Goal: Task Accomplishment & Management: Use online tool/utility

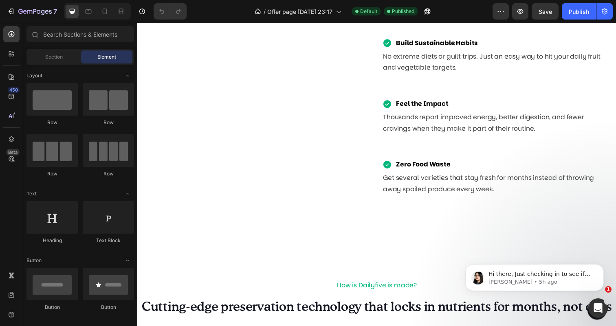
scroll to position [1308, 0]
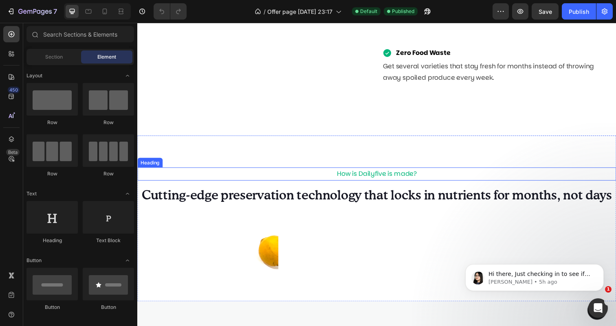
click at [402, 175] on h2 "How is Dailyfive is made?" at bounding box center [381, 177] width 489 height 13
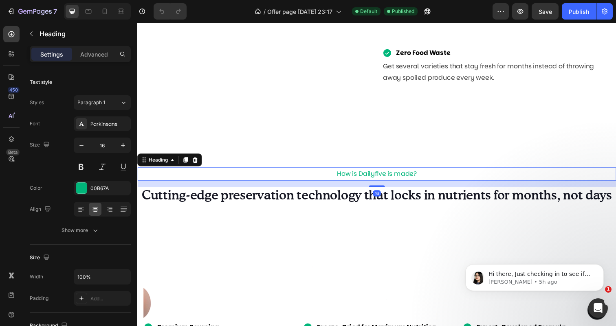
click at [397, 177] on h2 "How is Dailyfive is made?" at bounding box center [381, 177] width 489 height 13
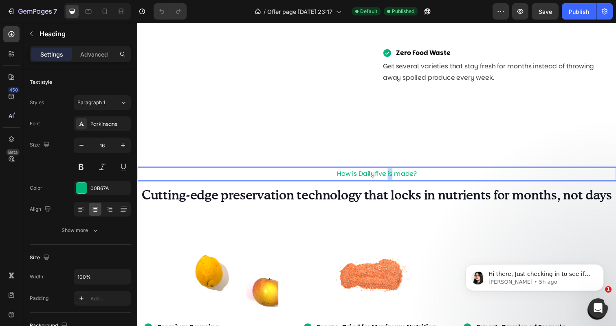
click at [397, 177] on p "How is Dailyfive is made?" at bounding box center [381, 177] width 487 height 12
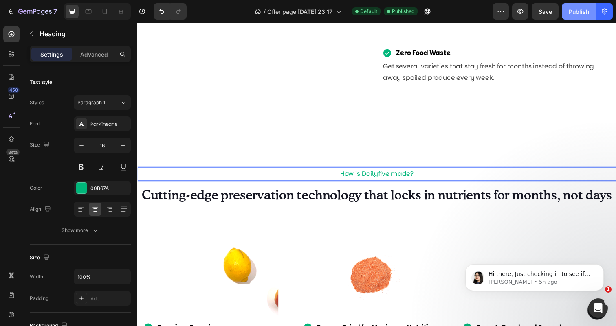
click at [578, 13] on div "Publish" at bounding box center [578, 11] width 20 height 9
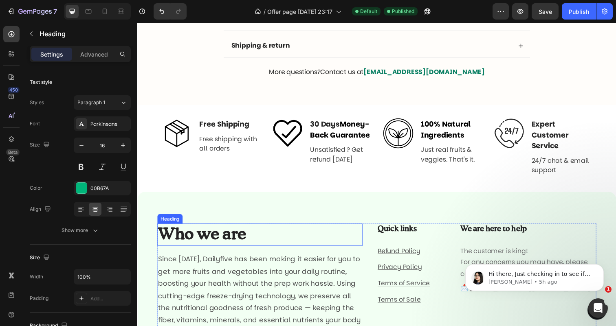
scroll to position [2517, 0]
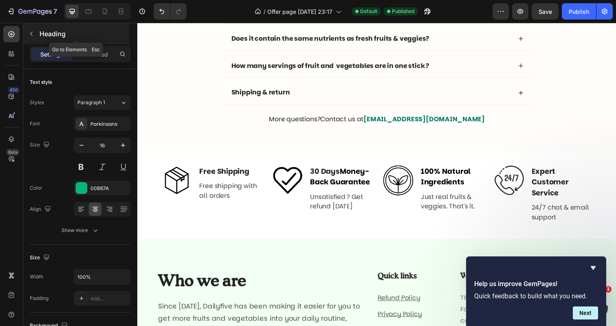
click at [35, 31] on icon "button" at bounding box center [31, 34] width 7 height 7
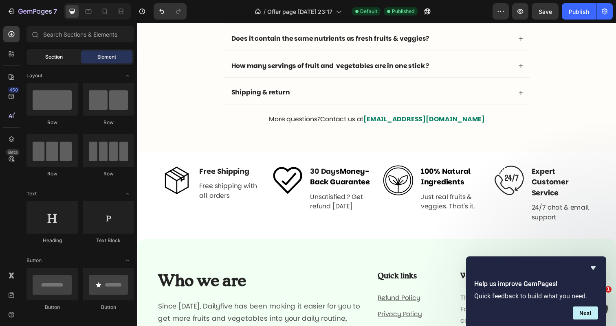
click at [48, 54] on span "Section" at bounding box center [54, 56] width 18 height 7
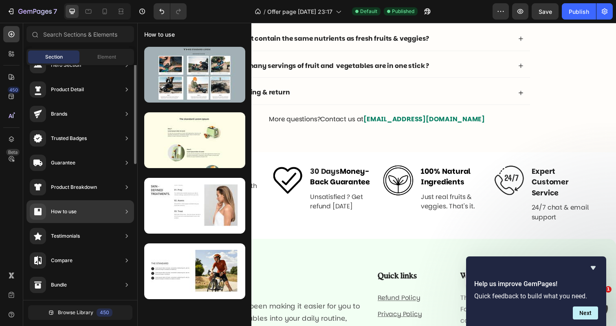
scroll to position [0, 0]
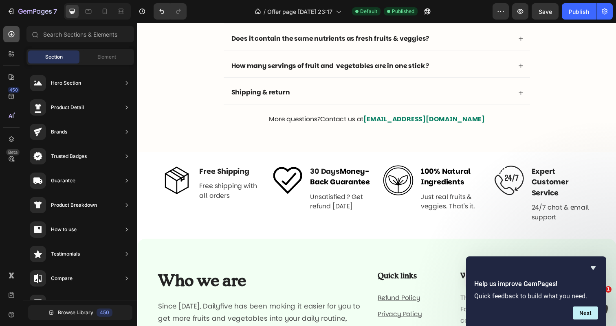
click at [11, 40] on div at bounding box center [11, 34] width 16 height 16
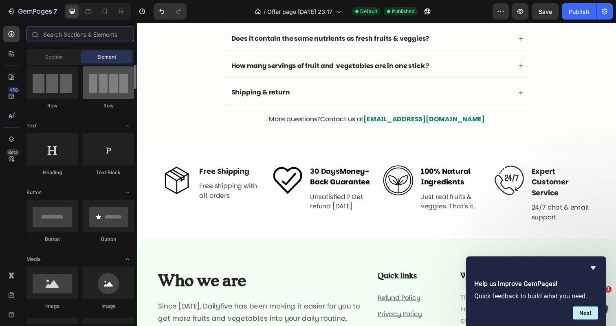
scroll to position [68, 0]
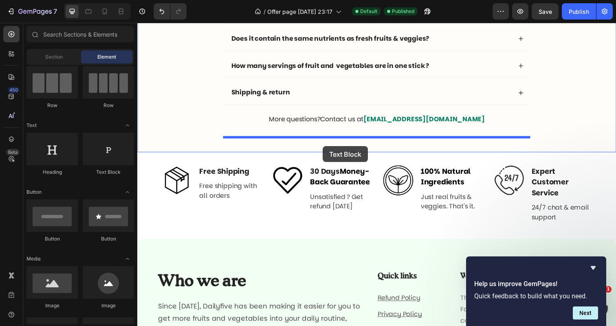
drag, startPoint x: 235, startPoint y: 174, endPoint x: 323, endPoint y: 146, distance: 92.6
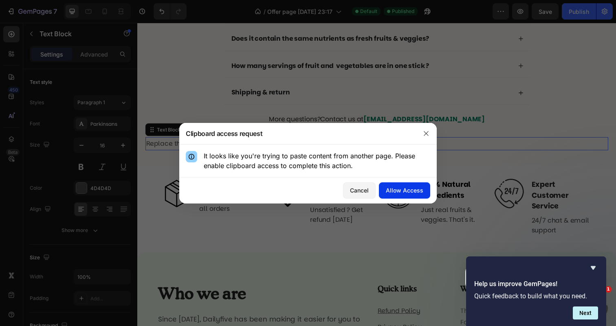
click at [389, 191] on div "Allow Access" at bounding box center [404, 190] width 37 height 9
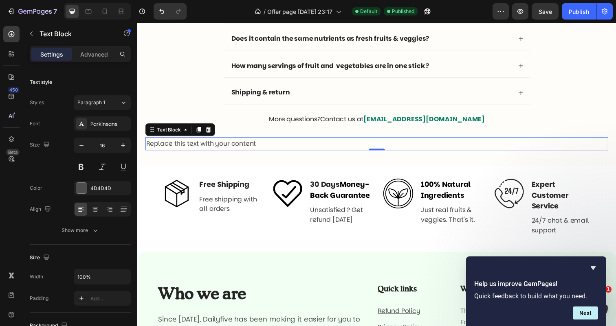
click at [258, 147] on div "Replace this text with your content" at bounding box center [381, 146] width 472 height 13
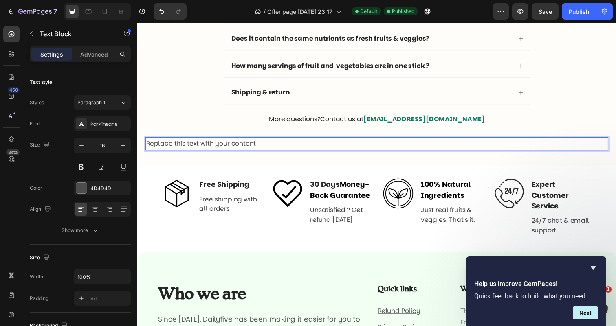
click at [258, 147] on p "Replace this text with your content" at bounding box center [381, 146] width 471 height 12
click at [268, 148] on span "Still Not Convinced ? Try it Risk-Free [DATE]" at bounding box center [209, 146] width 127 height 8
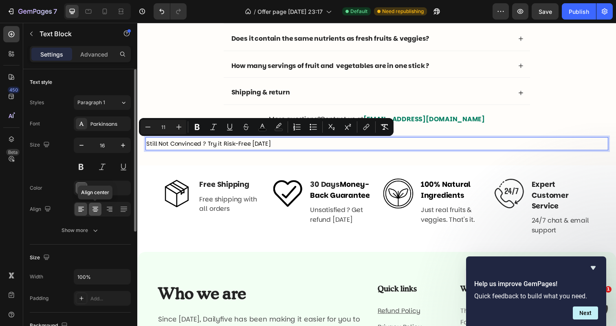
click at [96, 208] on icon at bounding box center [95, 209] width 8 height 8
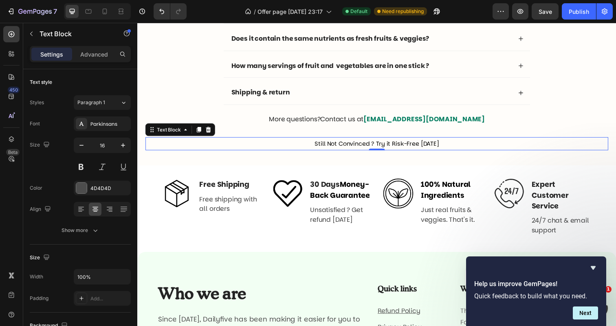
click at [342, 145] on span "Still Not Convinced ? Try it Risk-Free [DATE]" at bounding box center [381, 146] width 127 height 8
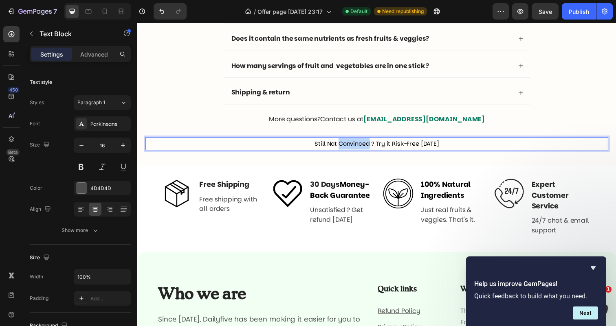
click at [342, 145] on span "Still Not Convinced ? Try it Risk-Free [DATE]" at bounding box center [381, 146] width 127 height 8
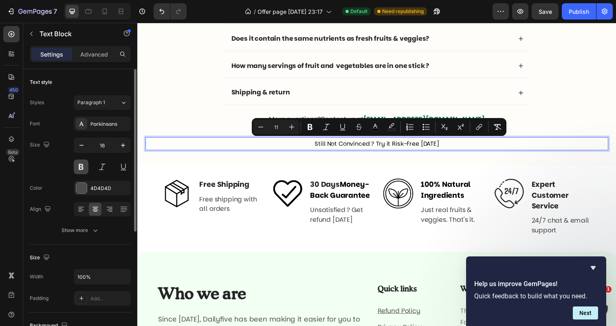
click at [84, 169] on button at bounding box center [81, 167] width 15 height 15
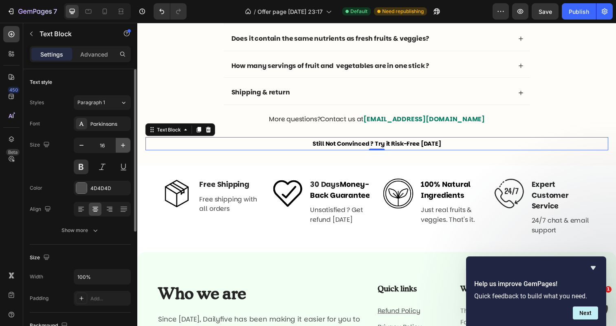
click at [124, 149] on icon "button" at bounding box center [123, 145] width 8 height 8
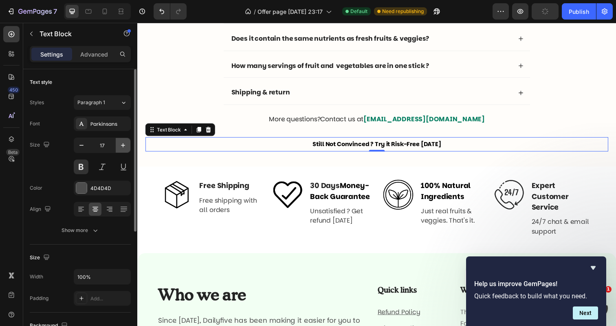
click at [124, 149] on icon "button" at bounding box center [123, 145] width 8 height 8
click at [328, 145] on span "Still Not Convinced ? Try it Risk-Free [DATE]" at bounding box center [381, 147] width 131 height 8
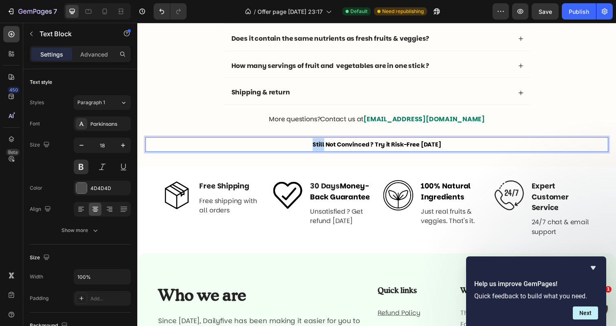
click at [328, 145] on span "Still Not Convinced ? Try it Risk-Free [DATE]" at bounding box center [381, 147] width 131 height 8
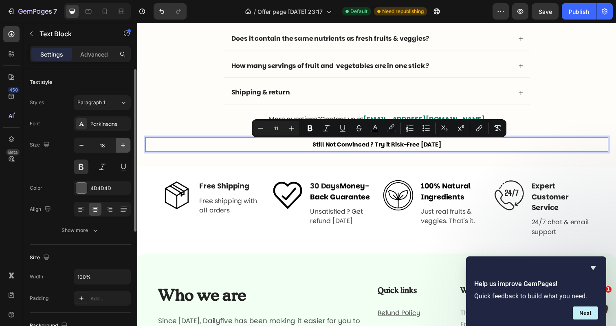
click at [120, 145] on icon "button" at bounding box center [123, 145] width 8 height 8
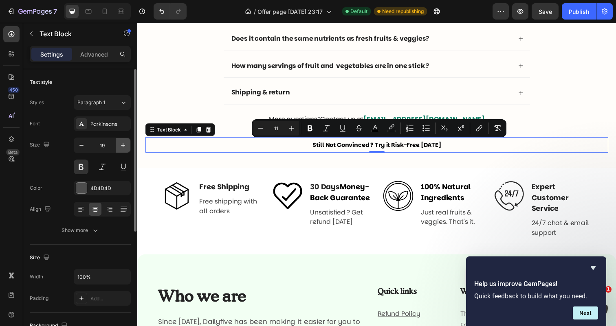
click at [120, 145] on icon "button" at bounding box center [123, 145] width 8 height 8
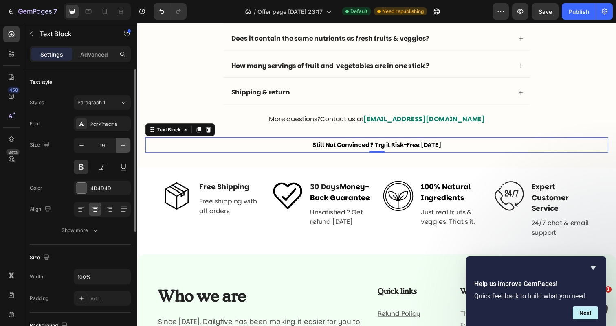
click at [120, 145] on icon "button" at bounding box center [123, 145] width 8 height 8
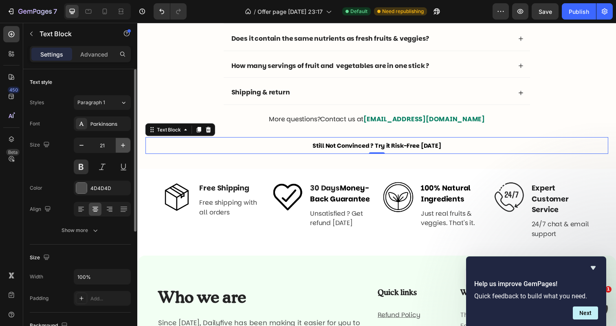
click at [120, 145] on icon "button" at bounding box center [123, 145] width 8 height 8
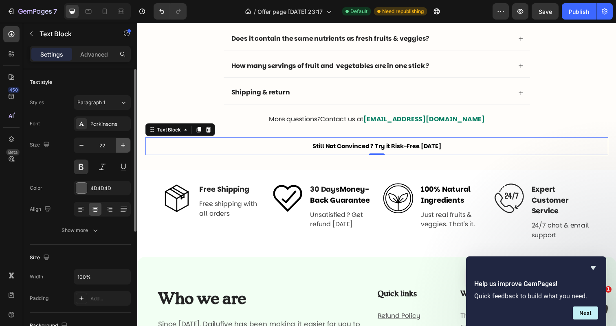
click at [120, 145] on icon "button" at bounding box center [123, 145] width 8 height 8
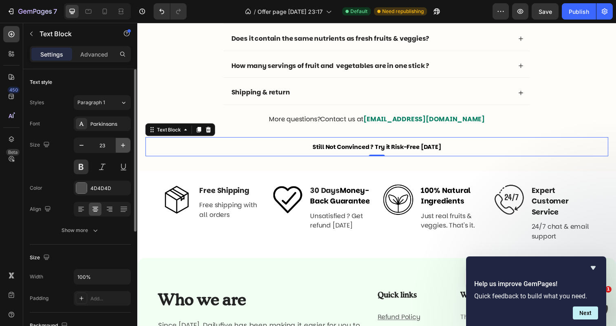
click at [120, 145] on icon "button" at bounding box center [123, 145] width 8 height 8
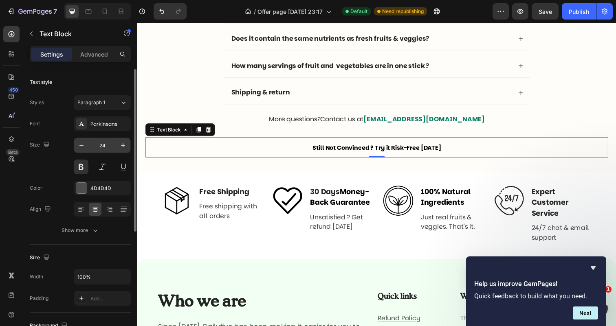
click at [106, 147] on input "24" at bounding box center [102, 145] width 27 height 15
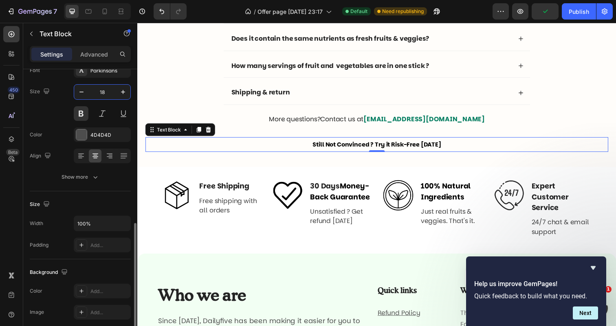
scroll to position [0, 0]
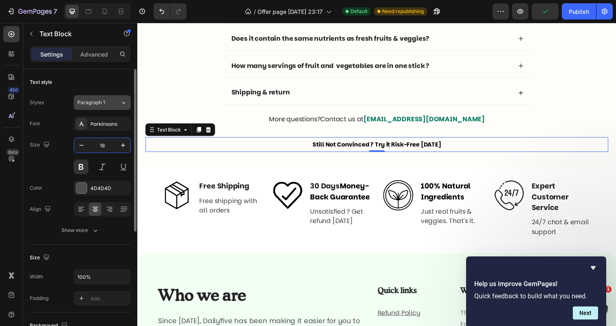
click at [92, 100] on span "Paragraph 1" at bounding box center [91, 102] width 28 height 7
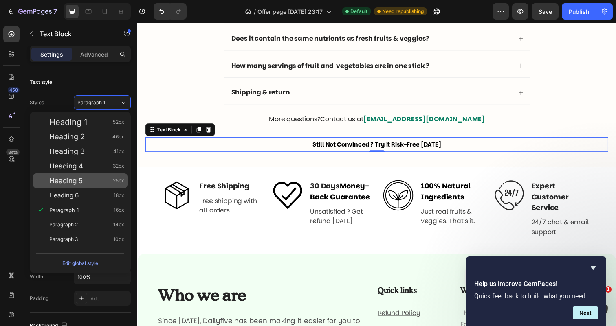
click at [99, 181] on div "Heading 5 25px" at bounding box center [86, 181] width 75 height 8
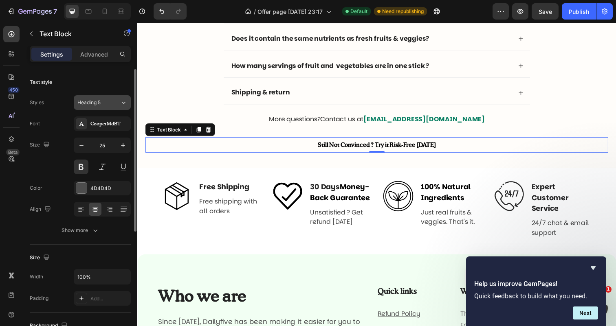
click at [102, 99] on div "Heading 5" at bounding box center [93, 102] width 33 height 7
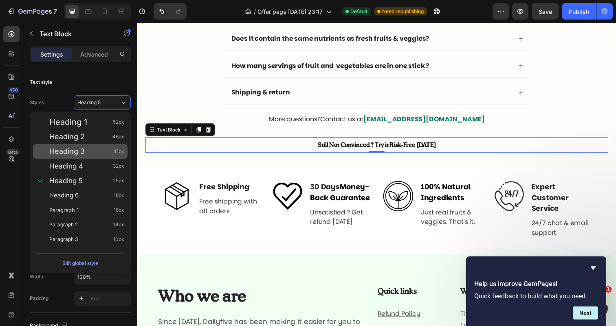
click at [96, 150] on div "Heading 3 41px" at bounding box center [86, 151] width 75 height 8
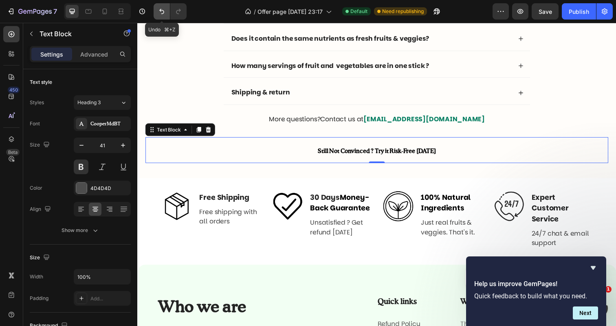
click at [160, 10] on icon "Undo/Redo" at bounding box center [161, 11] width 5 height 5
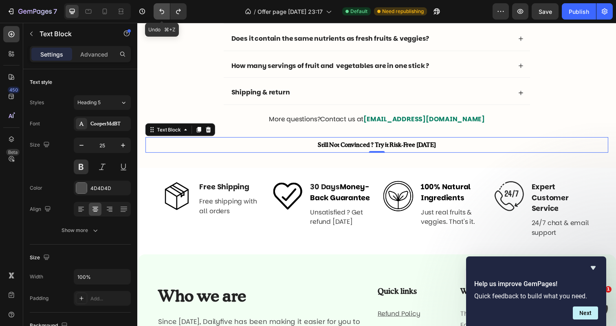
click at [160, 11] on icon "Undo/Redo" at bounding box center [161, 11] width 5 height 5
type input "18"
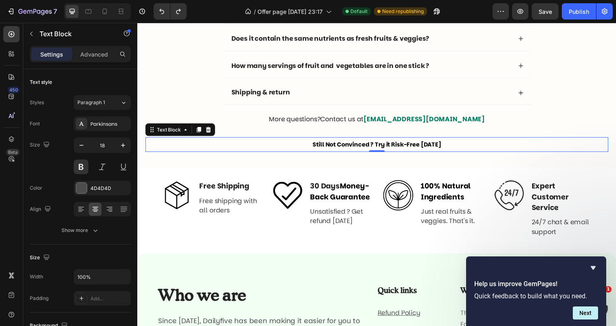
drag, startPoint x: 298, startPoint y: 33, endPoint x: 200, endPoint y: 144, distance: 147.7
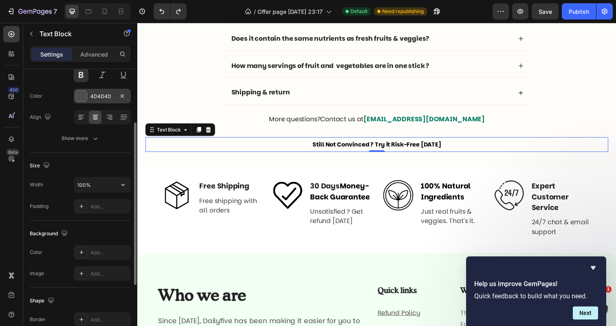
scroll to position [91, 0]
click at [115, 185] on input "100%" at bounding box center [102, 185] width 56 height 15
click at [121, 186] on icon "button" at bounding box center [123, 186] width 8 height 8
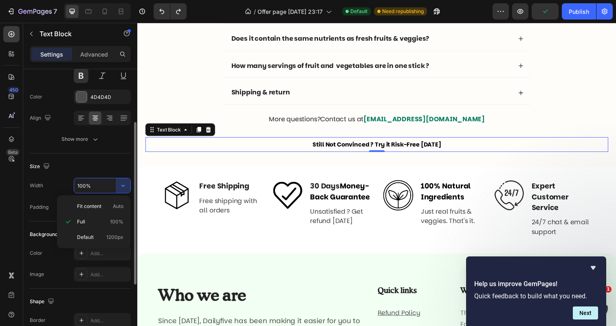
click at [108, 187] on input "100%" at bounding box center [102, 185] width 56 height 15
click at [85, 188] on input "100%" at bounding box center [102, 185] width 56 height 15
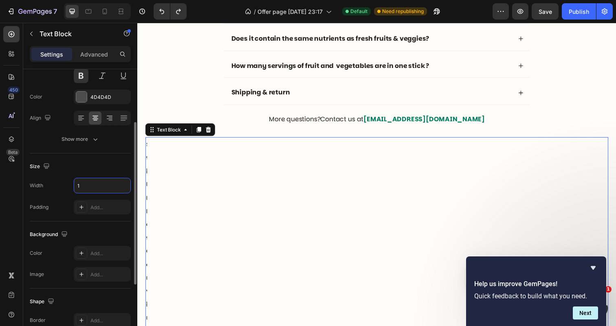
type input "100%"
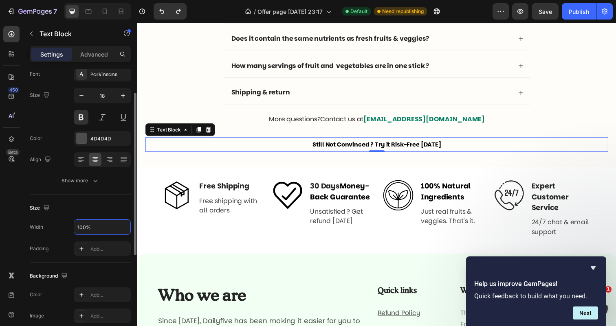
scroll to position [14, 0]
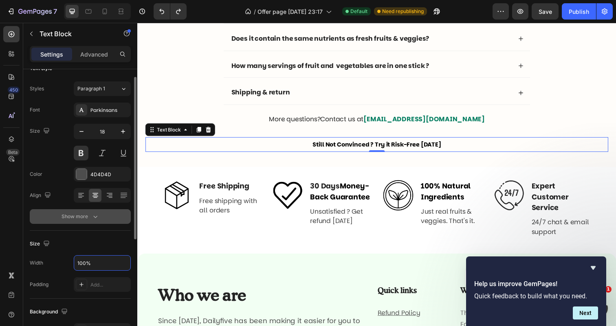
click at [97, 217] on icon "button" at bounding box center [95, 217] width 8 height 8
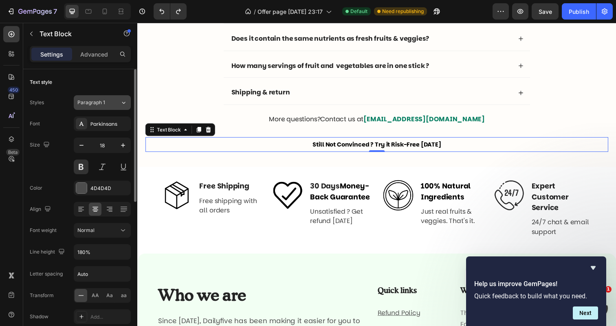
scroll to position [3, 0]
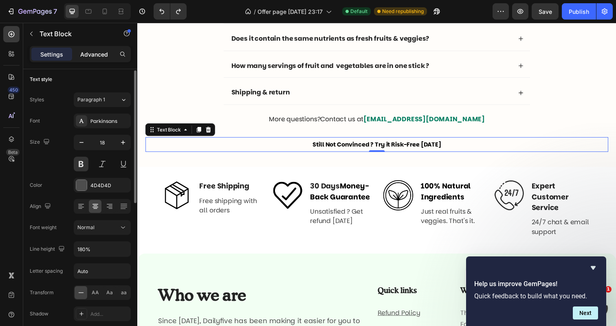
click at [88, 55] on p "Advanced" at bounding box center [94, 54] width 28 height 9
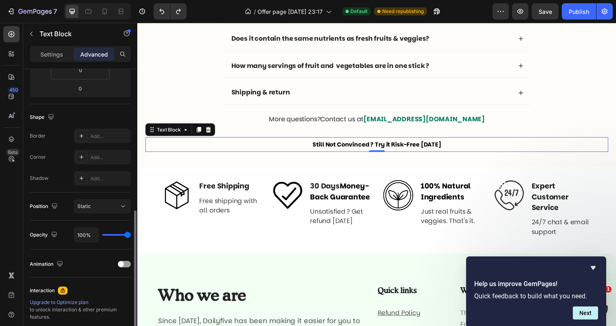
scroll to position [263, 0]
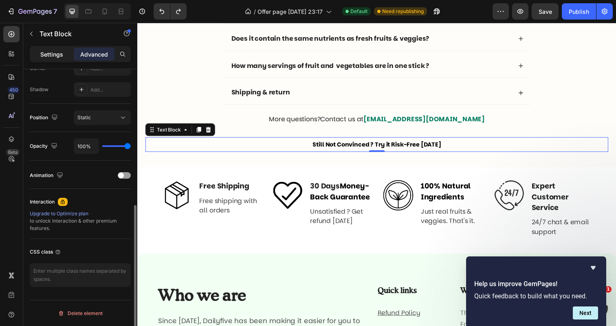
click at [55, 59] on div "Settings" at bounding box center [51, 54] width 41 height 13
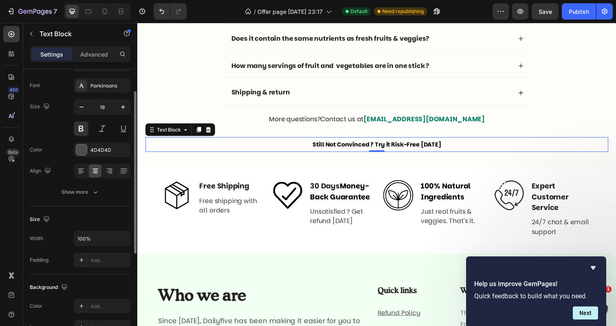
scroll to position [12, 0]
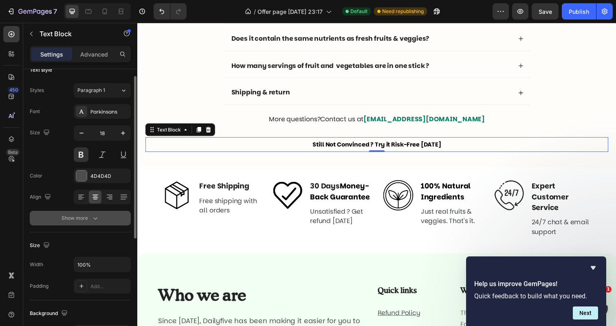
click at [88, 222] on div "Show more" at bounding box center [80, 218] width 38 height 8
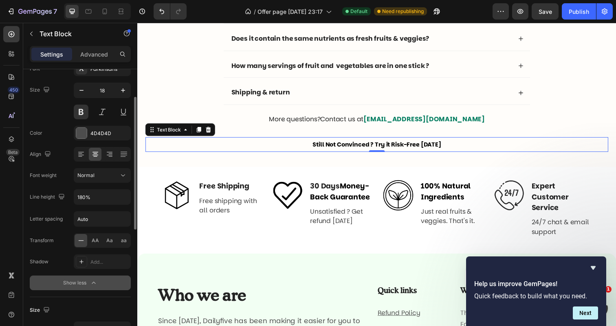
scroll to position [57, 0]
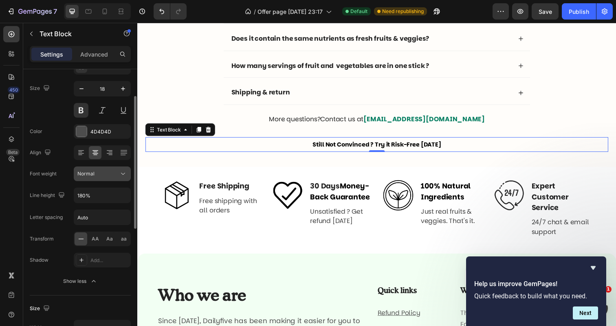
click at [91, 174] on span "Normal" at bounding box center [85, 174] width 17 height 6
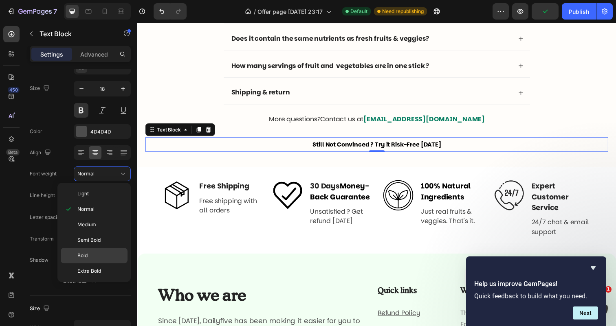
click at [88, 250] on div "Bold" at bounding box center [94, 255] width 67 height 15
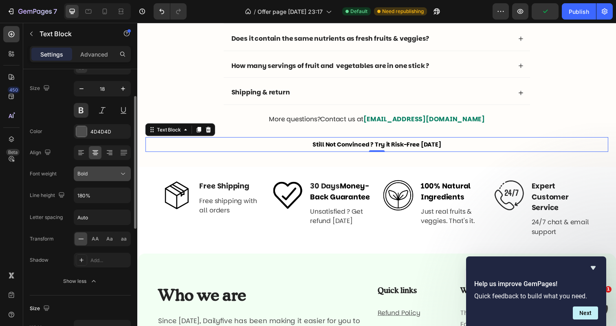
click at [88, 178] on div "Bold" at bounding box center [102, 174] width 50 height 8
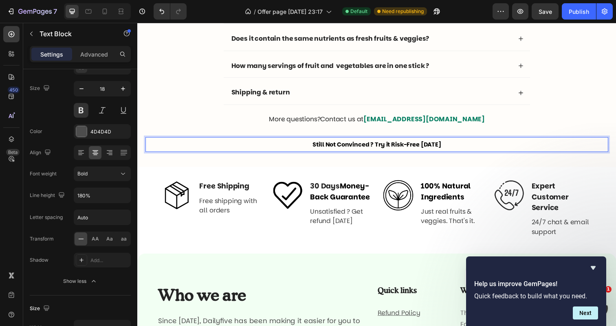
click at [347, 143] on p "Still Not Convinced ? Try it Risk-Free [DATE]" at bounding box center [381, 146] width 471 height 13
click at [347, 145] on span "Still Not Convinced ? Try it Risk-Free [DATE]" at bounding box center [381, 147] width 131 height 8
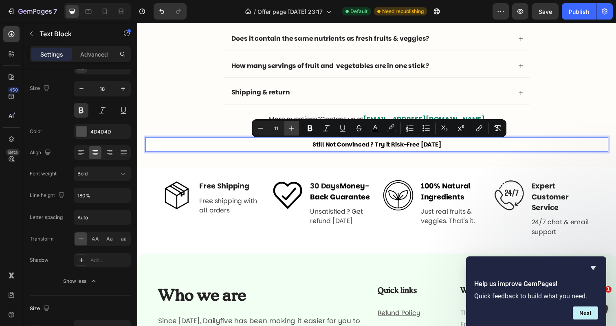
click at [288, 127] on icon "Editor contextual toolbar" at bounding box center [291, 128] width 8 height 8
click at [288, 128] on icon "Editor contextual toolbar" at bounding box center [291, 128] width 8 height 8
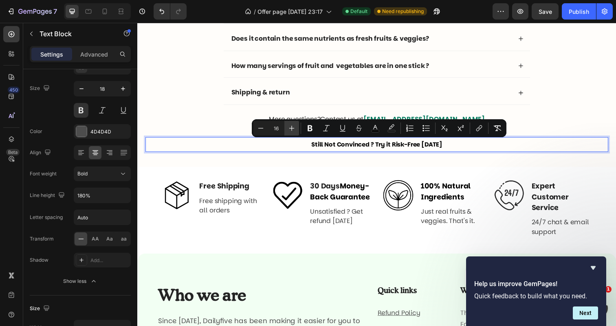
click at [288, 128] on icon "Editor contextual toolbar" at bounding box center [291, 128] width 8 height 8
click at [259, 133] on button "Minus" at bounding box center [260, 128] width 15 height 15
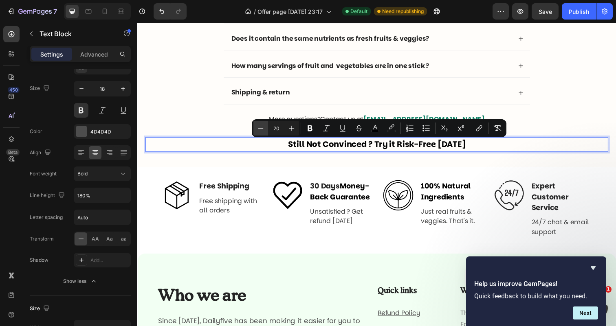
type input "19"
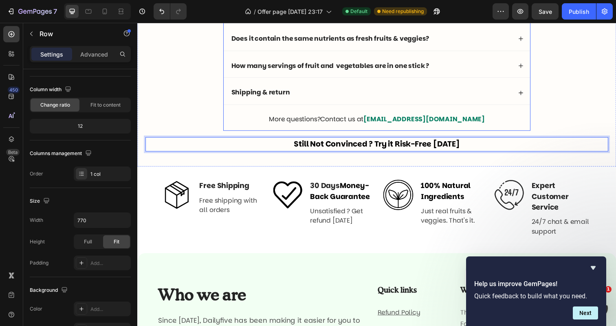
click at [235, 128] on div "Frequently asked questions Text Block Questions ? We answer ! Heading Why “Dail…" at bounding box center [382, 32] width 314 height 202
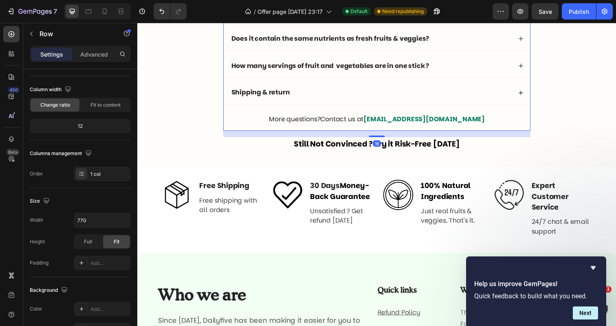
scroll to position [0, 0]
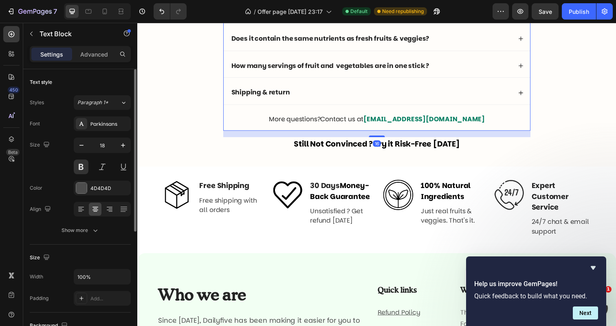
click at [244, 146] on p "Still Not Convinced ? Try it Risk-Free [DATE]" at bounding box center [381, 146] width 471 height 13
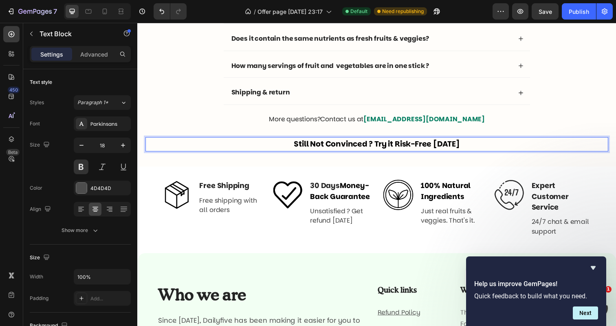
click at [244, 146] on p "Still Not Convinced ? Try it Risk-Free [DATE]" at bounding box center [381, 146] width 471 height 13
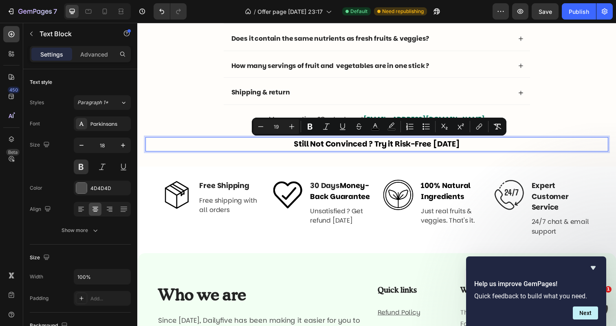
click at [244, 146] on p "Still Not Convinced ? Try it Risk-Free [DATE]" at bounding box center [381, 146] width 471 height 13
click at [293, 151] on p "Still Not Convinced ? Try it Risk-Free [DATE]" at bounding box center [381, 146] width 471 height 13
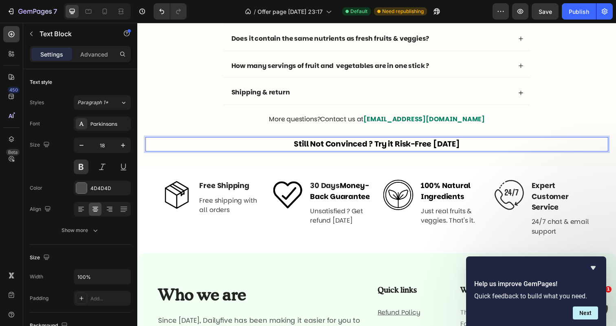
click at [293, 151] on p "Still Not Convinced ? Try it Risk-Free [DATE]" at bounding box center [381, 146] width 471 height 13
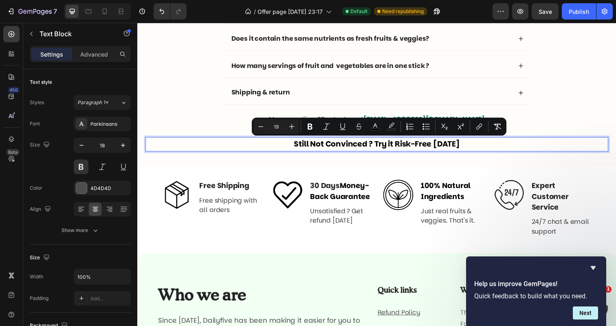
click at [293, 151] on p "Still Not Convinced ? Try it Risk-Free [DATE]" at bounding box center [381, 146] width 471 height 13
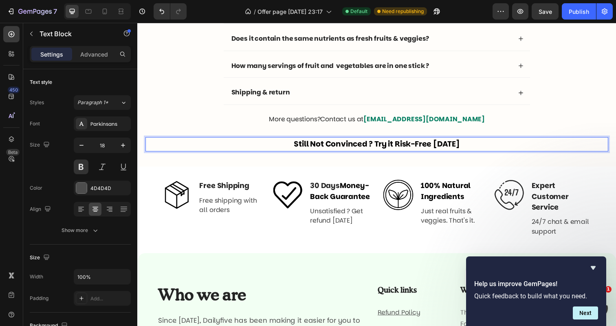
click at [480, 146] on p "Still Not Convinced ? Try it Risk-Free [DATE]" at bounding box center [381, 146] width 471 height 13
drag, startPoint x: 465, startPoint y: 148, endPoint x: 403, endPoint y: 149, distance: 62.3
click at [403, 148] on span "Still Not Convinced ? Try it Risk-Free [DATE]" at bounding box center [381, 146] width 169 height 11
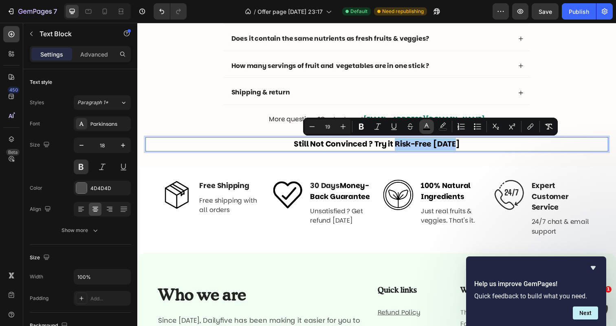
click at [422, 126] on icon "Editor contextual toolbar" at bounding box center [426, 127] width 8 height 8
type input "000000"
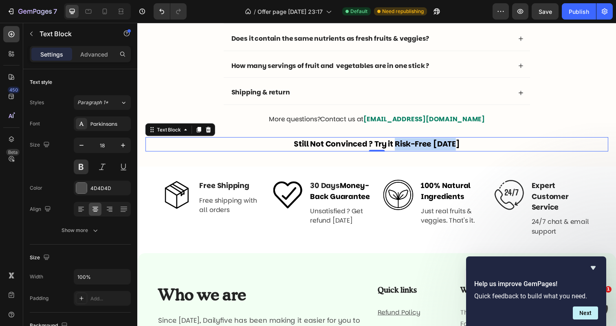
click at [448, 147] on span "Still Not Convinced ? Try it Risk-Free [DATE]" at bounding box center [381, 146] width 169 height 11
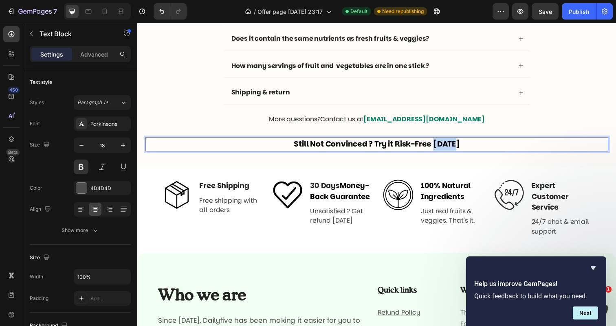
click at [448, 147] on span "Still Not Convinced ? Try it Risk-Free [DATE]" at bounding box center [381, 146] width 169 height 11
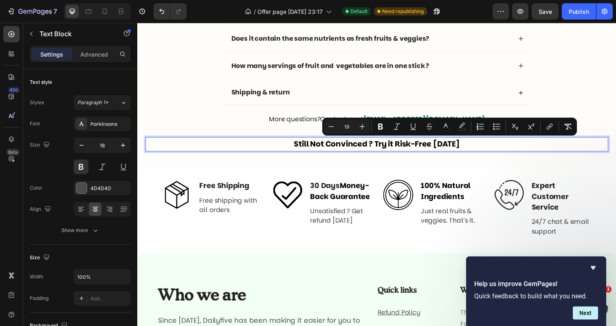
click at [448, 147] on span "Still Not Convinced ? Try it Risk-Free [DATE]" at bounding box center [381, 146] width 169 height 11
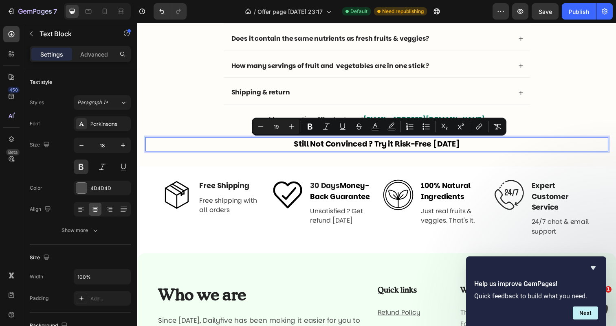
click at [445, 147] on span "Still Not Convinced ? Try it Risk-Free [DATE]" at bounding box center [381, 146] width 169 height 11
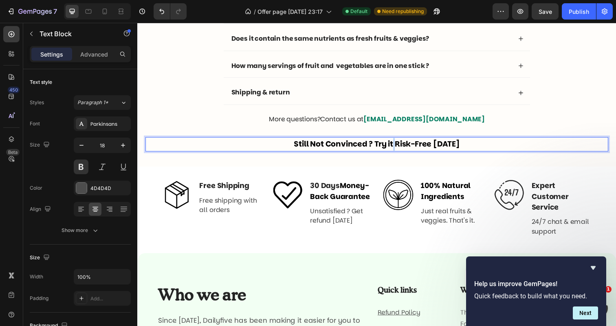
click at [402, 147] on span "Still Not Convinced ? Try it Risk-Free [DATE]" at bounding box center [381, 146] width 169 height 11
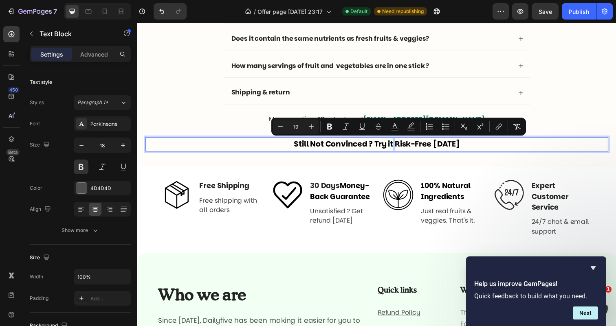
click at [404, 147] on span "Still Not Convinced ? Try it Risk-Free [DATE]" at bounding box center [381, 146] width 169 height 11
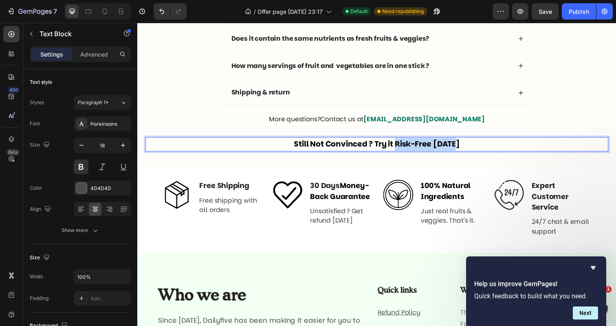
drag, startPoint x: 404, startPoint y: 147, endPoint x: 467, endPoint y: 148, distance: 63.5
click at [467, 148] on p "Still Not Convinced ? Try it Risk-Free [DATE]" at bounding box center [381, 146] width 471 height 13
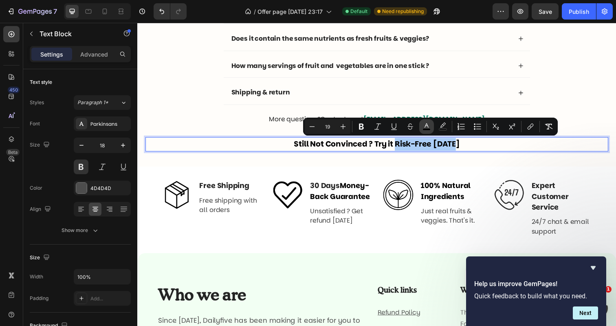
click at [424, 124] on icon "Editor contextual toolbar" at bounding box center [426, 127] width 8 height 8
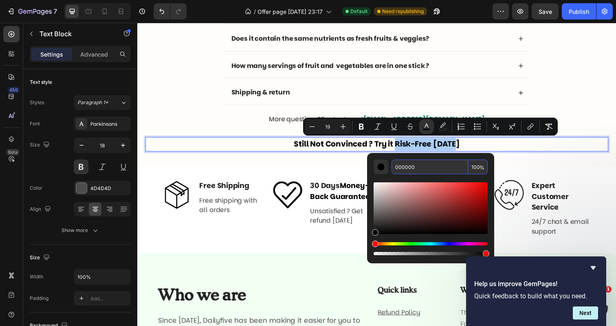
click at [404, 168] on input "000000" at bounding box center [429, 167] width 77 height 15
paste input "#06b67a"
type input "06B67A"
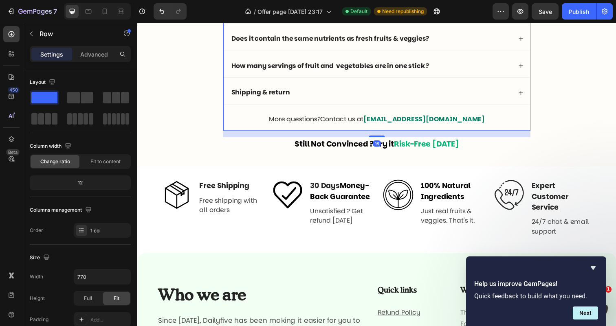
click at [266, 131] on div "Frequently asked questions Text Block Questions ? We answer ! Heading Why “Dail…" at bounding box center [382, 32] width 314 height 202
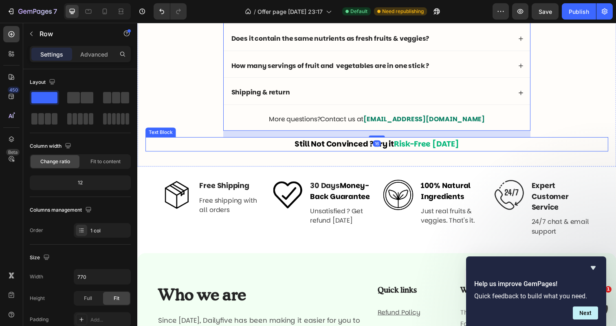
click at [279, 149] on p "Still Not Convinced ? Try it Risk-Free [DATE]" at bounding box center [381, 146] width 471 height 13
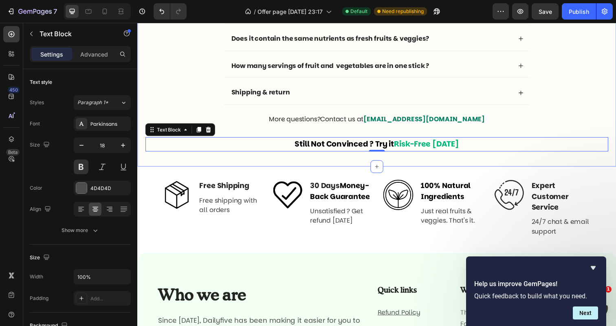
click at [329, 158] on div "Frequently asked questions Text Block Questions ? We answer ! Heading Why “Dail…" at bounding box center [381, 36] width 489 height 267
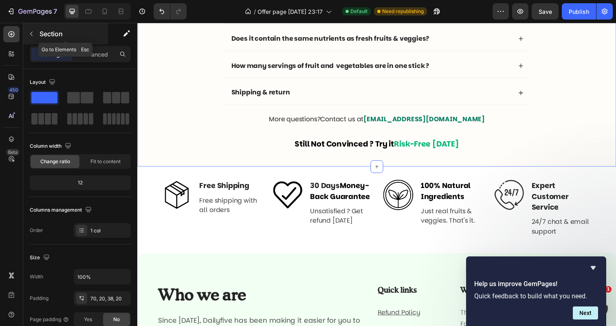
click at [35, 31] on button "button" at bounding box center [31, 33] width 13 height 13
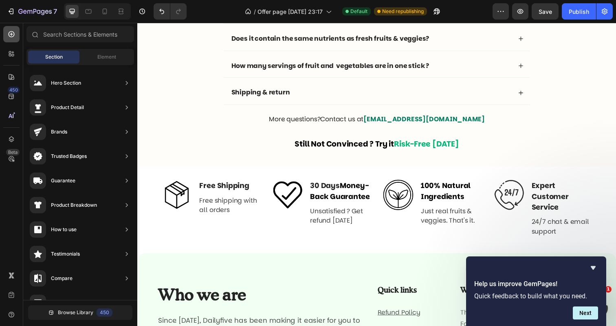
click at [15, 33] on icon at bounding box center [11, 34] width 8 height 8
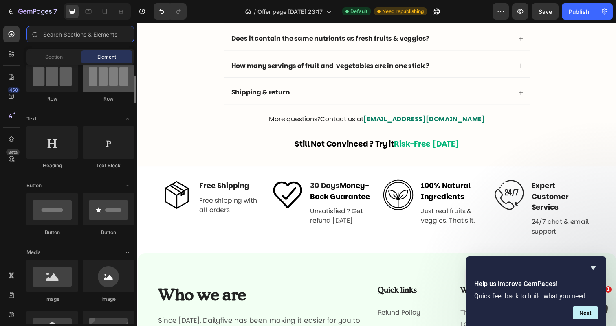
scroll to position [77, 0]
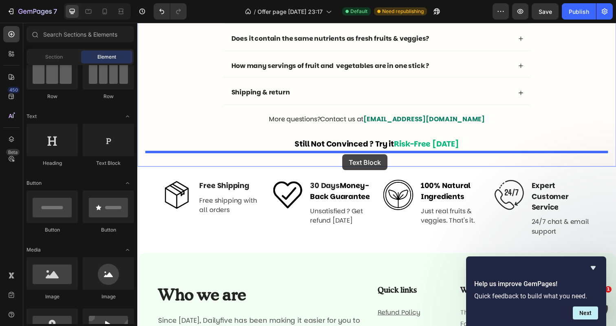
drag, startPoint x: 237, startPoint y: 163, endPoint x: 342, endPoint y: 154, distance: 105.8
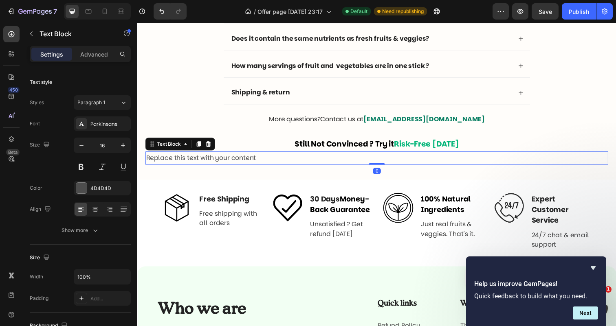
click at [335, 162] on div "Replace this text with your content" at bounding box center [381, 160] width 472 height 13
click at [335, 161] on p "Replace this text with your content" at bounding box center [381, 161] width 471 height 12
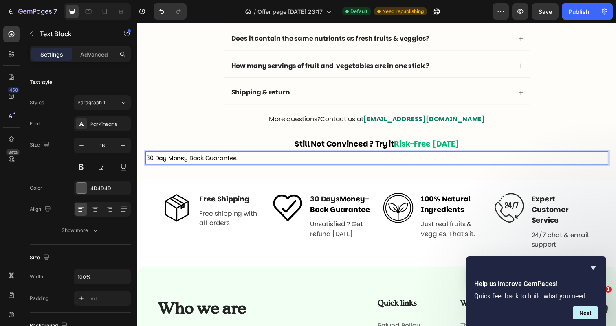
click at [146, 162] on span "30 Day Money Back Guarantee" at bounding box center [192, 161] width 92 height 8
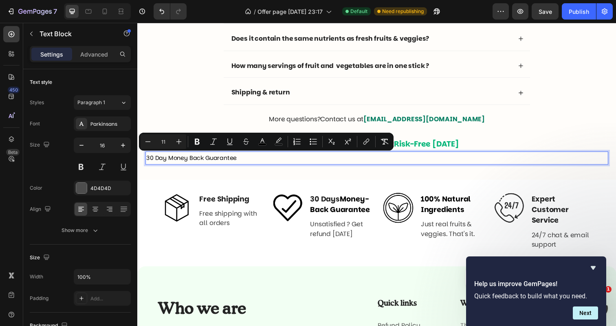
click at [206, 140] on div "Minus 11 Plus Bold Italic Underline Strikethrough color color Numbered List Bul…" at bounding box center [265, 141] width 251 height 15
click at [201, 140] on icon "Editor contextual toolbar" at bounding box center [197, 142] width 8 height 8
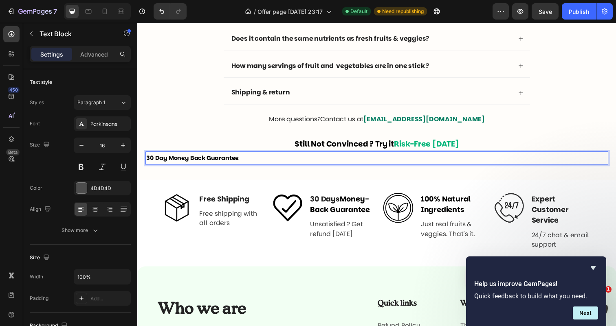
click at [248, 161] on p "30 Day Money Back Guarantee" at bounding box center [381, 161] width 471 height 12
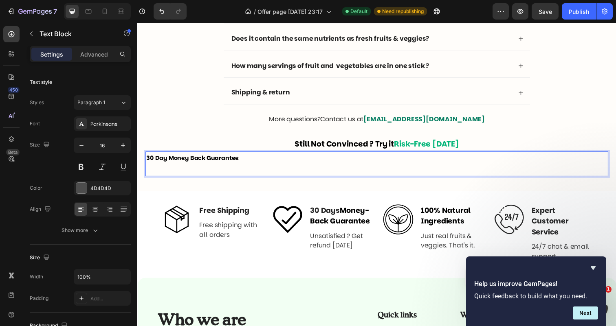
click at [239, 168] on p "30 Day Money Back Guarantee" at bounding box center [381, 167] width 471 height 24
click at [244, 174] on span "Don’t love it ? Get a 100% refund. No questions asked." at bounding box center [224, 173] width 157 height 8
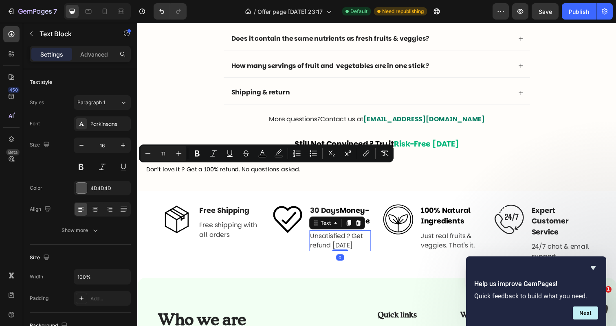
click at [315, 252] on p "Unsatisfied ? Get refund [DATE]" at bounding box center [344, 246] width 61 height 20
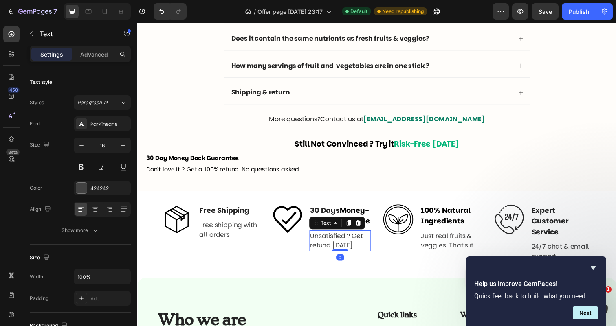
click at [316, 252] on p "Unsatisfied ? Get refund [DATE]" at bounding box center [344, 246] width 61 height 20
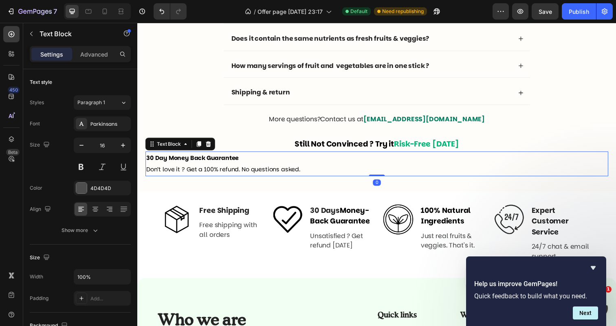
click at [191, 175] on span "Don’t love it ? Get a 100% refund. No questions asked." at bounding box center [224, 173] width 157 height 8
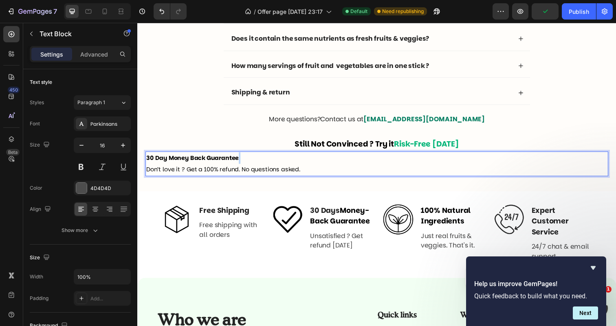
click at [191, 175] on span "Don’t love it ? Get a 100% refund. No questions asked." at bounding box center [224, 173] width 157 height 8
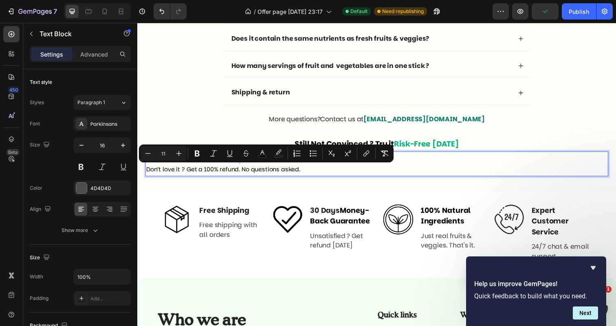
click at [218, 172] on span "Don’t love it ? Get a 100% refund. No questions asked." at bounding box center [224, 173] width 157 height 8
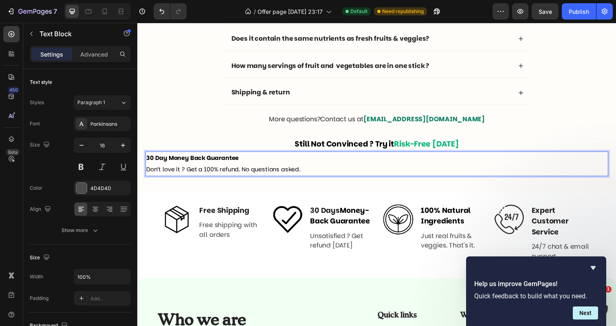
click at [317, 173] on p "30 Day Money Back Guarantee Don’t love it ? Get a 100% refund. No questions ask…" at bounding box center [381, 167] width 471 height 24
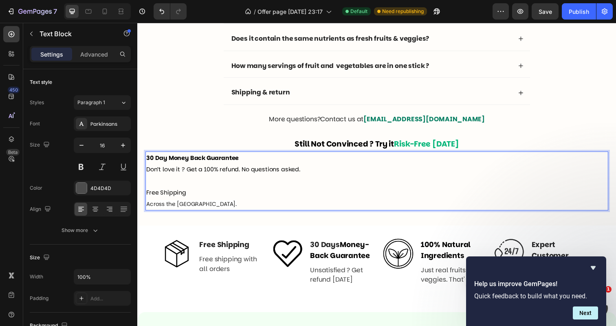
drag, startPoint x: 206, startPoint y: 194, endPoint x: 144, endPoint y: 193, distance: 61.9
click at [145, 193] on div "30 Day Money Back Guarantee Don’t love it ? Get a 100% refund. No questions ask…" at bounding box center [381, 184] width 472 height 60
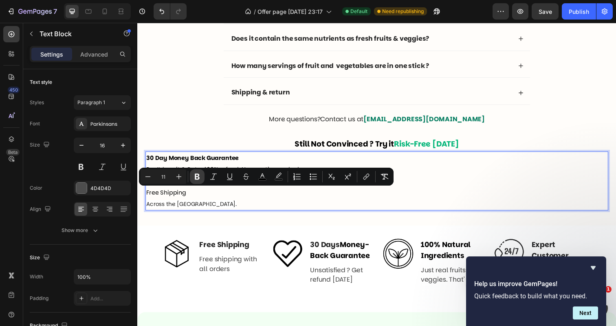
click at [197, 181] on button "Bold" at bounding box center [197, 176] width 15 height 15
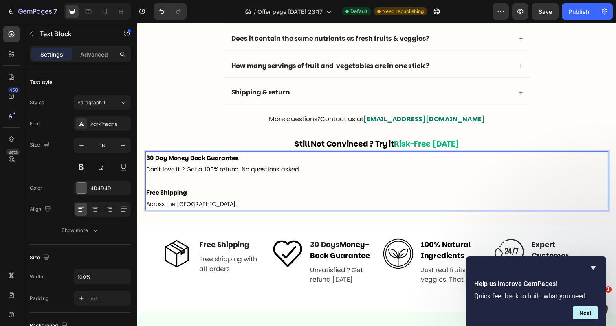
click at [193, 215] on div "30 Day Money Back Guarantee Don’t love it ? Get a 100% refund. No questions ask…" at bounding box center [381, 184] width 472 height 60
click at [154, 210] on span "Across the [GEOGRAPHIC_DATA]." at bounding box center [192, 208] width 92 height 8
click at [148, 210] on span "the US." at bounding box center [155, 208] width 19 height 8
click at [150, 209] on span "the US." at bounding box center [155, 208] width 19 height 8
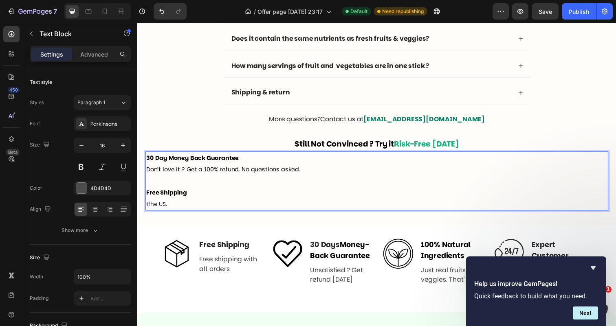
click at [167, 212] on span "tfhe US." at bounding box center [156, 208] width 21 height 8
click at [177, 211] on p "30 Day Money Back Guarantee Don’t love it ? Get a 100% refund. No questions ask…" at bounding box center [381, 184] width 471 height 59
click at [187, 212] on p "30 Day Money Back Guarantee Don’t love it ? Get a 100% refund. No questions ask…" at bounding box center [381, 184] width 471 height 59
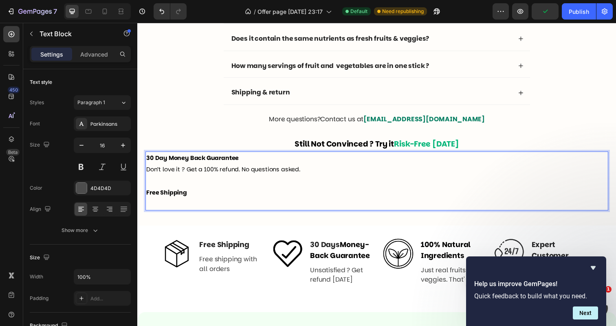
click at [206, 194] on p "30 Day Money Back Guarantee Don’t love it ? Get a 100% refund. No questions ask…" at bounding box center [381, 184] width 471 height 59
click at [199, 197] on p "30 Day Money Back Guarantee Don’t love it ? Get a 100% refund. No questions ask…" at bounding box center [381, 184] width 471 height 59
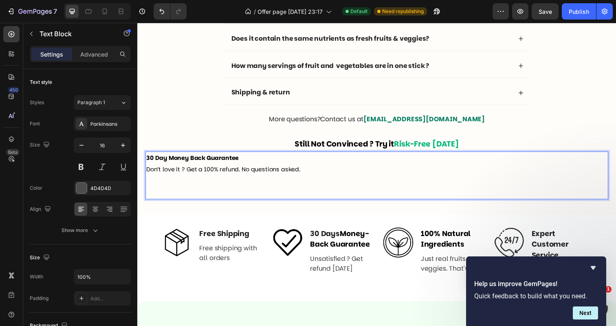
click at [167, 198] on p "30 Day Money Back Guarantee Don’t love it ? Get a 100% refund. No questions ask…" at bounding box center [381, 178] width 471 height 47
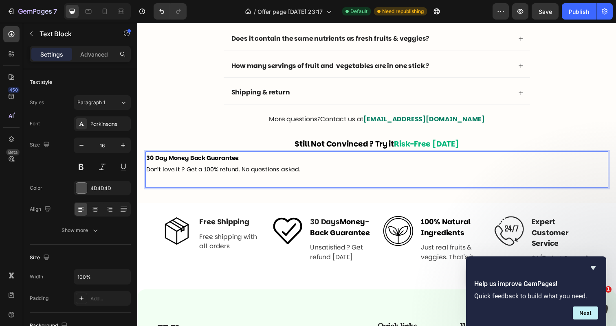
click at [158, 185] on p "30 Day Money Back Guarantee Don’t love it ? Get a 100% refund. No questions ask…" at bounding box center [381, 172] width 471 height 35
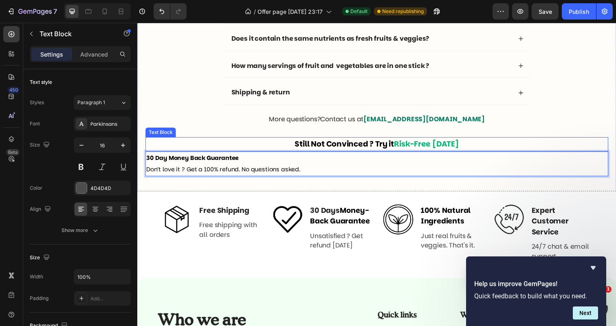
click at [171, 138] on div "Text Block" at bounding box center [160, 135] width 31 height 10
click at [168, 164] on strong "30 Day Money Back Guarantee" at bounding box center [193, 161] width 94 height 8
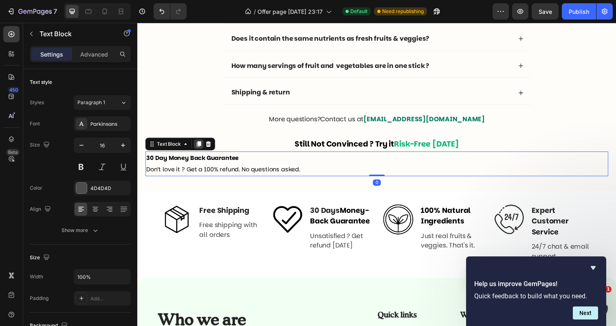
click at [200, 149] on icon at bounding box center [200, 146] width 7 height 7
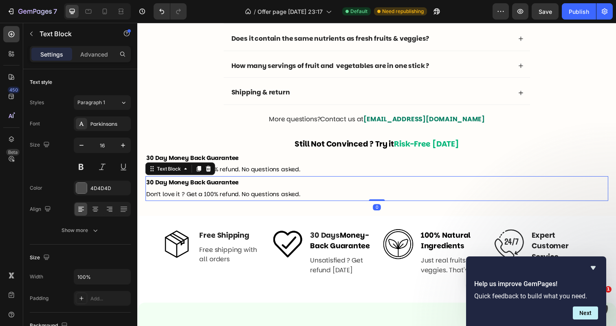
click at [196, 187] on strong "30 Day Money Back Guarantee" at bounding box center [193, 186] width 94 height 8
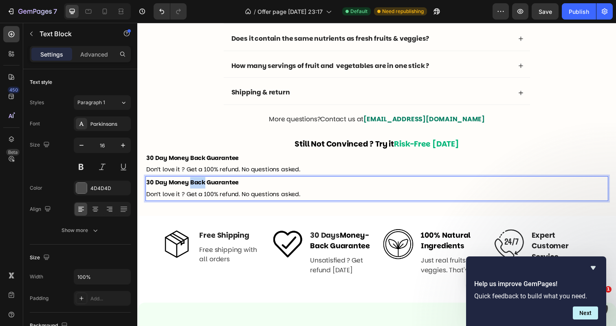
click at [196, 187] on strong "30 Day Money Back Guarantee" at bounding box center [193, 186] width 94 height 8
click at [180, 200] on span "Don’t love it ? Get a 100% refund. No questions asked." at bounding box center [224, 198] width 157 height 8
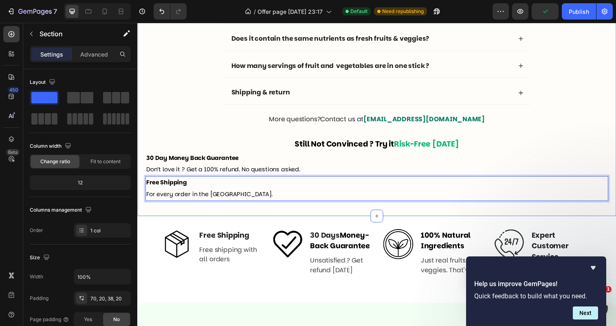
click at [197, 136] on div "Frequently asked questions Text Block Questions ? We answer ! Heading Why “Dail…" at bounding box center [381, 67] width 472 height 273
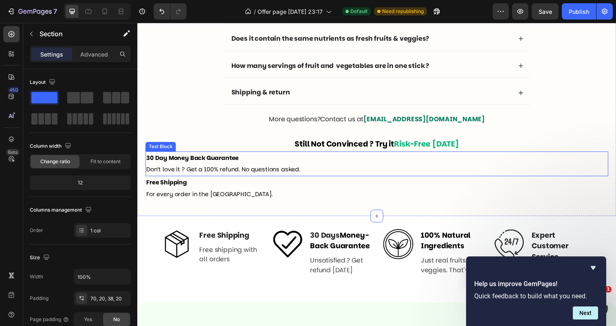
click at [198, 162] on strong "30 Day Money Back Guarantee" at bounding box center [193, 161] width 94 height 8
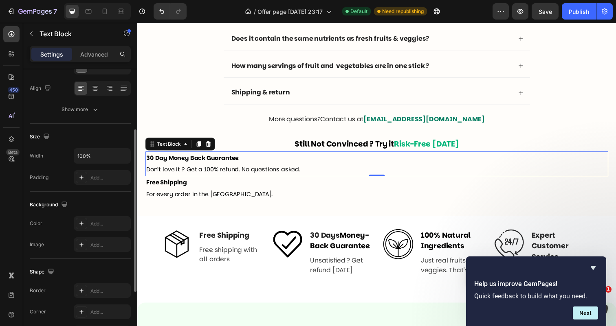
scroll to position [130, 0]
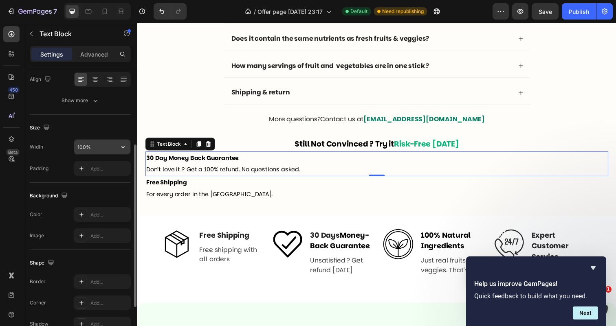
click at [101, 145] on input "100%" at bounding box center [102, 147] width 56 height 15
click at [119, 152] on button "button" at bounding box center [123, 147] width 15 height 15
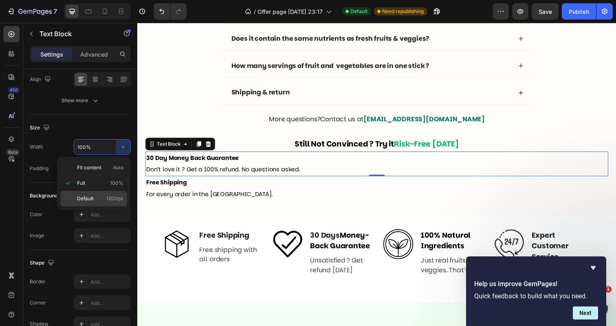
click at [103, 197] on p "Default 1200px" at bounding box center [100, 198] width 46 height 7
type input "1200"
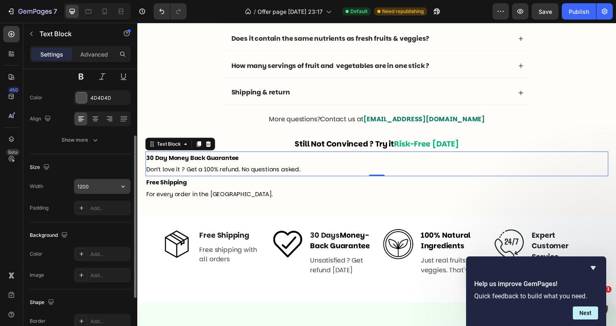
scroll to position [0, 0]
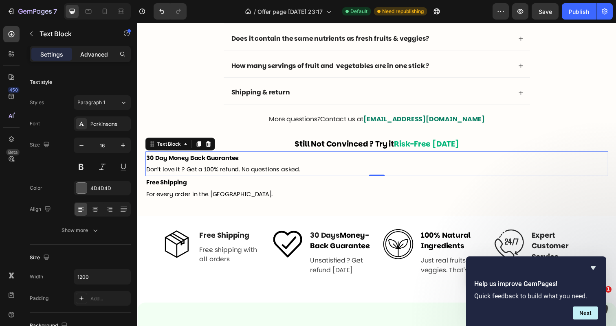
click at [86, 49] on div "Advanced" at bounding box center [94, 54] width 41 height 13
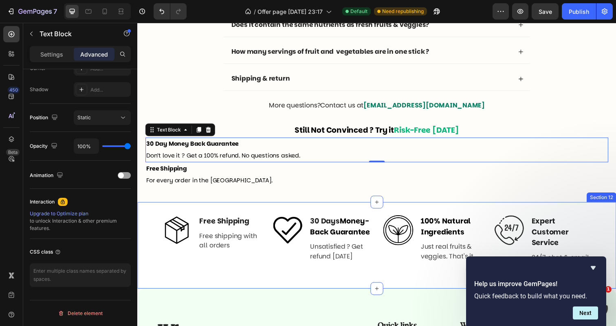
scroll to position [2537, 0]
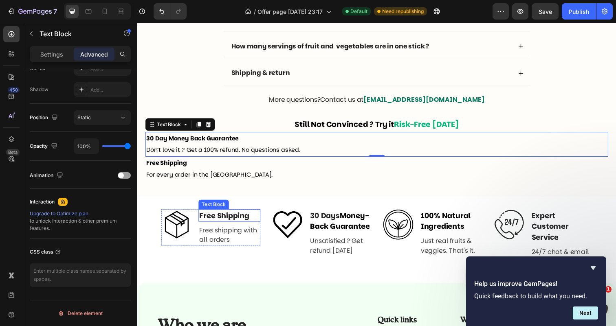
click at [253, 226] on div "Free Shipping" at bounding box center [231, 219] width 63 height 13
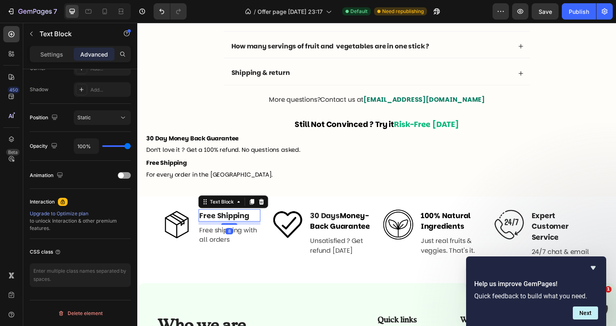
scroll to position [263, 0]
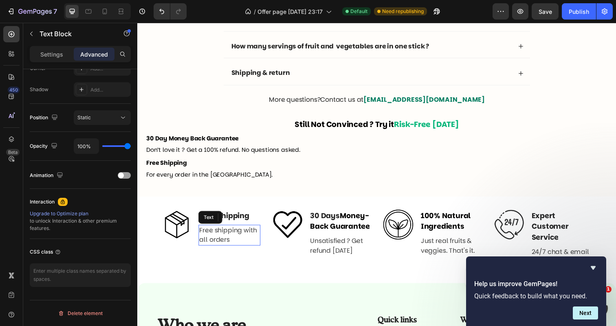
click at [253, 248] on p "Free shipping with all orders" at bounding box center [230, 240] width 61 height 20
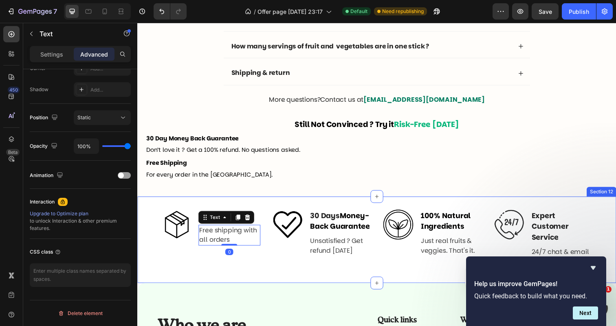
click at [155, 216] on div "Image Free Shipping Text Block Free shipping with all orders Text 0 Row Image 3…" at bounding box center [381, 244] width 489 height 62
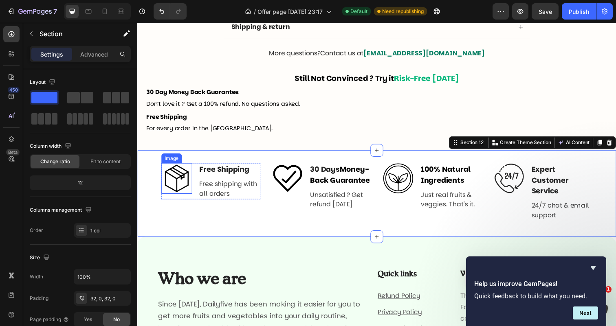
scroll to position [2585, 0]
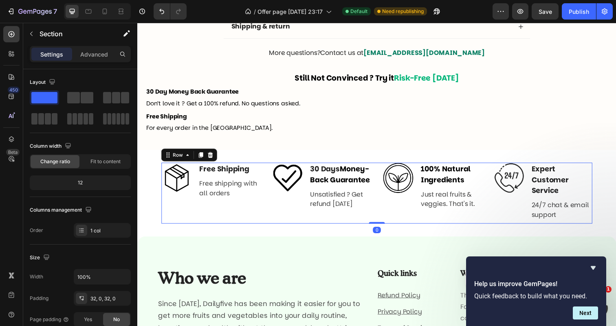
click at [176, 223] on div "Image Free Shipping Text Block Free shipping with all orders Text Row" at bounding box center [212, 197] width 101 height 62
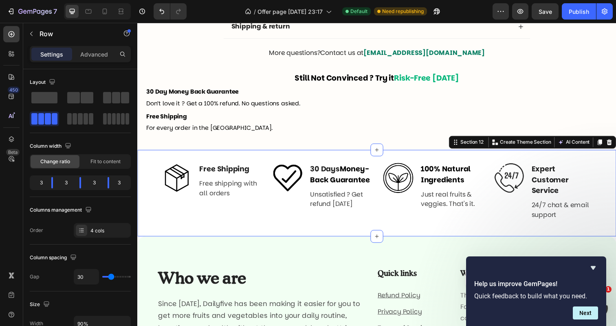
click at [154, 200] on div "Image Free Shipping Text Block Free shipping with all orders Text Row Image 30 …" at bounding box center [381, 197] width 489 height 62
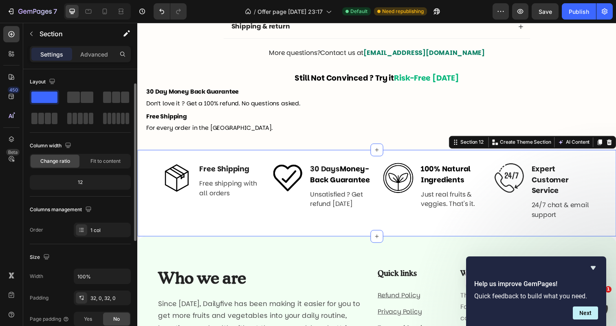
scroll to position [0, 0]
click at [88, 60] on div "Advanced" at bounding box center [94, 54] width 41 height 13
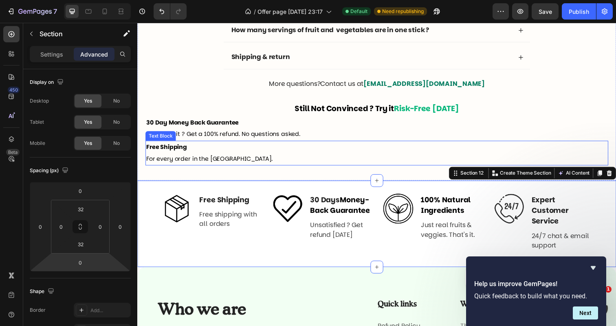
scroll to position [2536, 0]
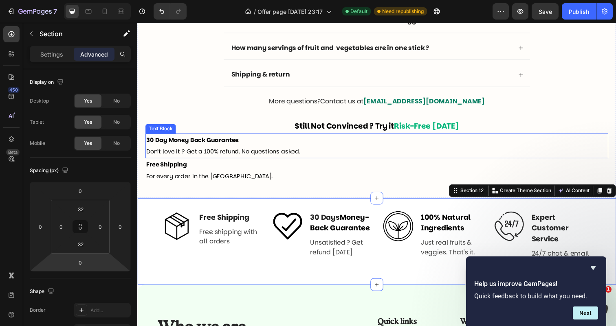
click at [253, 150] on p "30 Day Money Back Guarantee Don’t love it ? Get a 100% refund. No questions ask…" at bounding box center [381, 149] width 471 height 24
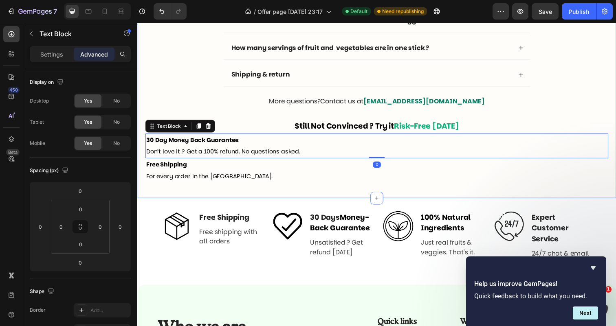
click at [142, 150] on div "Frequently asked questions Text Block Questions ? We answer ! Heading Why “Dail…" at bounding box center [381, 42] width 489 height 317
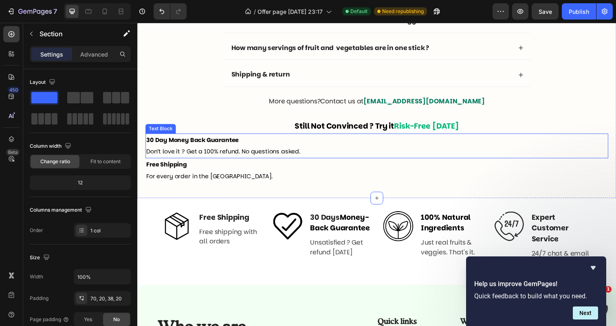
click at [156, 148] on p "30 Day Money Back Guarantee Don’t love it ? Get a 100% refund. No questions ask…" at bounding box center [381, 149] width 471 height 24
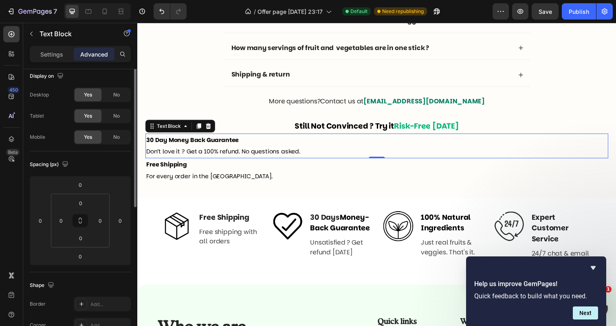
scroll to position [0, 0]
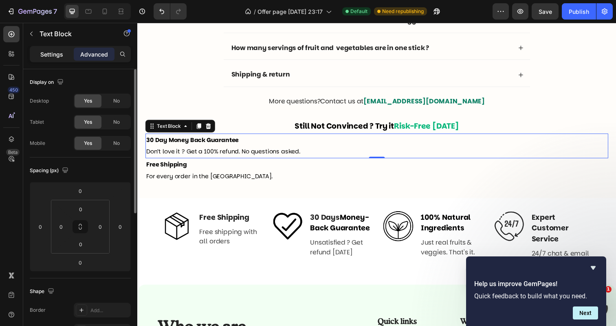
click at [64, 52] on div "Settings" at bounding box center [51, 54] width 41 height 13
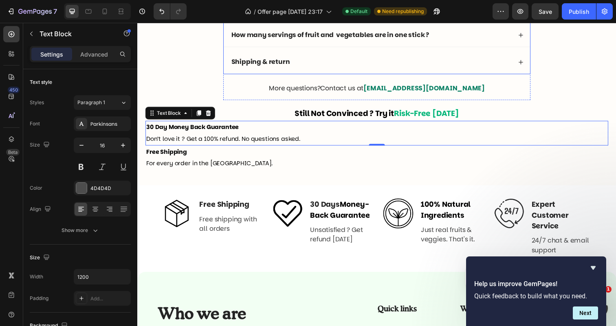
scroll to position [2550, 0]
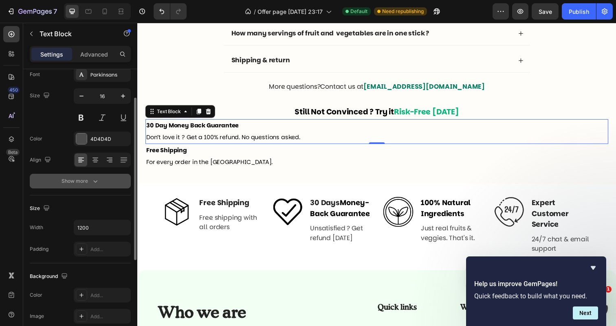
click at [79, 181] on div "Show more" at bounding box center [80, 181] width 38 height 8
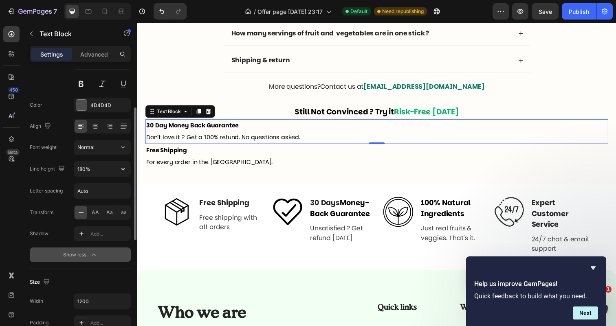
scroll to position [83, 0]
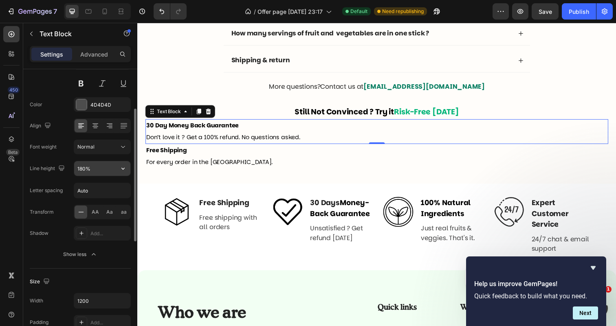
click at [86, 169] on input "180%" at bounding box center [102, 168] width 56 height 15
click at [128, 168] on button "button" at bounding box center [123, 168] width 15 height 15
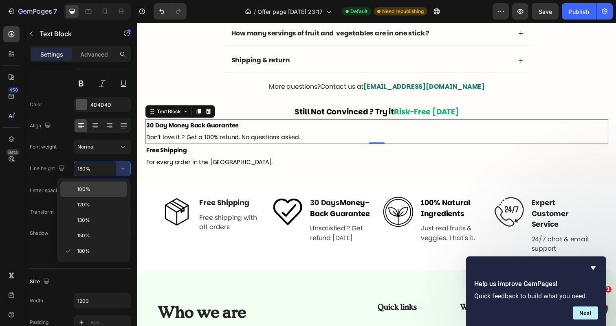
click at [97, 189] on p "100%" at bounding box center [100, 189] width 46 height 7
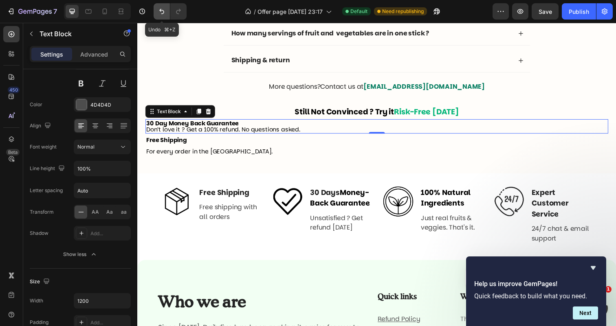
click at [161, 9] on icon "Undo/Redo" at bounding box center [161, 11] width 5 height 5
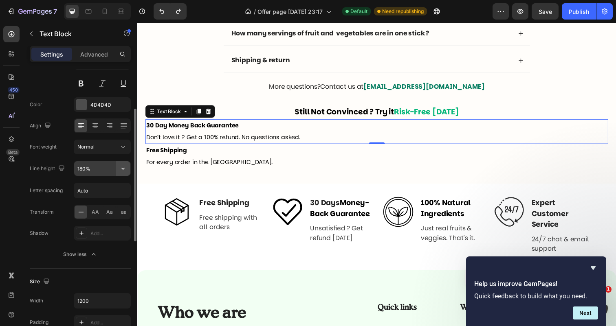
click at [124, 169] on icon "button" at bounding box center [122, 169] width 3 height 2
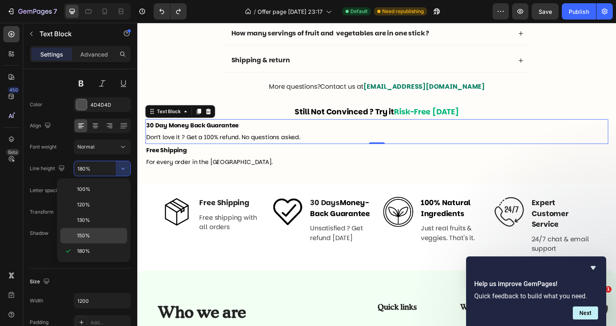
click at [102, 235] on p "150%" at bounding box center [100, 235] width 46 height 7
type input "150%"
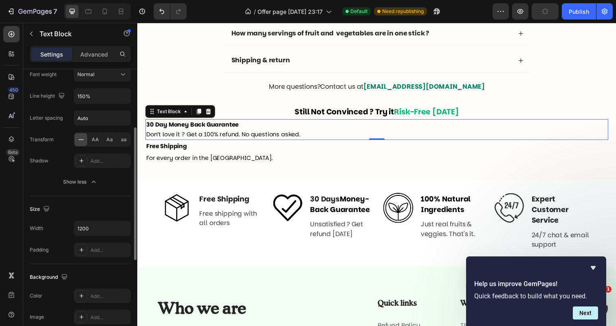
scroll to position [160, 0]
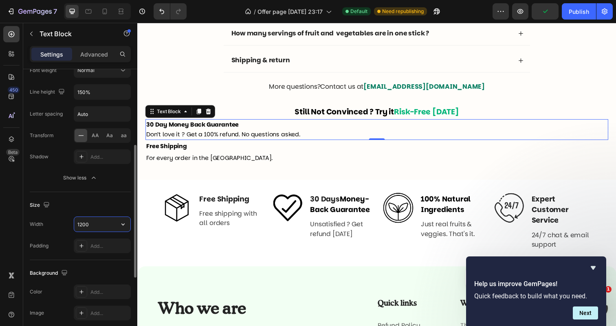
click at [92, 227] on input "1200" at bounding box center [102, 224] width 56 height 15
click at [127, 223] on icon "button" at bounding box center [123, 224] width 8 height 8
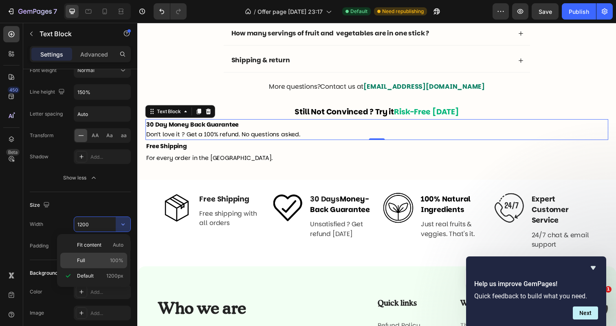
click at [103, 254] on div "Full 100%" at bounding box center [93, 260] width 67 height 15
type input "100%"
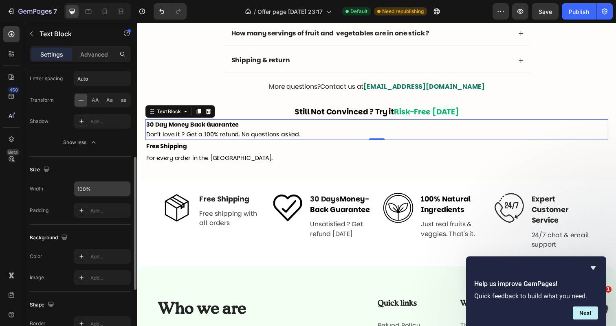
scroll to position [203, 0]
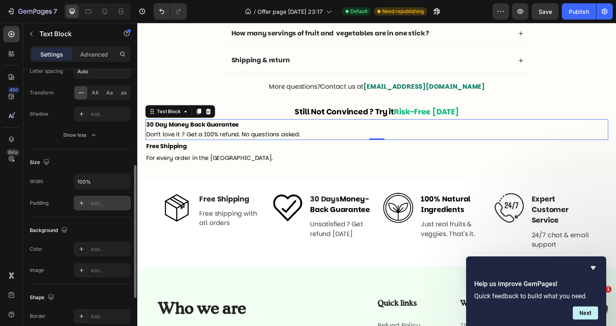
click at [82, 206] on icon at bounding box center [81, 203] width 7 height 7
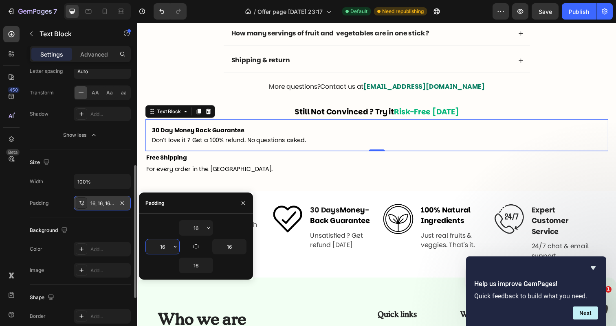
click at [160, 246] on input "16" at bounding box center [162, 246] width 33 height 15
type input "100"
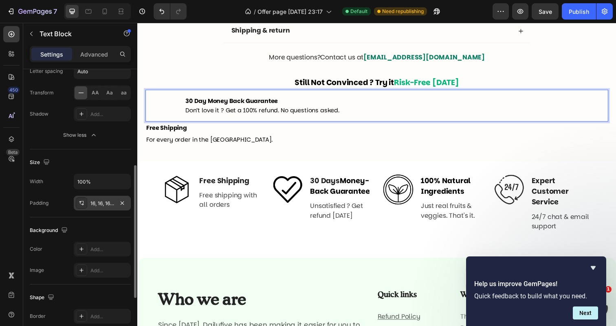
scroll to position [2566, 0]
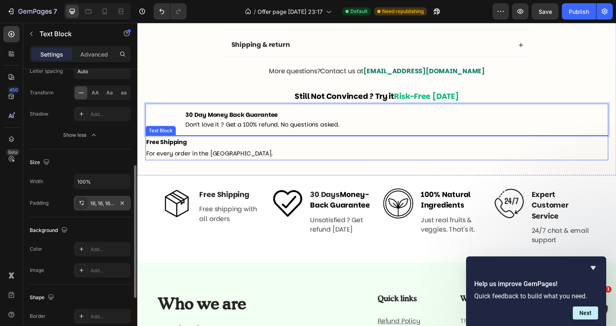
click at [213, 150] on p "Free Shipping For every order in the [GEOGRAPHIC_DATA]." at bounding box center [381, 151] width 471 height 24
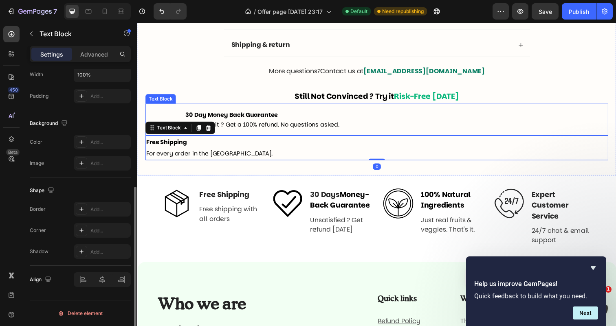
click at [204, 123] on p "30 Day Money Back Guarantee Don’t love it ? Get a 100% refund. No questions ask…" at bounding box center [398, 122] width 425 height 20
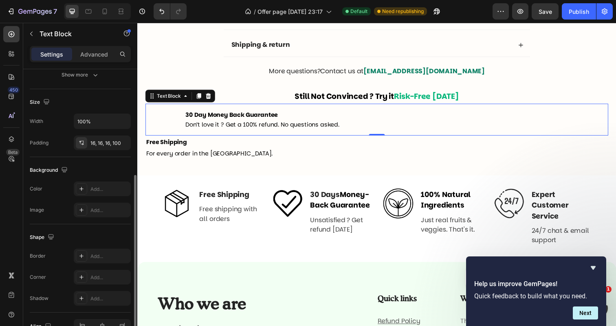
scroll to position [144, 0]
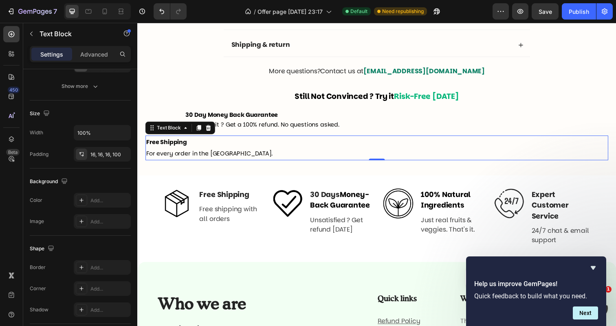
click at [166, 149] on strong "Free Shipping" at bounding box center [167, 144] width 42 height 8
click at [86, 154] on div at bounding box center [81, 154] width 11 height 11
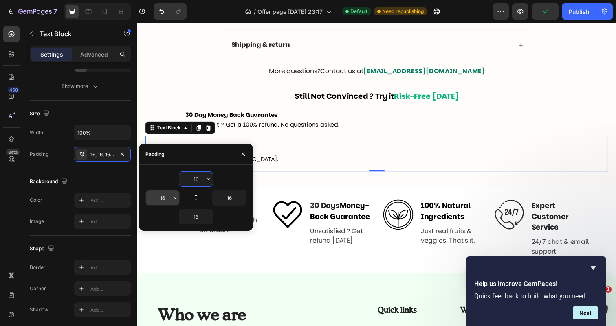
click at [154, 193] on input "16" at bounding box center [162, 198] width 33 height 15
type input "100"
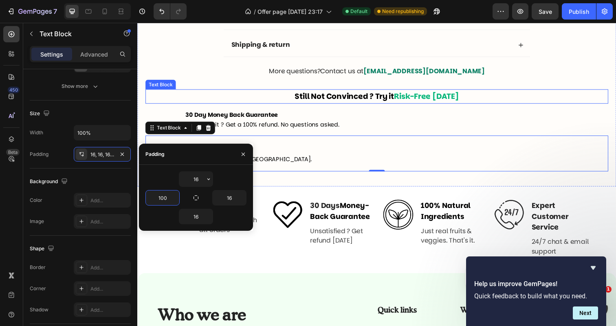
click at [278, 94] on p "Still Not Convinced ? Try it Risk-Free [DATE]" at bounding box center [381, 98] width 471 height 13
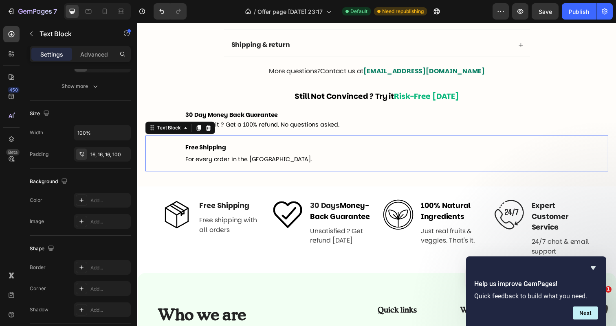
click at [264, 142] on div "Free Shipping For every order in the [GEOGRAPHIC_DATA]." at bounding box center [381, 156] width 472 height 37
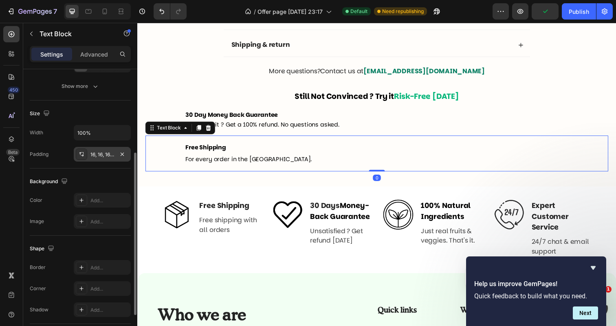
click at [88, 154] on div "16, 16, 16, 100" at bounding box center [102, 154] width 57 height 15
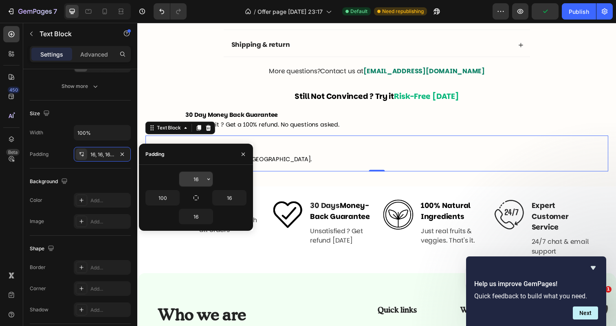
click at [189, 179] on input "16" at bounding box center [195, 179] width 33 height 15
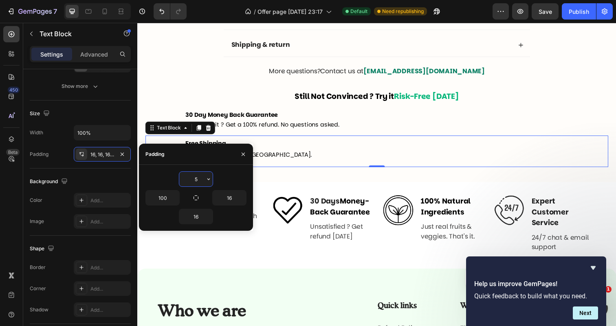
type input "5"
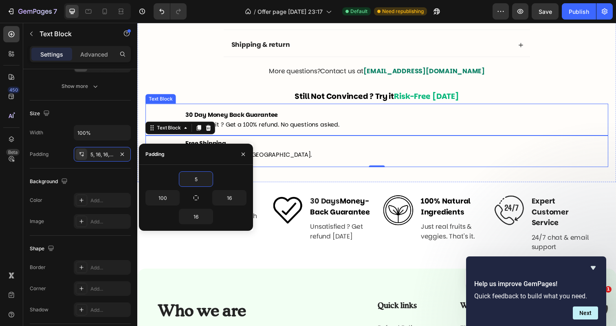
click at [309, 134] on div "30 Day Money Back Guarantee Don’t love it ? Get a 100% refund. No questions ask…" at bounding box center [381, 121] width 472 height 33
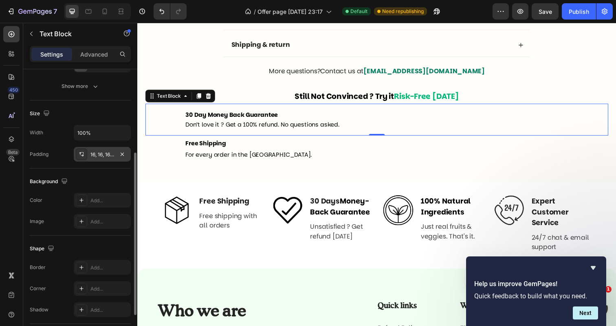
click at [104, 157] on div "16, 16, 16, 100" at bounding box center [102, 154] width 24 height 7
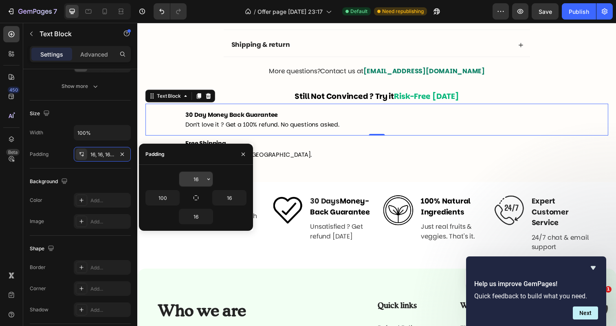
click at [193, 180] on input "16" at bounding box center [195, 179] width 33 height 15
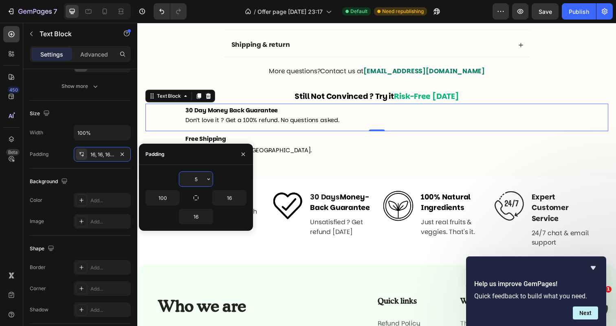
type input "5"
click at [176, 134] on div "30 Day Money Back Guarantee Don’t love it ? Get a 100% refund. No questions ask…" at bounding box center [381, 119] width 472 height 28
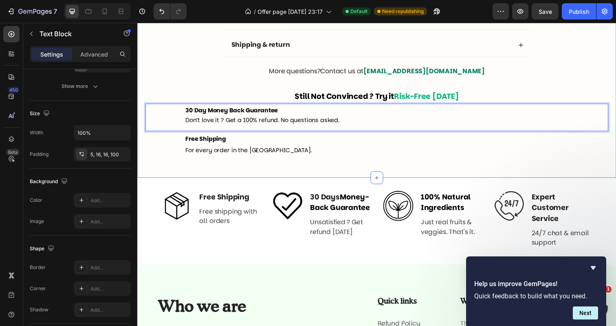
click at [213, 73] on div "Frequently asked questions Text Block Questions ? We answer ! Heading Why “Dail…" at bounding box center [381, 23] width 472 height 283
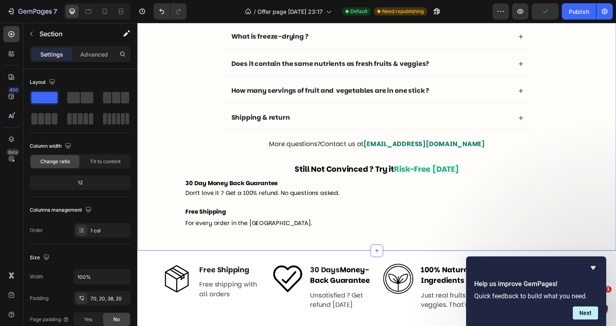
scroll to position [2560, 0]
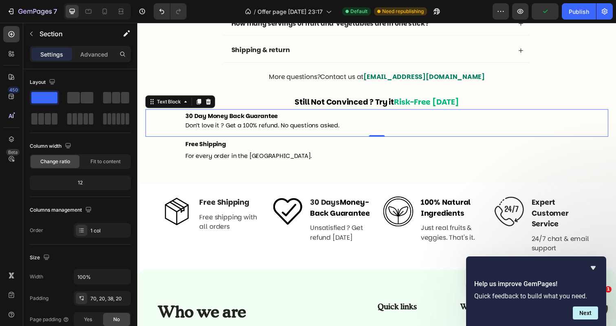
click at [208, 120] on strong "30 Day Money Back Guarantee" at bounding box center [233, 118] width 94 height 8
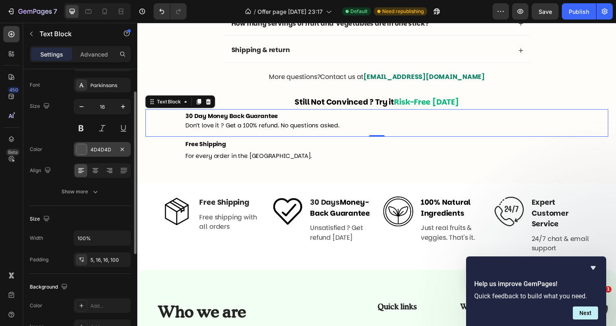
scroll to position [68, 0]
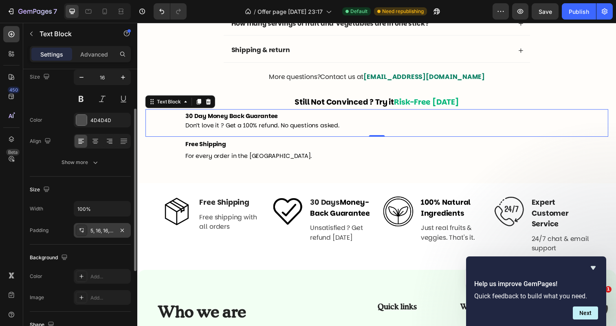
click at [99, 233] on div "5, 16, 16, 100" at bounding box center [102, 230] width 24 height 7
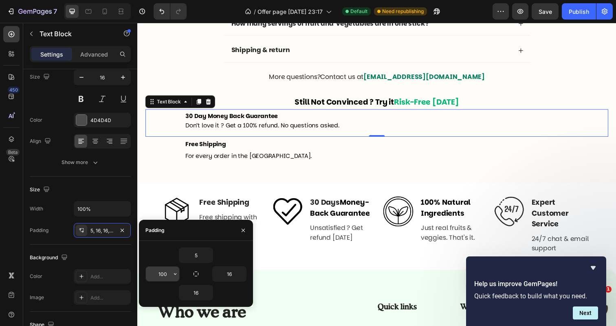
click at [161, 274] on input "100" at bounding box center [162, 274] width 33 height 15
click at [164, 275] on input "100" at bounding box center [162, 274] width 33 height 15
type input "150"
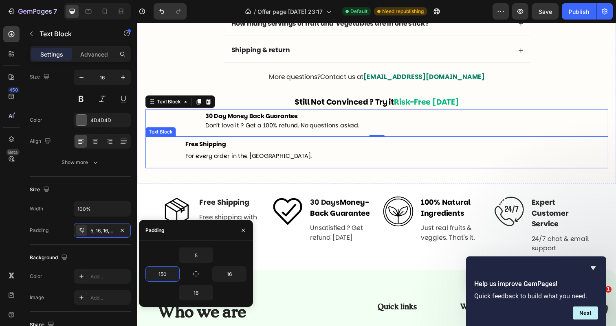
click at [212, 147] on strong "Free Shipping" at bounding box center [207, 147] width 42 height 8
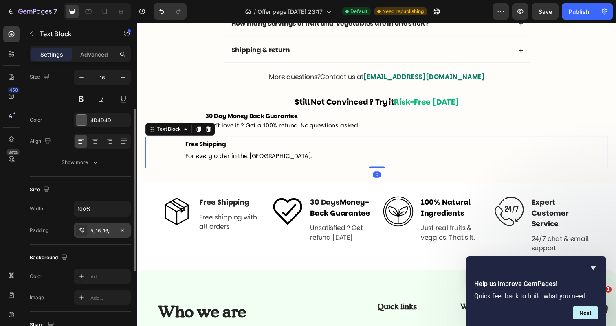
click at [108, 235] on div "5, 16, 16, 100" at bounding box center [102, 230] width 57 height 15
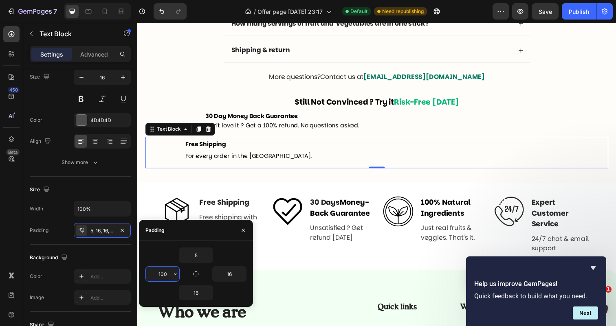
click at [166, 278] on input "100" at bounding box center [162, 274] width 33 height 15
type input "150"
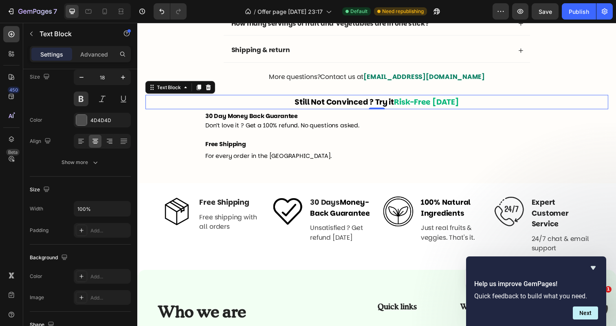
click at [293, 109] on p "Still Not Convinced ? Try it Risk-Free [DATE]" at bounding box center [381, 103] width 471 height 13
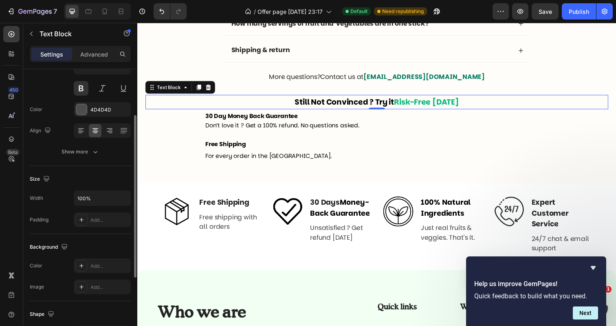
scroll to position [78, 0]
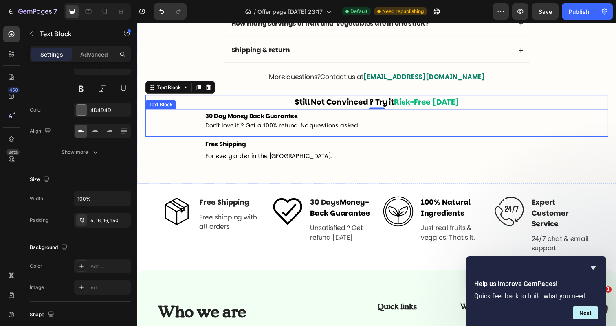
click at [226, 121] on strong "30 Day Money Back Guarantee" at bounding box center [253, 118] width 94 height 8
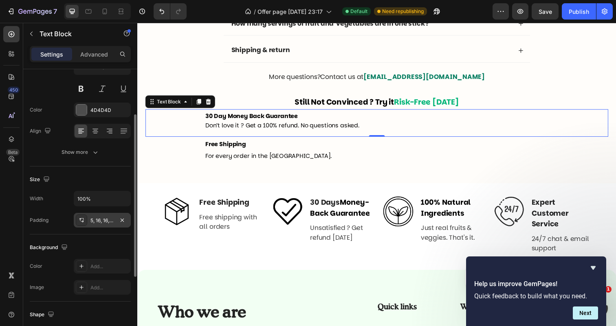
click at [106, 216] on div "5, 16, 16, 150" at bounding box center [102, 220] width 57 height 15
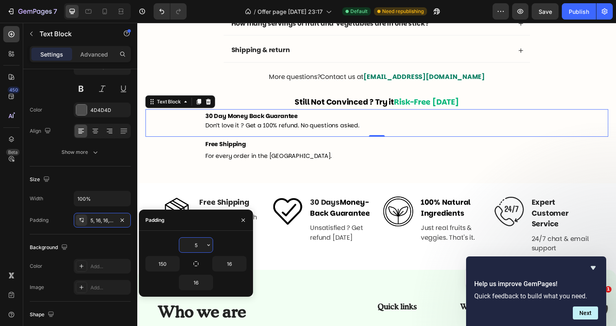
click at [195, 246] on input "5" at bounding box center [195, 245] width 33 height 15
type input "20"
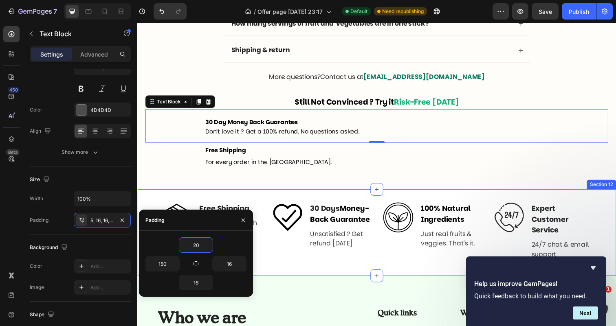
click at [214, 186] on div "Frequently asked questions Text Block Questions ? We answer ! Heading Why “Dail…" at bounding box center [381, 26] width 489 height 333
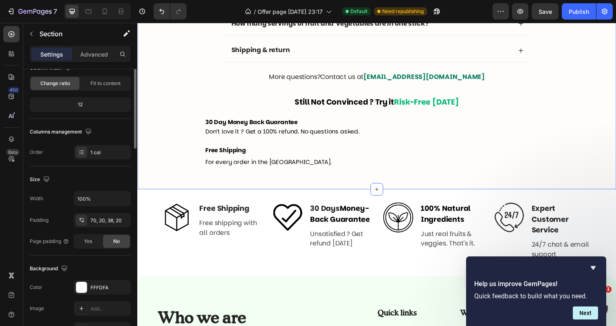
scroll to position [0, 0]
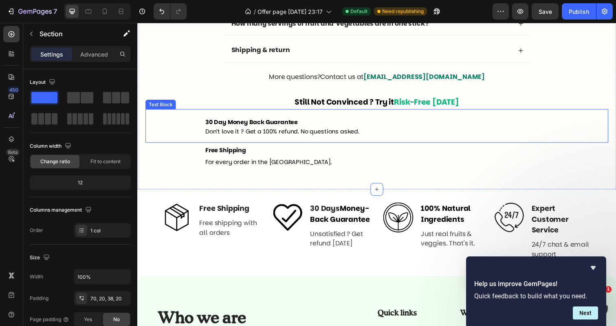
click at [193, 128] on div "30 Day Money Back Guarantee Don’t love it ? Get a 100% refund. No questions ask…" at bounding box center [381, 128] width 472 height 34
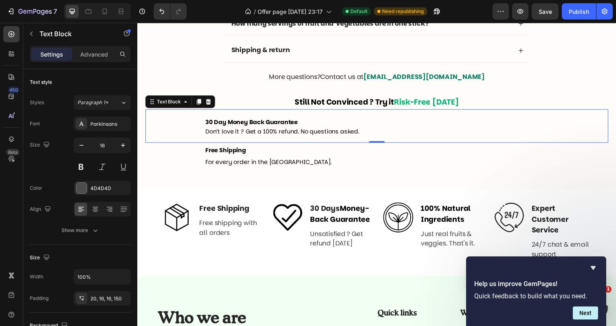
click at [188, 137] on div "30 Day Money Back Guarantee Don’t love it ? Get a 100% refund. No questions ask…" at bounding box center [381, 128] width 472 height 34
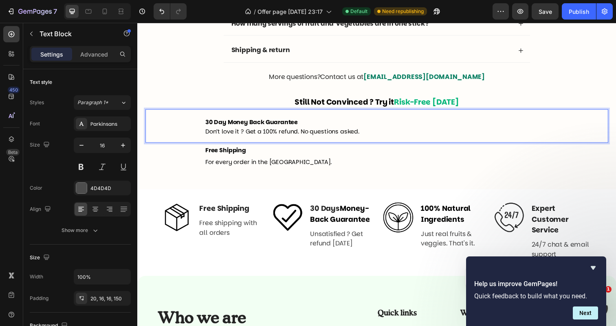
click at [198, 126] on div "30 Day Money Back Guarantee Don’t love it ? Get a 100% refund. No questions ask…" at bounding box center [381, 128] width 472 height 34
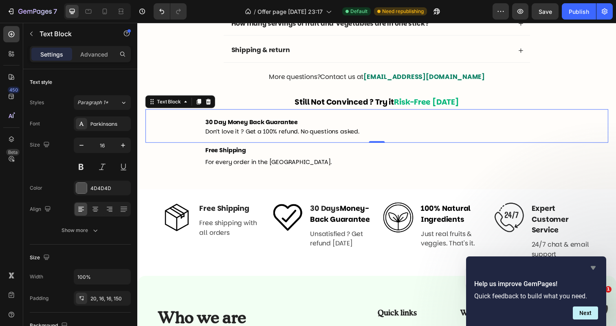
click at [592, 270] on icon "Hide survey" at bounding box center [593, 268] width 10 height 10
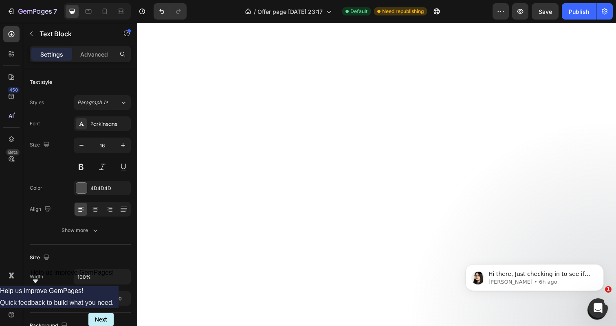
scroll to position [1977, 0]
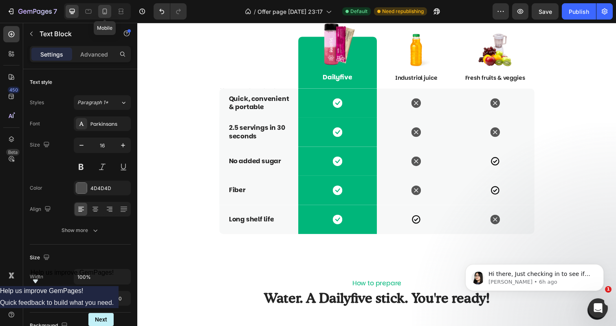
click at [100, 12] on div at bounding box center [104, 11] width 13 height 13
type input "14"
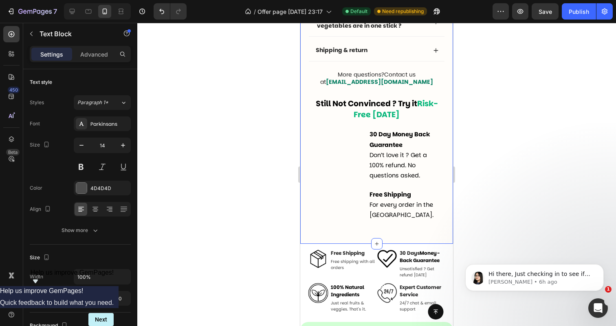
scroll to position [2567, 0]
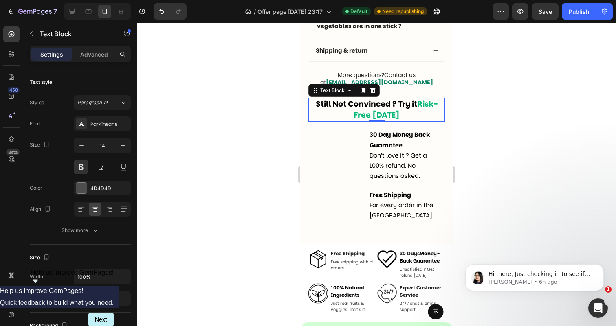
click at [357, 113] on span "Risk-Free [DATE]" at bounding box center [395, 110] width 84 height 22
click at [371, 110] on span "Risk-Free [DATE]" at bounding box center [395, 110] width 84 height 22
click at [412, 115] on p "Still Not Convinced ? Try it Risk-Free [DATE]" at bounding box center [376, 110] width 135 height 22
click at [419, 105] on span "Risk-Free [DATE]" at bounding box center [395, 110] width 84 height 22
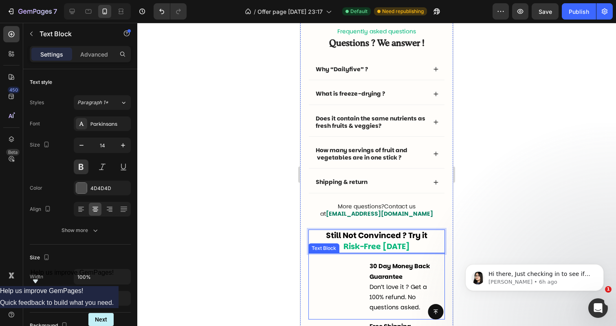
scroll to position [2528, 0]
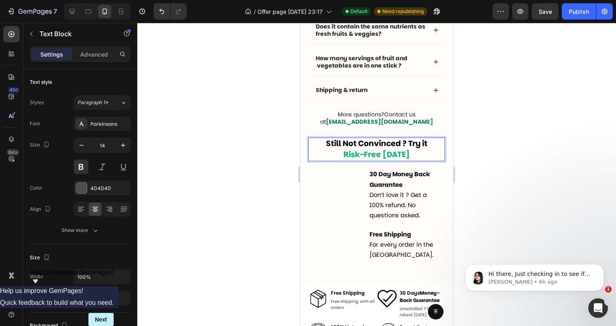
click at [403, 145] on span "Still Not Convinced ? Try it" at bounding box center [376, 143] width 101 height 11
click at [402, 145] on span "Still Not Convinced ? Try it" at bounding box center [376, 143] width 101 height 11
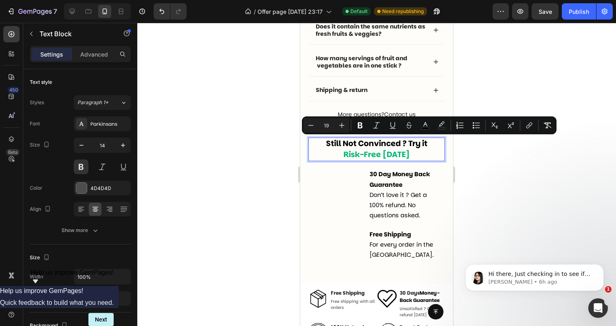
click at [399, 153] on span "Risk-Free [DATE]" at bounding box center [376, 154] width 66 height 11
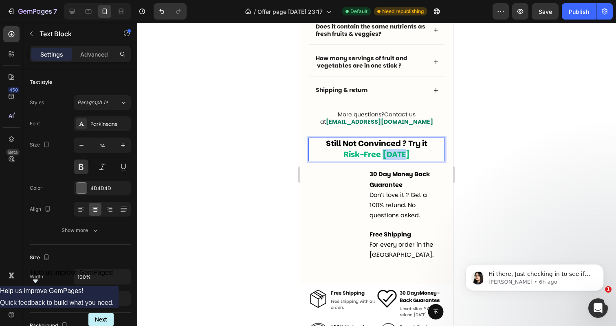
click at [399, 153] on span "Risk-Free [DATE]" at bounding box center [376, 154] width 66 height 11
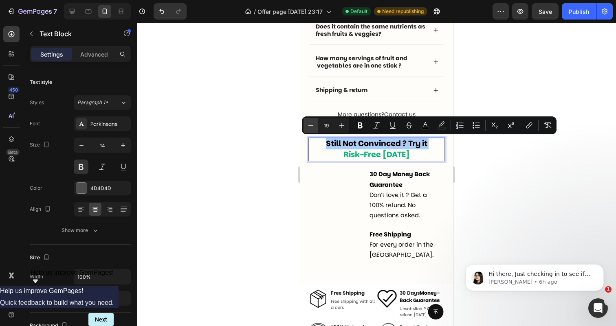
click at [314, 125] on icon "Editor contextual toolbar" at bounding box center [311, 125] width 8 height 8
type input "17"
click at [256, 158] on div at bounding box center [376, 174] width 478 height 303
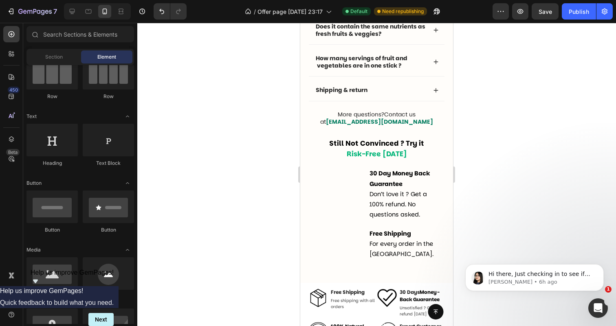
scroll to position [77, 0]
click at [256, 158] on div at bounding box center [376, 174] width 478 height 303
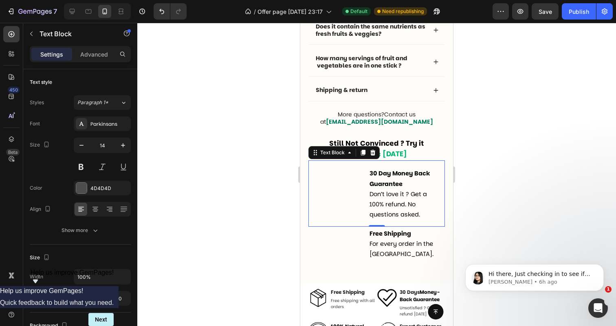
click at [371, 183] on strong "30 Day Money Back Guarantee" at bounding box center [399, 178] width 60 height 18
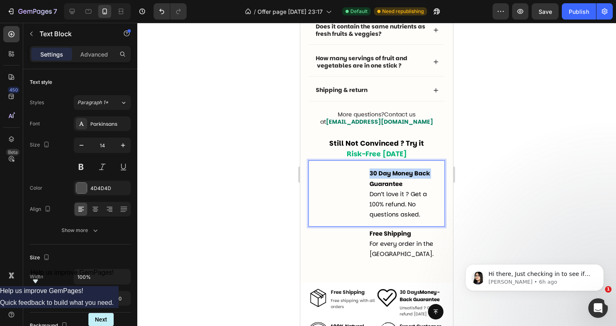
click at [371, 183] on strong "30 Day Money Back Guarantee" at bounding box center [399, 178] width 60 height 18
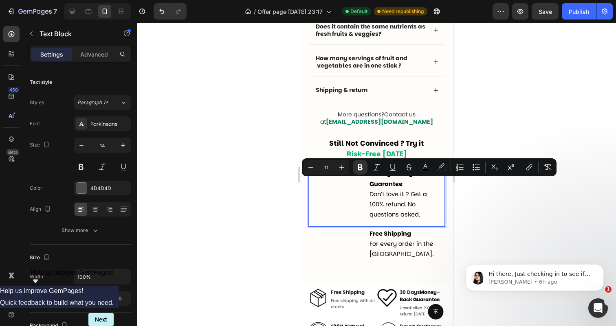
click at [365, 185] on div "30 Day Money Back Guarantee Don’t love it ? Get a 100% refund. No questions ask…" at bounding box center [376, 193] width 136 height 66
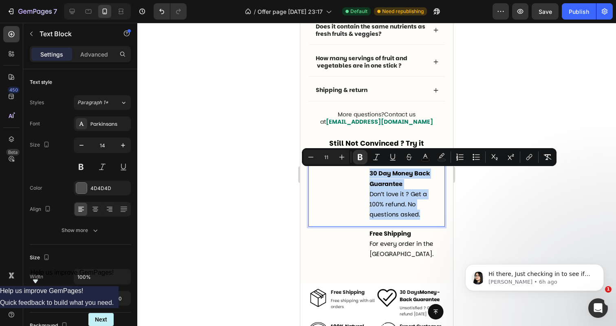
drag, startPoint x: 365, startPoint y: 174, endPoint x: 420, endPoint y: 214, distance: 67.9
click at [420, 214] on div "30 Day Money Back Guarantee Don’t love it ? Get a 100% refund. No questions ask…" at bounding box center [376, 193] width 136 height 66
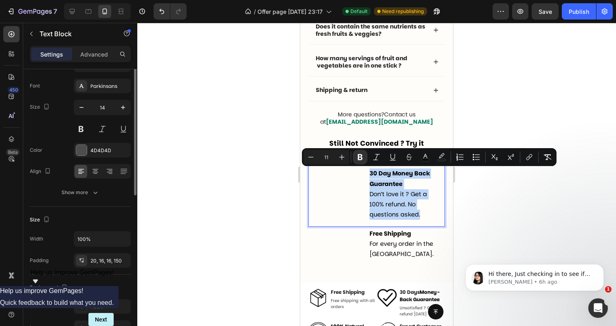
scroll to position [51, 0]
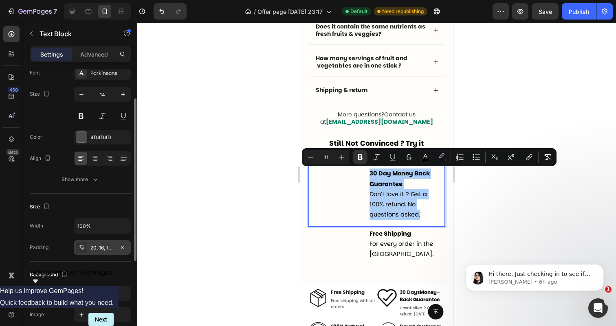
click at [95, 250] on div "20, 16, 16, 150" at bounding box center [102, 247] width 24 height 7
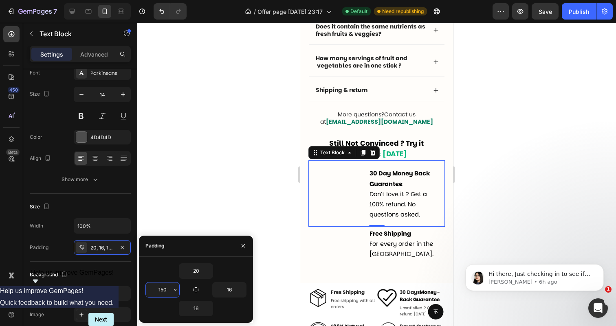
click at [160, 287] on input "150" at bounding box center [162, 290] width 33 height 15
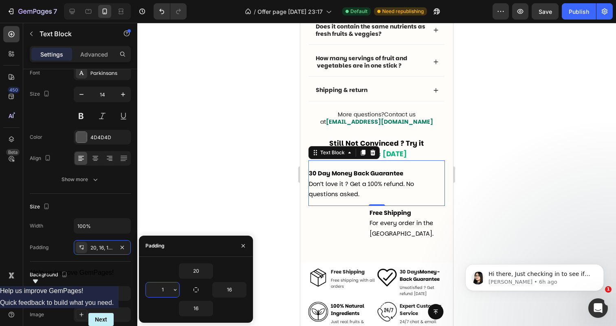
type input "16"
click at [233, 204] on div at bounding box center [376, 174] width 478 height 303
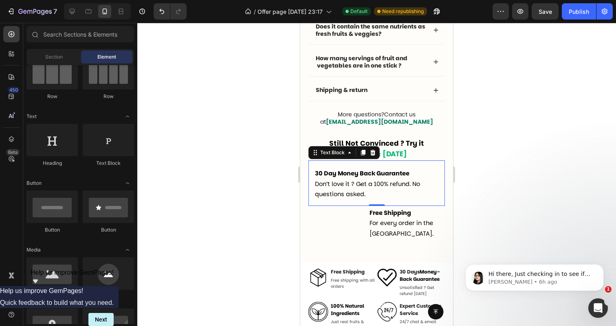
scroll to position [77, 0]
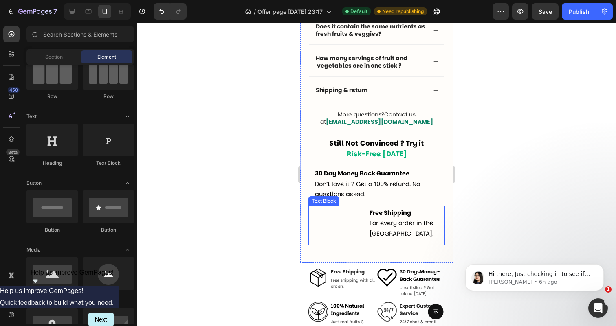
click at [320, 207] on div "Free Shipping For every order in the [GEOGRAPHIC_DATA]." at bounding box center [376, 225] width 136 height 39
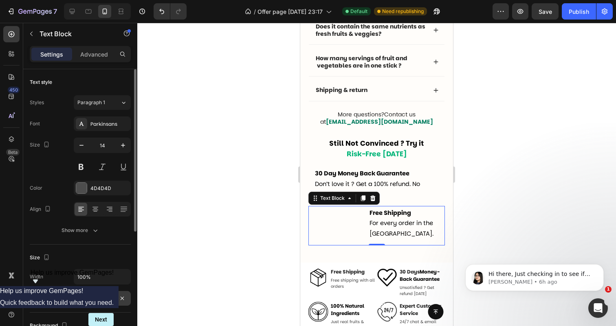
click at [108, 306] on div "5, 16, 16, 150" at bounding box center [102, 298] width 57 height 15
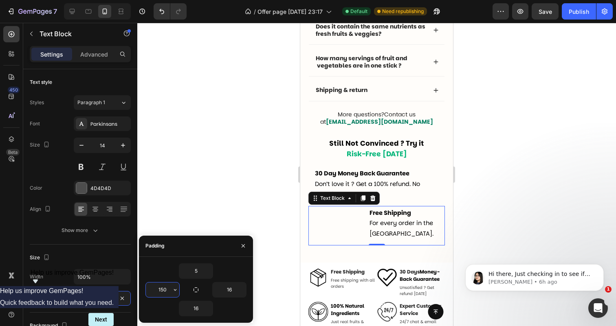
click at [162, 292] on input "150" at bounding box center [162, 290] width 33 height 15
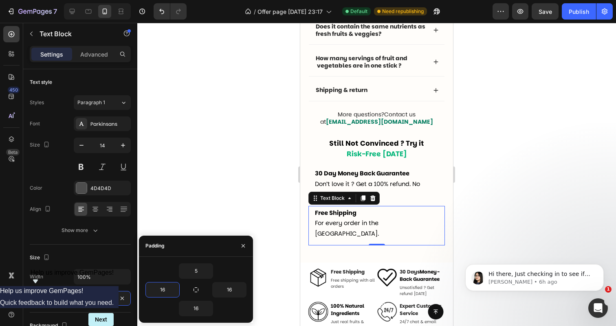
type input "16"
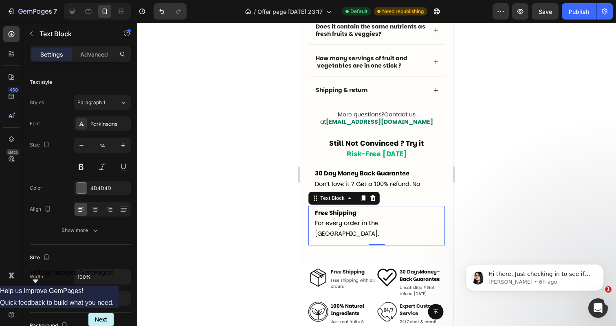
click at [217, 116] on div at bounding box center [376, 174] width 478 height 303
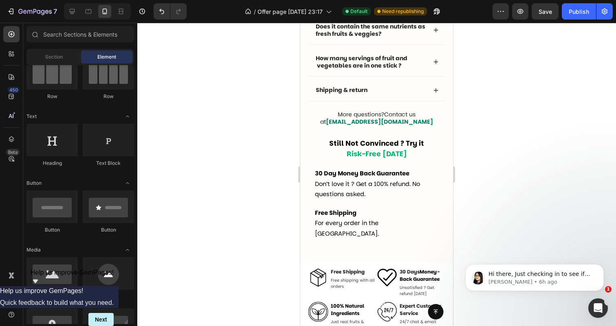
click at [217, 114] on div at bounding box center [376, 174] width 478 height 303
click at [329, 178] on strong "30 Day Money Back Guarantee" at bounding box center [362, 173] width 94 height 8
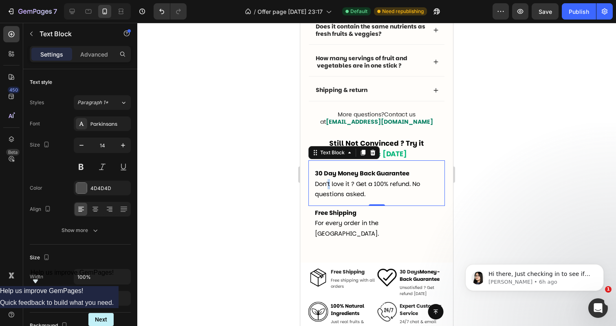
click at [330, 182] on span "Don’t love it ? Get a 100% refund. No questions asked." at bounding box center [367, 189] width 105 height 18
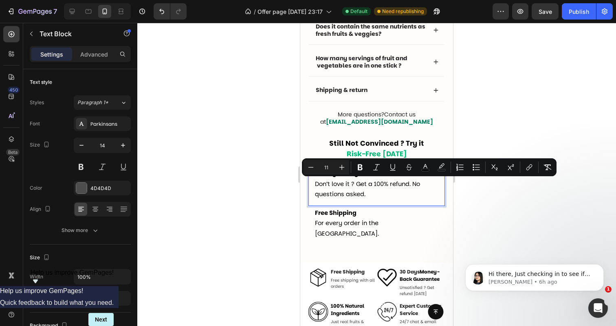
click at [351, 193] on span "Don’t love it ? Get a 100% refund. No questions asked." at bounding box center [367, 189] width 105 height 18
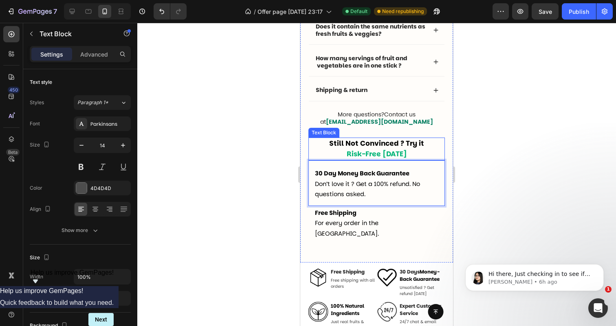
click at [325, 132] on div "Text Block" at bounding box center [324, 132] width 28 height 7
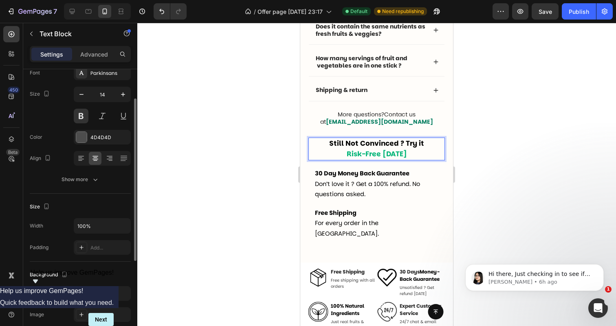
click at [287, 128] on div at bounding box center [376, 174] width 478 height 303
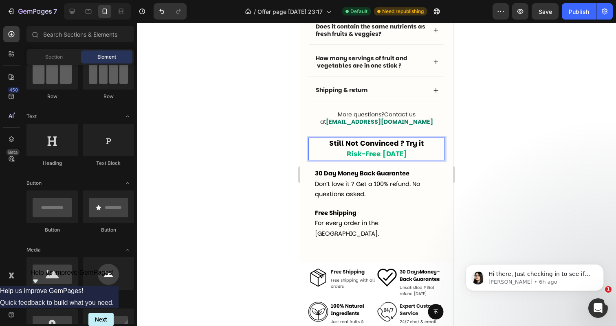
scroll to position [77, 0]
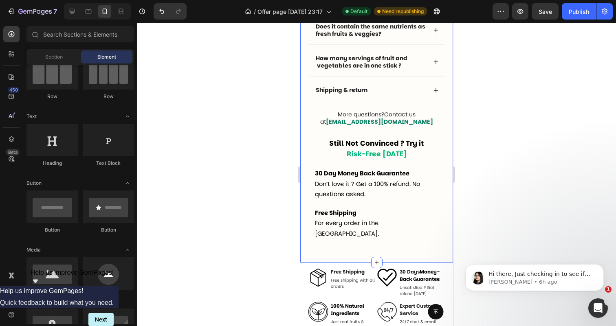
click at [343, 136] on div "Frequently asked questions Text Block Questions ? We answer ! Heading Why “Dail…" at bounding box center [376, 90] width 136 height 311
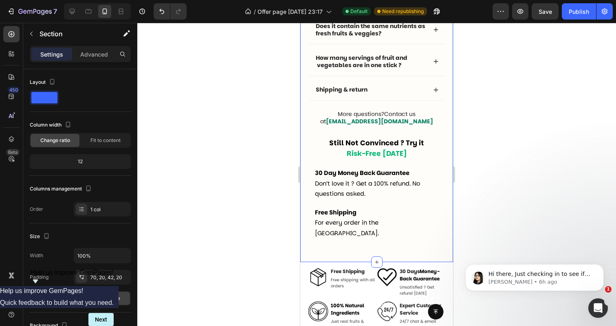
scroll to position [2545, 0]
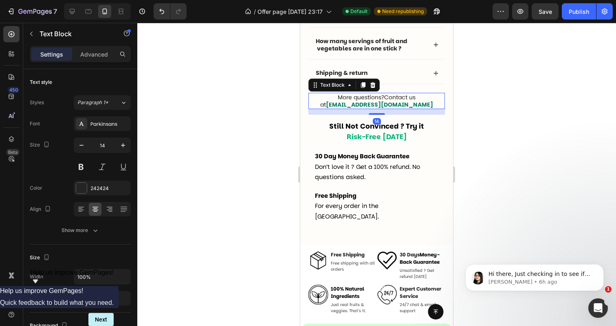
click at [367, 102] on strong "[EMAIL_ADDRESS][DOMAIN_NAME]" at bounding box center [379, 105] width 107 height 8
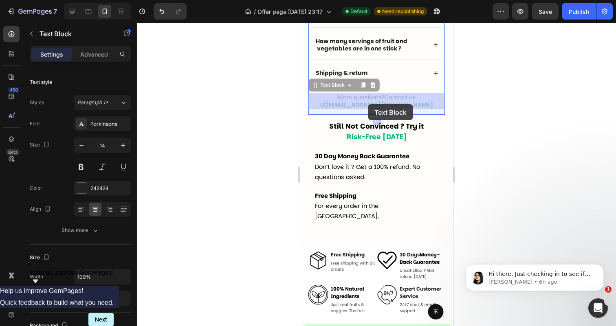
drag, startPoint x: 345, startPoint y: 99, endPoint x: 368, endPoint y: 105, distance: 23.4
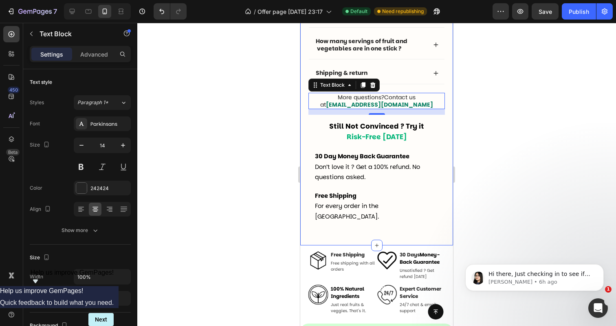
click at [477, 155] on div at bounding box center [376, 174] width 478 height 303
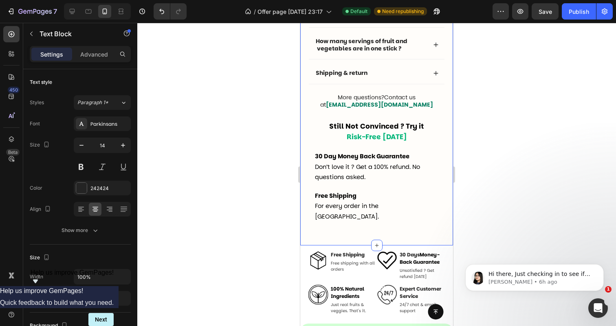
scroll to position [77, 0]
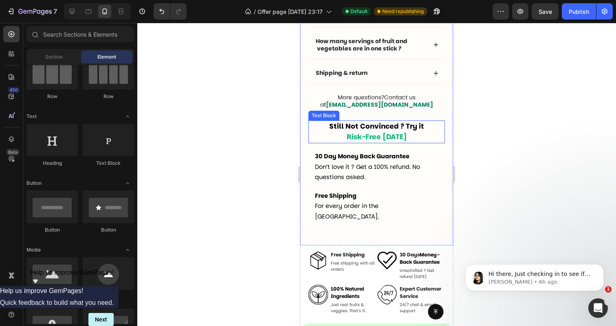
click at [395, 123] on span "Still Not Convinced ? Try it" at bounding box center [376, 126] width 95 height 10
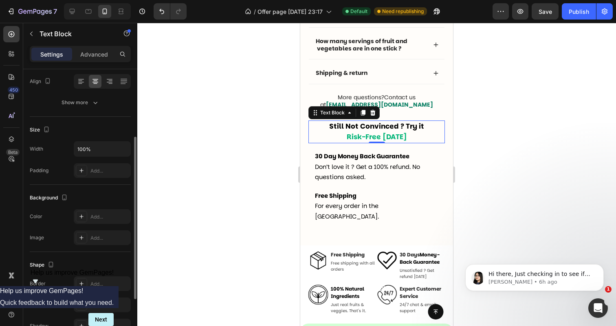
scroll to position [149, 0]
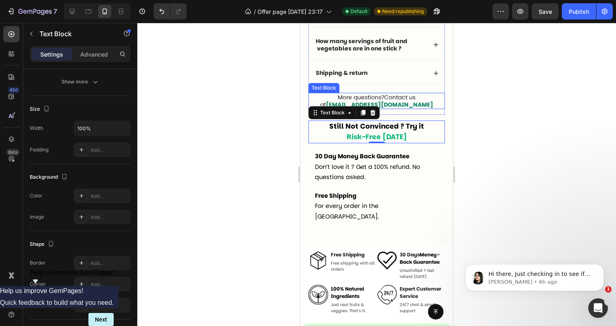
click at [405, 108] on strong "[EMAIL_ADDRESS][DOMAIN_NAME]" at bounding box center [379, 105] width 107 height 8
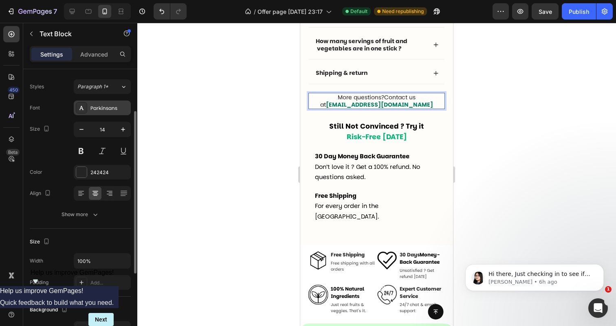
scroll to position [0, 0]
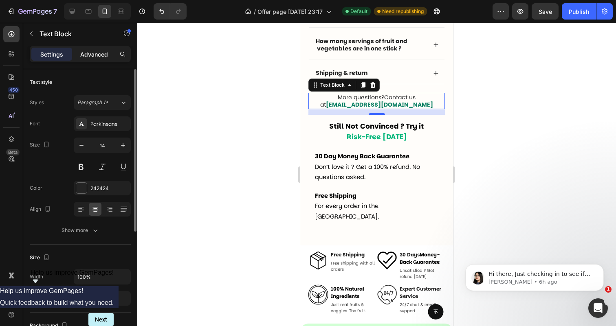
click at [99, 51] on p "Advanced" at bounding box center [94, 54] width 28 height 9
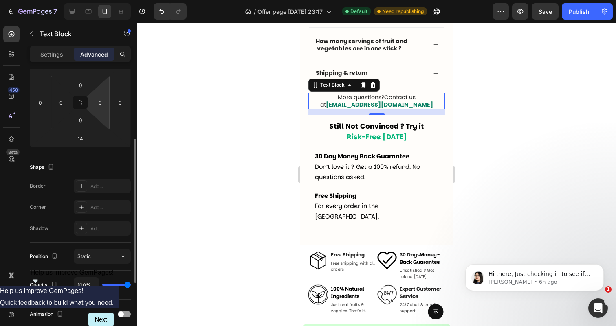
scroll to position [128, 0]
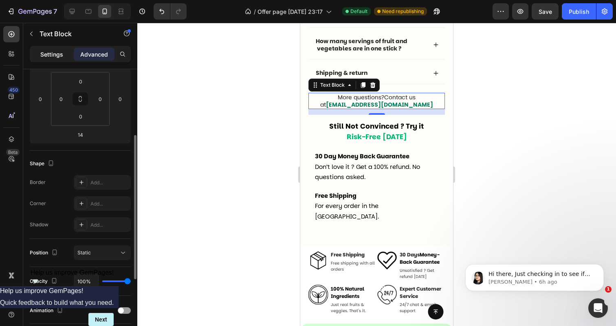
click at [62, 50] on p "Settings" at bounding box center [51, 54] width 23 height 9
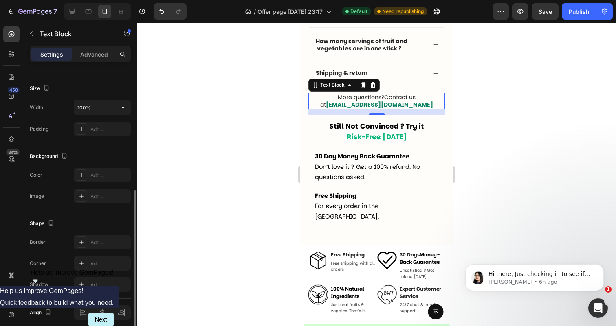
scroll to position [184, 0]
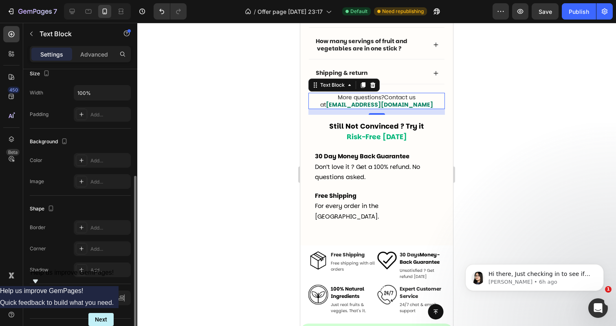
click at [323, 113] on div "14" at bounding box center [376, 112] width 136 height 6
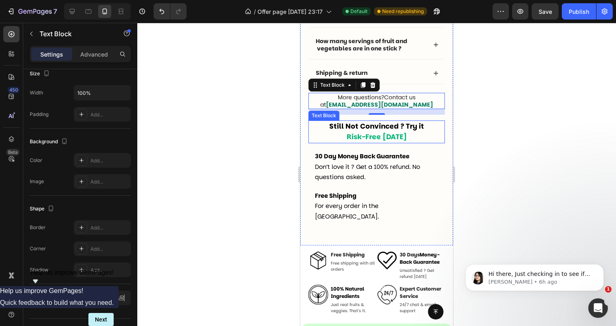
click at [321, 123] on p "Still Not Convinced ? Try it Risk-Free [DATE]" at bounding box center [376, 131] width 135 height 21
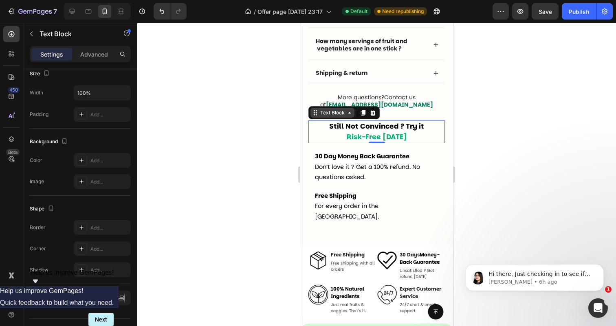
click at [336, 116] on div "Text Block" at bounding box center [332, 112] width 28 height 7
click at [276, 139] on div at bounding box center [376, 174] width 478 height 303
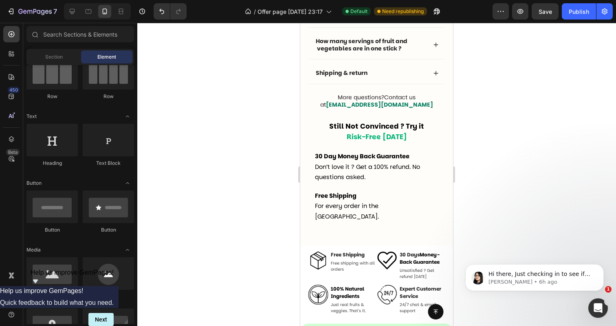
scroll to position [77, 0]
click at [320, 159] on strong "30 Day Money Back Guarantee" at bounding box center [362, 156] width 94 height 8
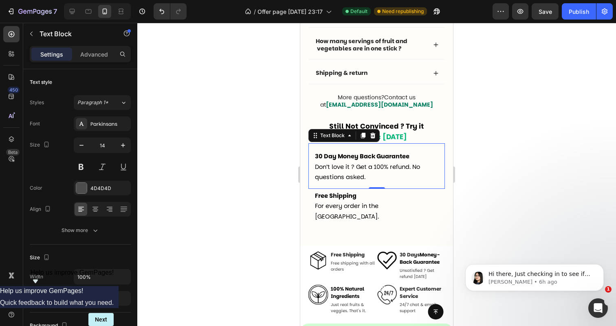
click at [258, 159] on div at bounding box center [376, 174] width 478 height 303
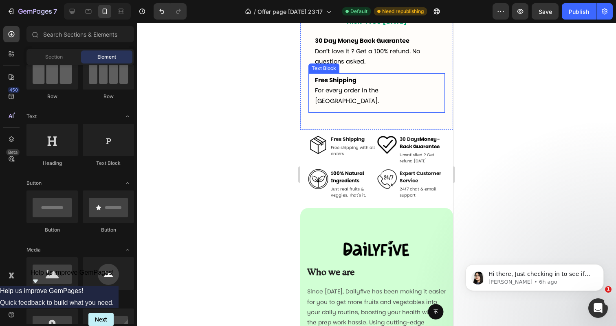
scroll to position [2673, 0]
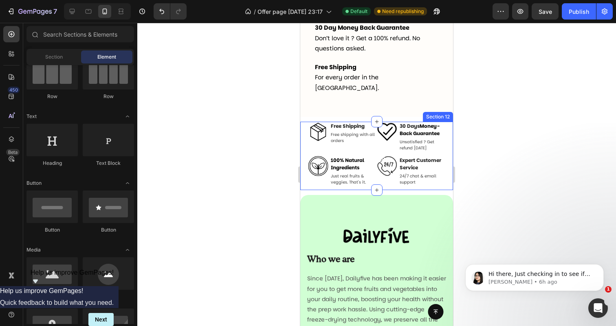
click at [301, 127] on div "Image Free Shipping Text Block Free shipping with all orders Text Row Image 30 …" at bounding box center [376, 156] width 153 height 68
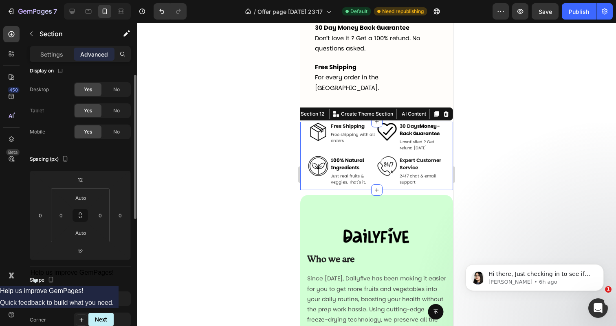
scroll to position [0, 0]
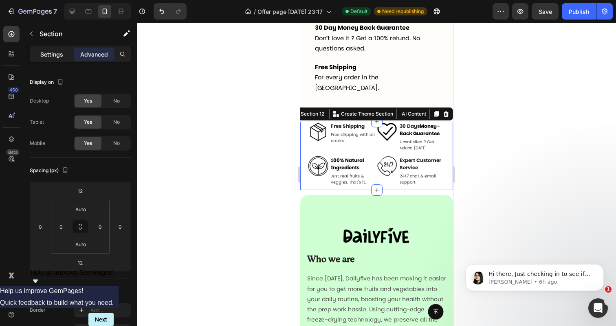
click at [64, 57] on div "Settings" at bounding box center [51, 54] width 41 height 13
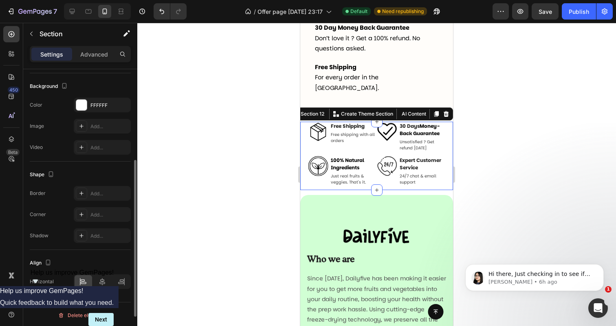
scroll to position [220, 0]
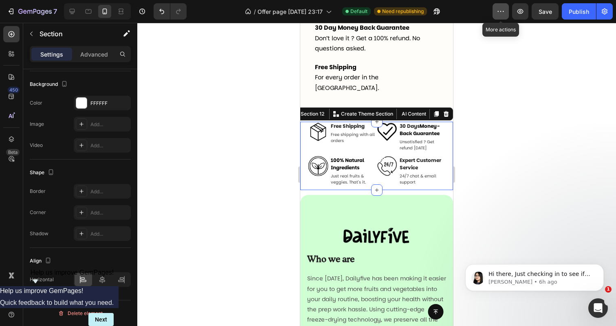
click at [501, 11] on icon "button" at bounding box center [500, 11] width 1 height 1
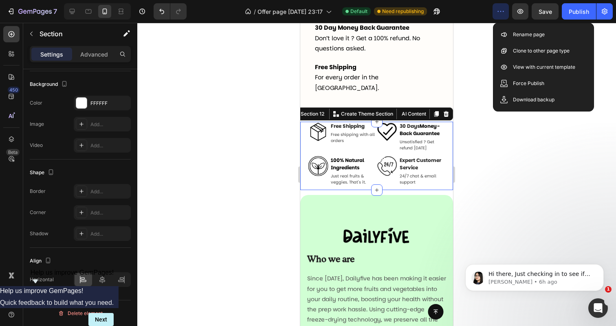
click at [501, 11] on icon "button" at bounding box center [500, 11] width 1 height 1
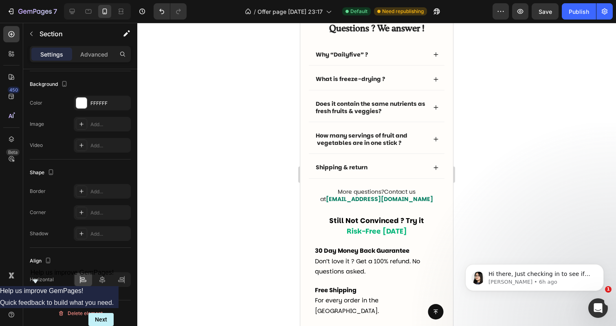
scroll to position [2477, 0]
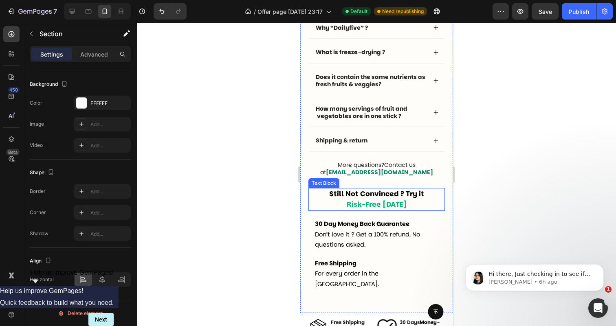
click at [360, 198] on span "Still Not Convinced ? Try it" at bounding box center [376, 194] width 95 height 10
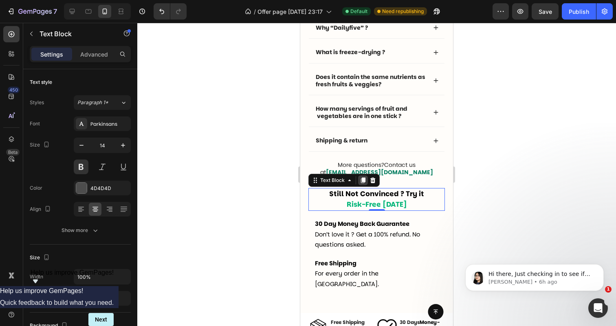
click at [361, 182] on icon at bounding box center [363, 180] width 7 height 7
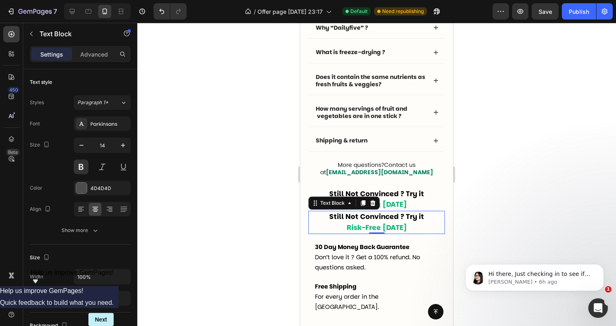
click at [354, 219] on span "Still Not Convinced ? Try it" at bounding box center [376, 217] width 95 height 10
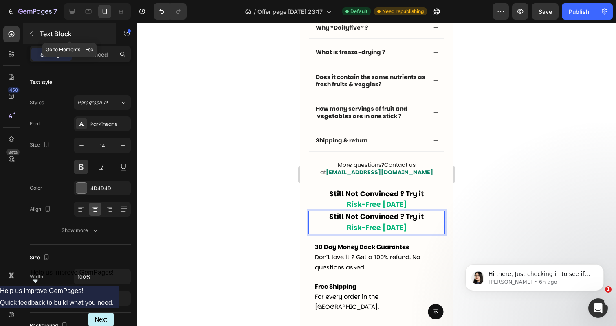
click at [39, 37] on p "Text Block" at bounding box center [73, 34] width 69 height 10
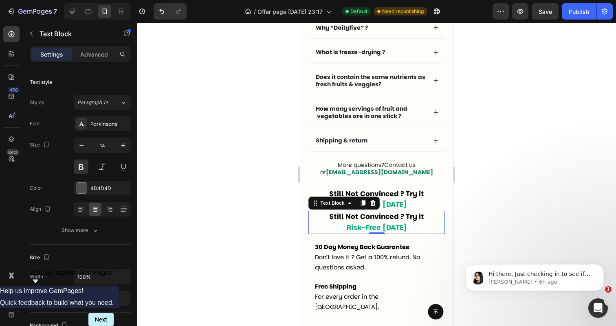
click at [344, 217] on span "Still Not Convinced ? Try it" at bounding box center [376, 217] width 95 height 10
click at [348, 204] on icon at bounding box center [349, 203] width 7 height 7
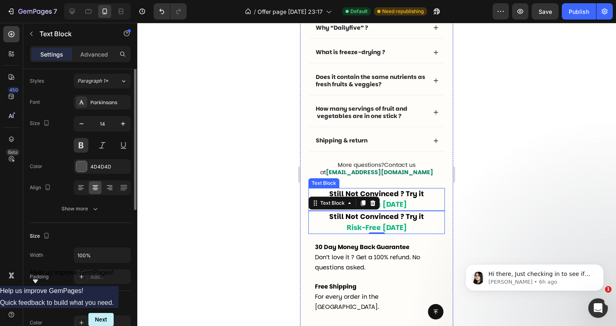
scroll to position [0, 0]
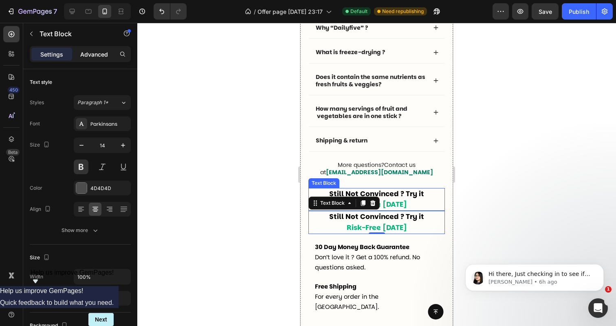
click at [92, 56] on p "Advanced" at bounding box center [94, 54] width 28 height 9
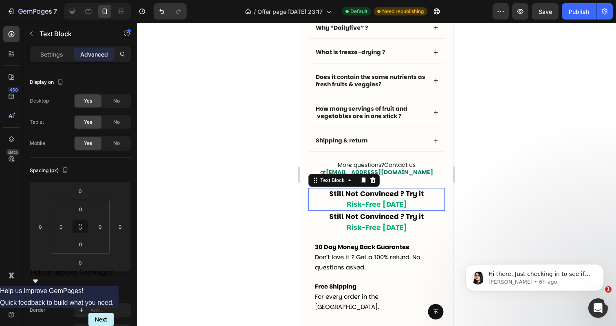
click at [400, 196] on span "Still Not Convinced ? Try it" at bounding box center [376, 194] width 95 height 10
click at [109, 104] on div "No" at bounding box center [116, 100] width 27 height 13
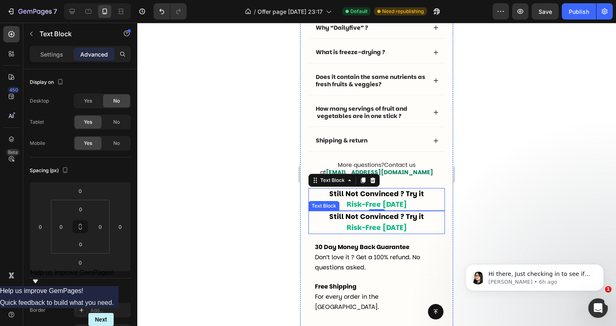
click at [359, 223] on span "Risk-Free [DATE]" at bounding box center [377, 228] width 60 height 10
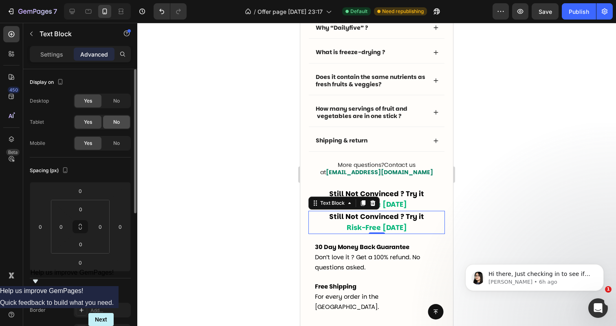
click at [106, 119] on div "No" at bounding box center [116, 122] width 27 height 13
click at [114, 141] on span "No" at bounding box center [116, 143] width 7 height 7
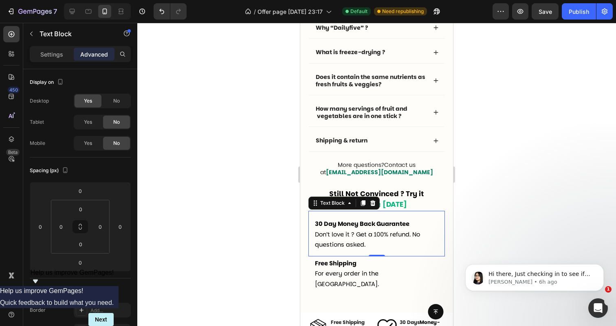
click at [338, 224] on strong "30 Day Money Back Guarantee" at bounding box center [362, 224] width 94 height 8
click at [92, 11] on icon at bounding box center [88, 11] width 8 height 8
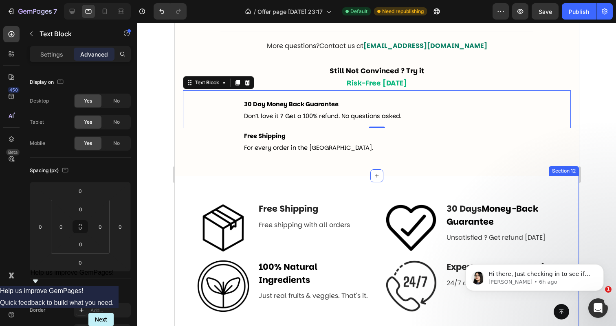
scroll to position [2563, 0]
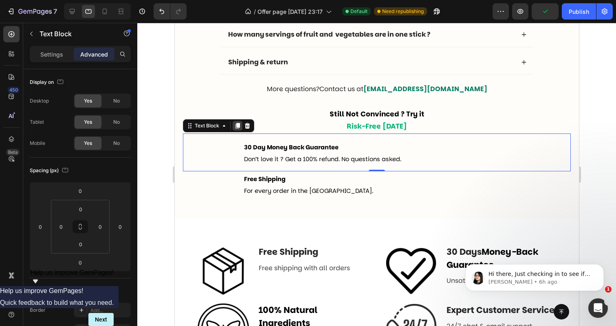
click at [236, 126] on icon at bounding box center [237, 126] width 4 height 6
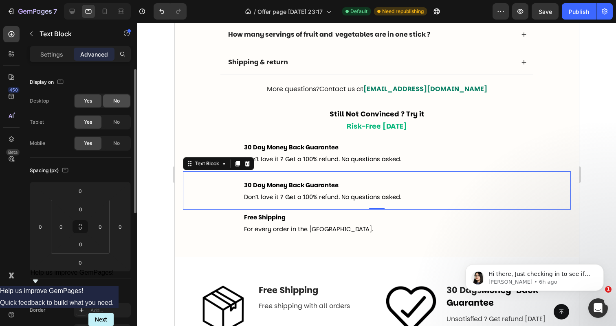
click at [109, 100] on div "No" at bounding box center [116, 100] width 27 height 13
click at [90, 99] on span "Yes" at bounding box center [88, 100] width 8 height 7
click at [113, 122] on div "No" at bounding box center [116, 122] width 27 height 13
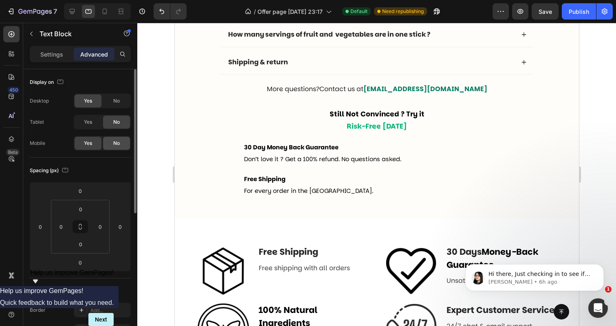
click at [113, 146] on div "No" at bounding box center [116, 143] width 27 height 13
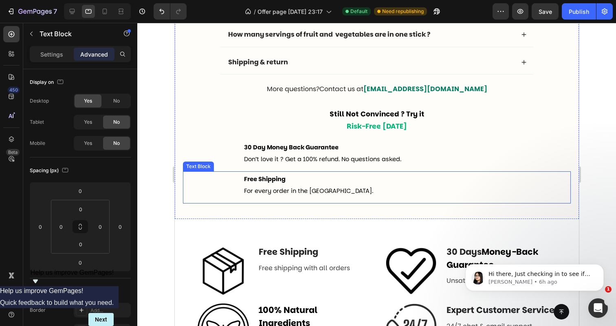
click at [252, 185] on p "Free Shipping For every order in the [GEOGRAPHIC_DATA]." at bounding box center [404, 185] width 320 height 24
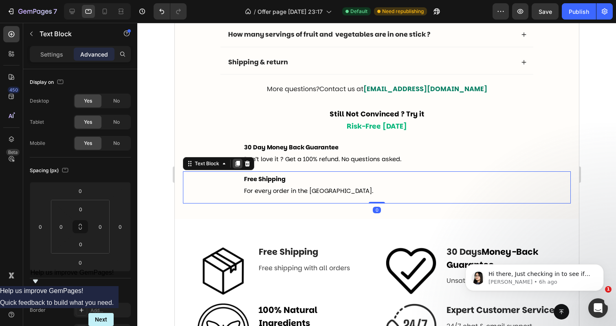
click at [237, 165] on icon at bounding box center [237, 164] width 4 height 6
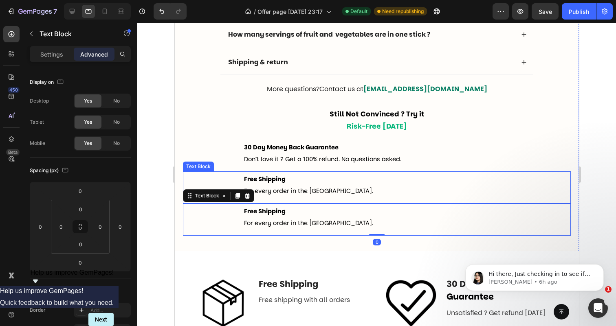
click at [272, 182] on strong "Free Shipping" at bounding box center [265, 179] width 42 height 8
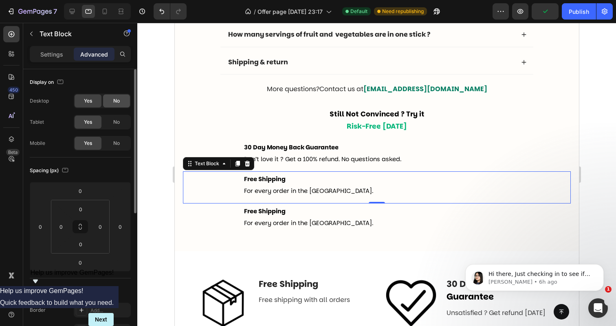
click at [108, 102] on div "No" at bounding box center [116, 100] width 27 height 13
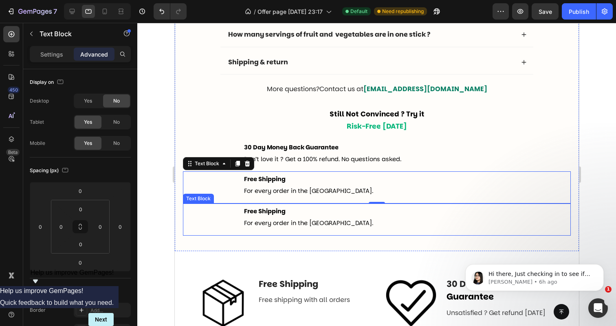
click at [270, 214] on strong "Free Shipping" at bounding box center [265, 211] width 42 height 8
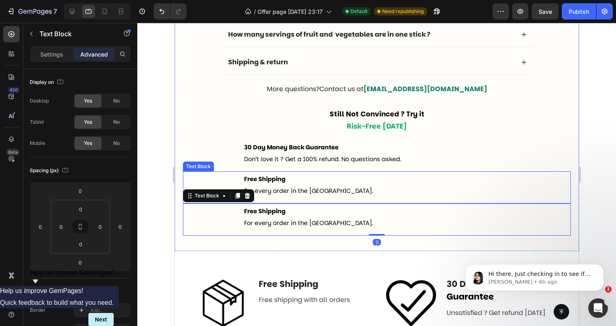
click at [291, 182] on p "Free Shipping For every order in the [GEOGRAPHIC_DATA]." at bounding box center [404, 185] width 320 height 24
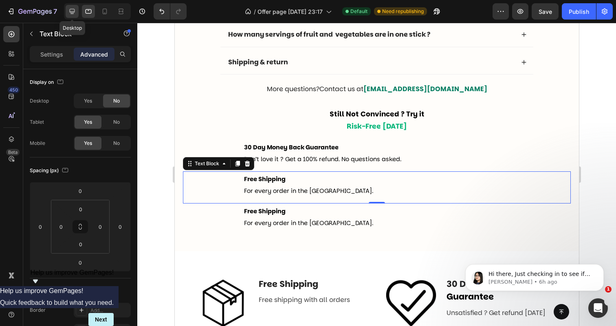
click at [73, 13] on icon at bounding box center [72, 11] width 5 height 5
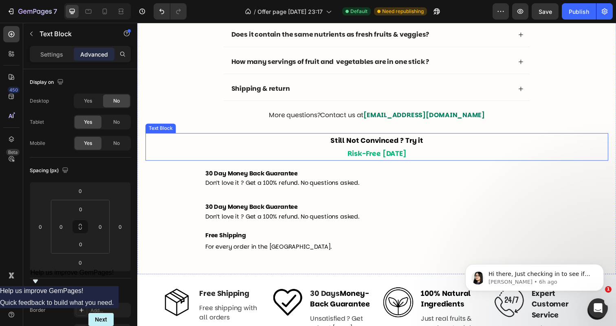
scroll to position [2534, 0]
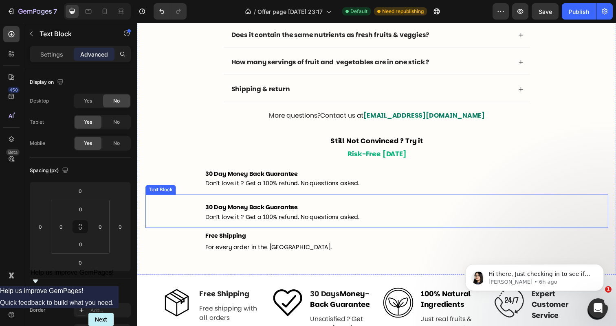
click at [230, 219] on span "Don’t love it ? Get a 100% refund. No questions asked." at bounding box center [284, 221] width 157 height 8
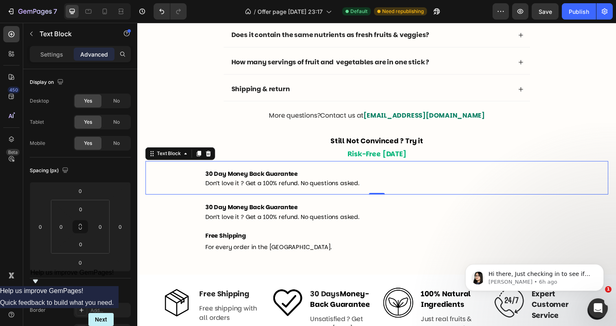
click at [267, 189] on span "Don’t love it ? Get a 100% refund. No questions asked." at bounding box center [284, 187] width 157 height 8
click at [107, 13] on icon at bounding box center [105, 11] width 8 height 8
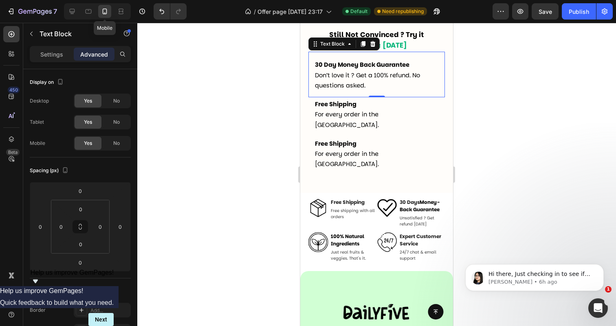
scroll to position [2637, 0]
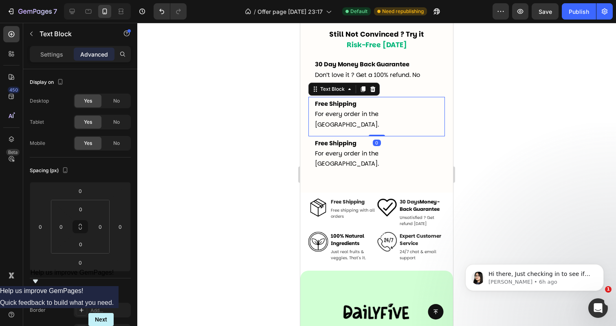
click at [350, 104] on strong "Free Shipping" at bounding box center [336, 104] width 42 height 8
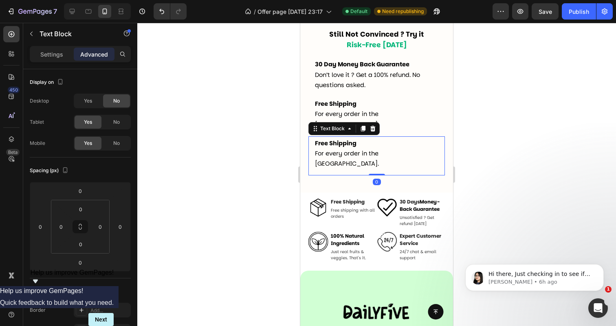
click at [342, 139] on strong "Free Shipping" at bounding box center [336, 143] width 42 height 8
click at [326, 79] on span "Don’t love it ? Get a 100% refund. No questions asked." at bounding box center [367, 80] width 105 height 18
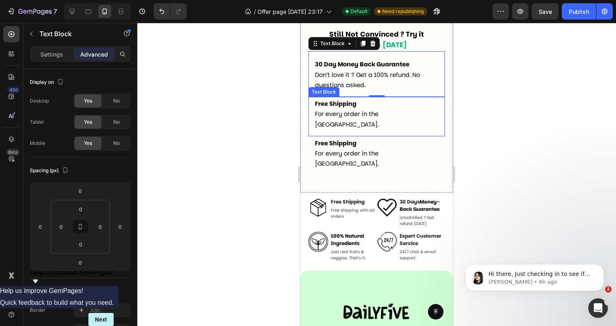
click at [333, 105] on strong "Free Shipping" at bounding box center [336, 104] width 42 height 8
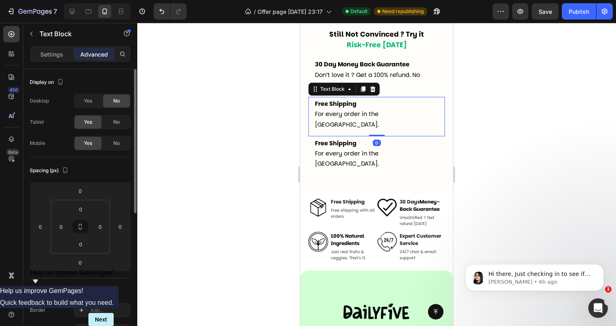
click at [116, 133] on div "Desktop Yes No Tablet Yes No Mobile Yes No" at bounding box center [80, 122] width 101 height 57
click at [373, 140] on div "0" at bounding box center [377, 143] width 8 height 7
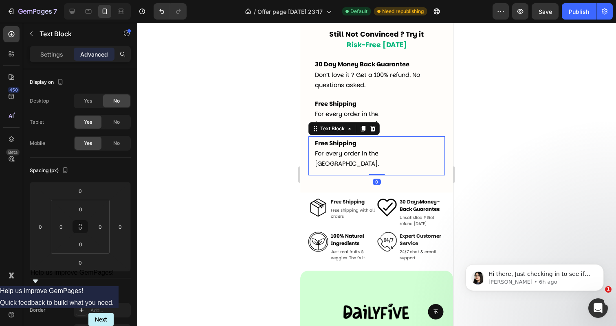
click at [347, 139] on strong "Free Shipping" at bounding box center [336, 143] width 42 height 8
click at [126, 126] on div "No" at bounding box center [116, 122] width 27 height 13
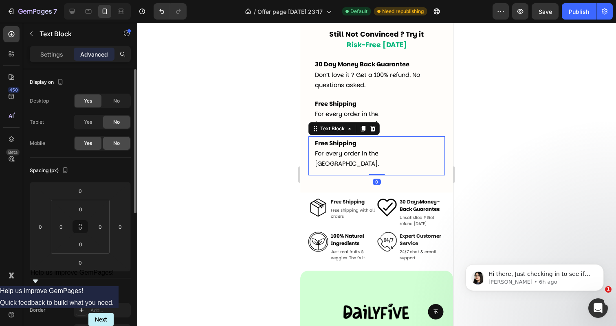
click at [120, 143] on span "No" at bounding box center [116, 143] width 7 height 7
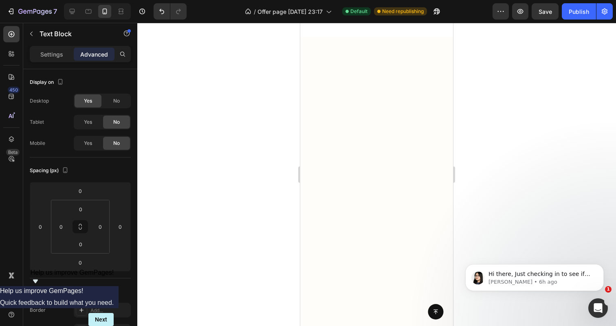
scroll to position [1850, 0]
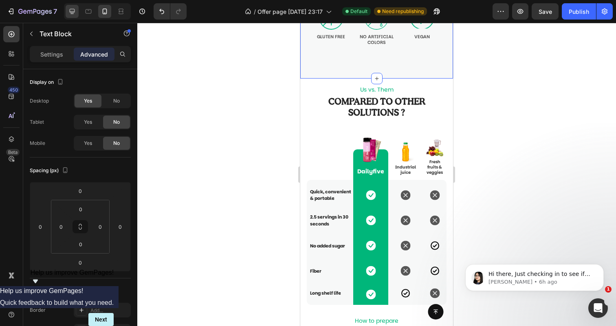
click at [76, 15] on icon at bounding box center [72, 11] width 8 height 8
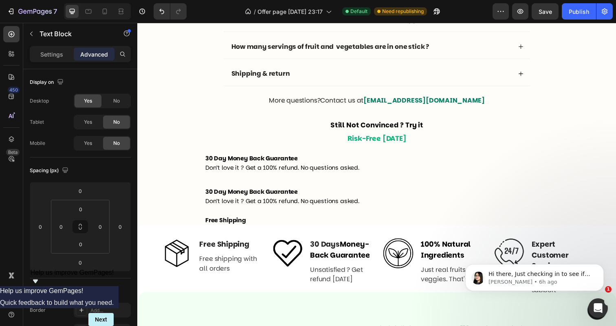
scroll to position [2663, 0]
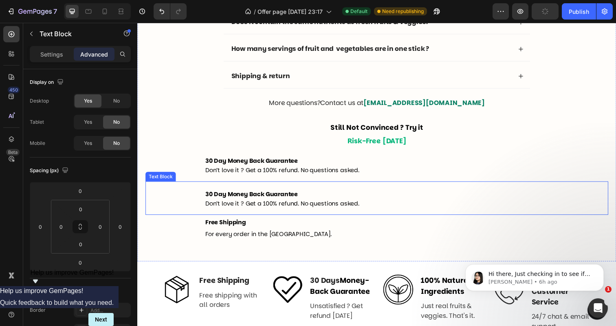
click at [313, 204] on span "Don’t love it ? Get a 100% refund. No questions asked." at bounding box center [284, 208] width 157 height 8
click at [259, 174] on span "Don’t love it ? Get a 100% refund. No questions asked." at bounding box center [284, 173] width 157 height 8
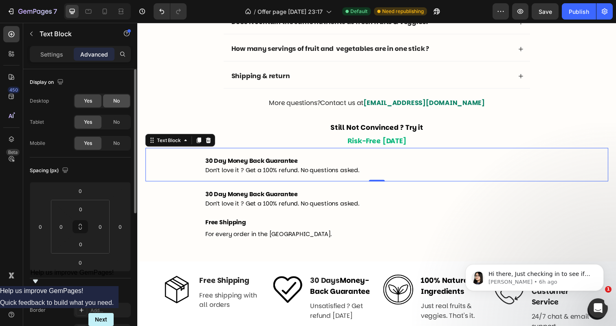
click at [116, 104] on span "No" at bounding box center [116, 100] width 7 height 7
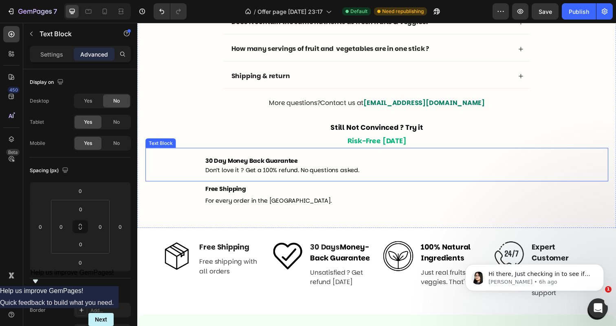
click at [220, 165] on strong "30 Day Money Back Guarantee" at bounding box center [253, 164] width 94 height 8
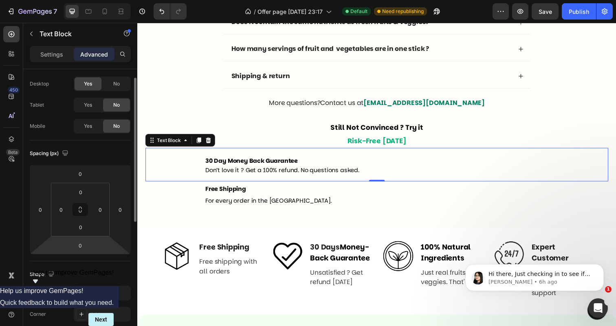
scroll to position [0, 0]
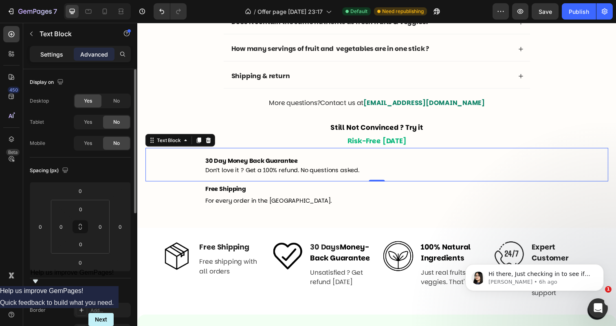
click at [61, 59] on div "Settings" at bounding box center [51, 54] width 41 height 13
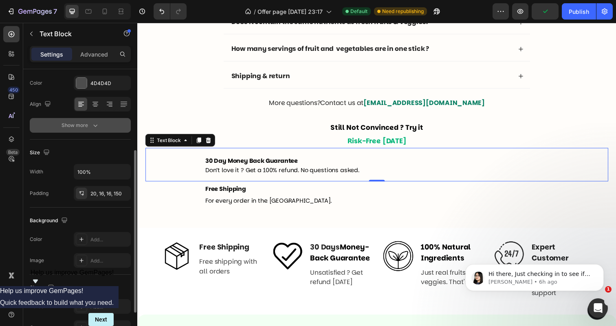
scroll to position [118, 0]
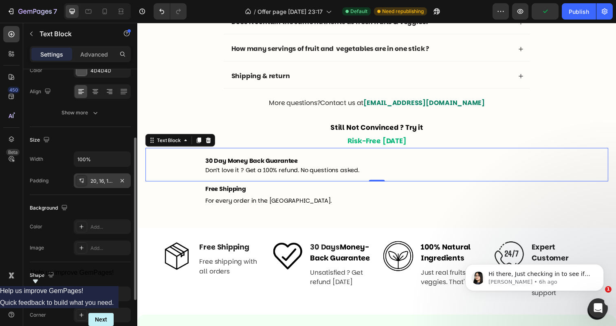
click at [100, 182] on div "20, 16, 16, 150" at bounding box center [102, 181] width 24 height 7
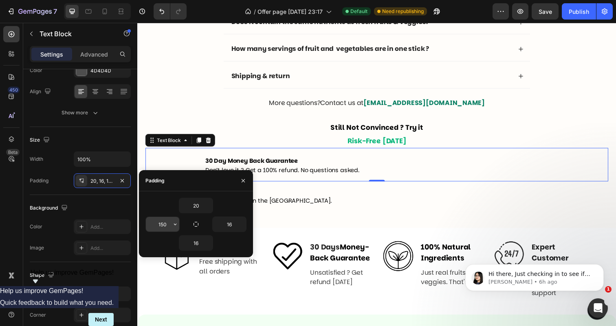
click at [157, 219] on input "150" at bounding box center [162, 224] width 33 height 15
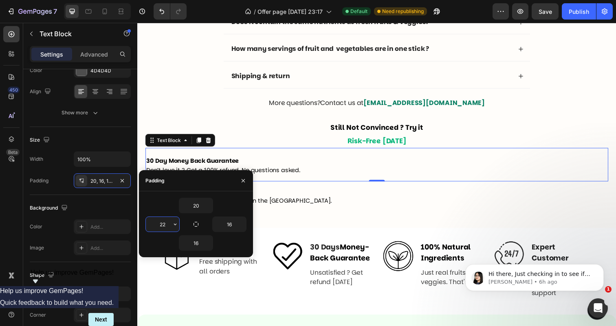
type input "220"
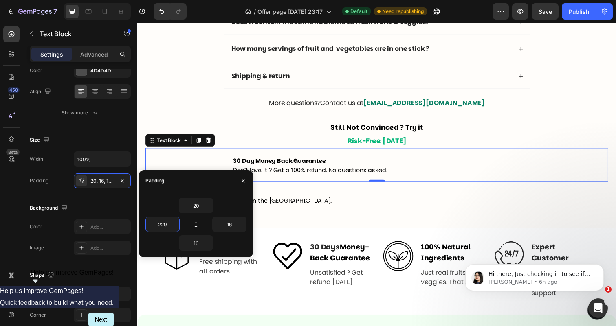
click at [255, 160] on strong "30 Day Money Back Guarantee" at bounding box center [282, 164] width 94 height 8
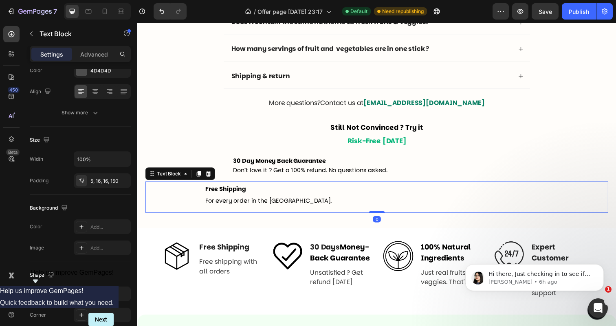
click at [258, 188] on p "Free Shipping For every order in the [GEOGRAPHIC_DATA]." at bounding box center [408, 199] width 405 height 24
click at [95, 182] on div "5, 16, 16, 150" at bounding box center [102, 181] width 24 height 7
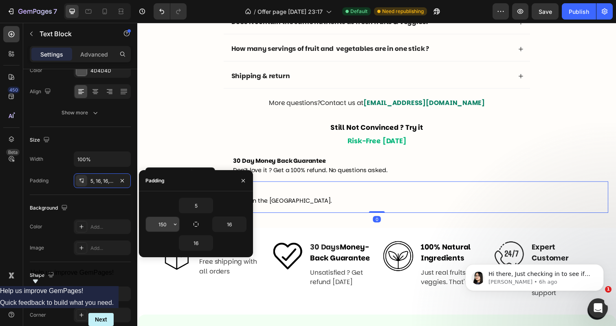
click at [160, 224] on input "150" at bounding box center [162, 224] width 33 height 15
type input "220"
click at [212, 141] on p "Still Not Convinced ? Try it Risk-Free [DATE]" at bounding box center [381, 136] width 471 height 26
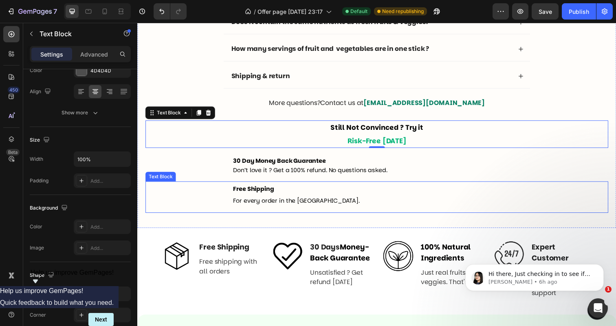
click at [256, 205] on span "For every order in the [GEOGRAPHIC_DATA]." at bounding box center [299, 204] width 129 height 8
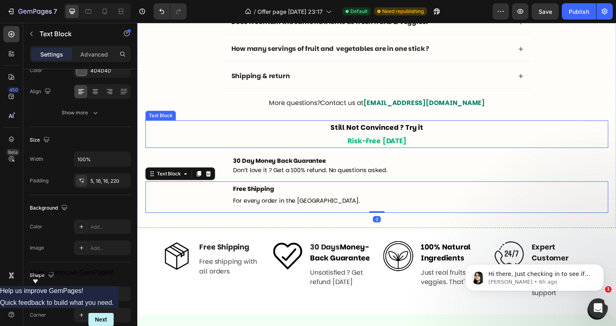
click at [240, 132] on p "Still Not Convinced ? Try it Risk-Free [DATE]" at bounding box center [381, 136] width 471 height 26
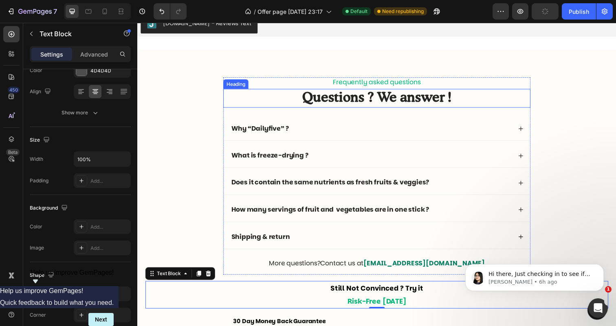
scroll to position [2455, 0]
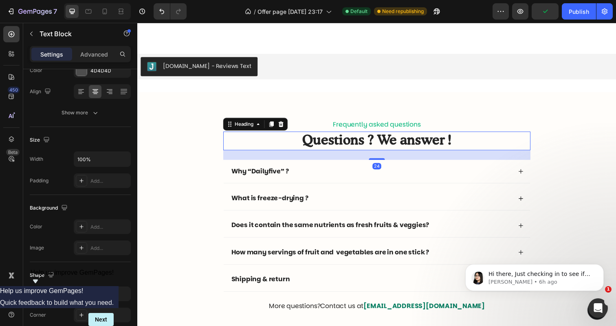
click at [349, 138] on h2 "Questions ? We answer !" at bounding box center [382, 143] width 314 height 19
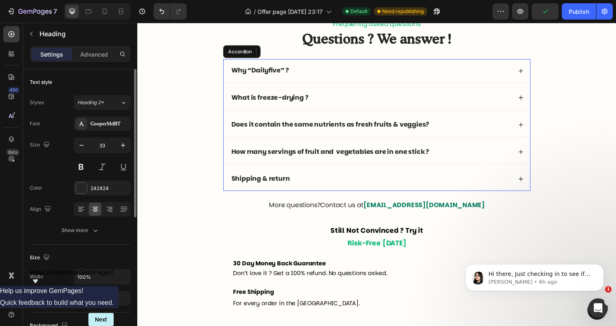
click at [346, 143] on div "How many servings of fruit and vegetables are in one stick ?" at bounding box center [381, 155] width 313 height 24
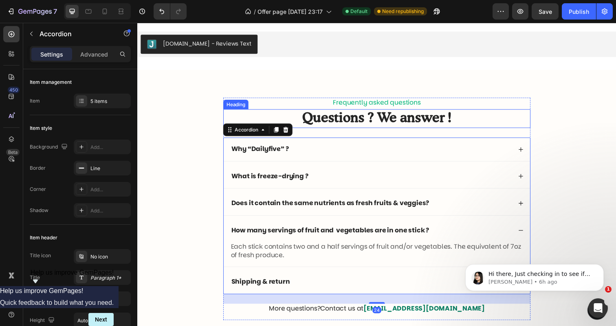
scroll to position [2364, 0]
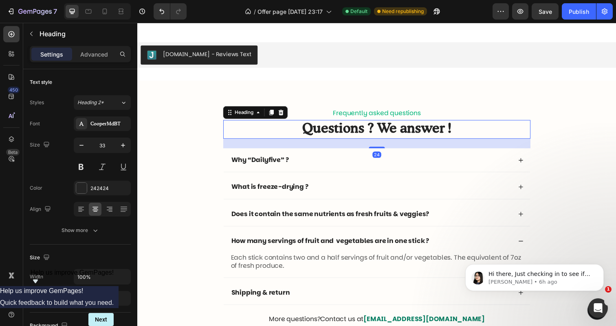
click at [335, 126] on h2 "Questions ? We answer !" at bounding box center [382, 131] width 314 height 19
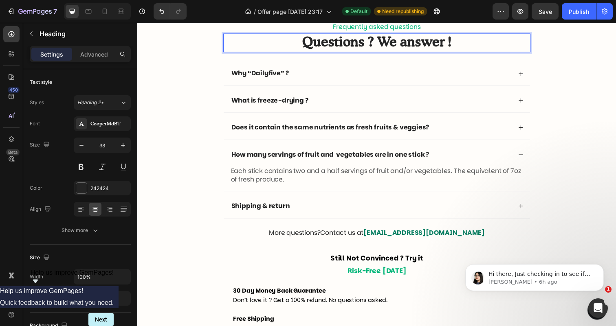
scroll to position [2552, 0]
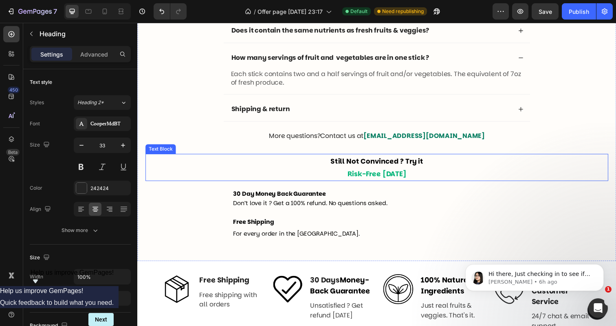
click at [339, 161] on span "Still Not Convinced ? Try it" at bounding box center [381, 164] width 95 height 10
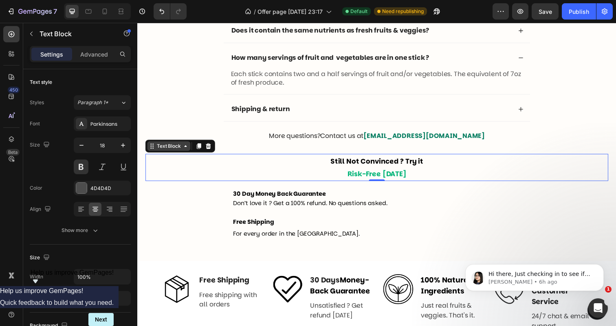
click at [182, 149] on div "Text Block" at bounding box center [170, 148] width 28 height 7
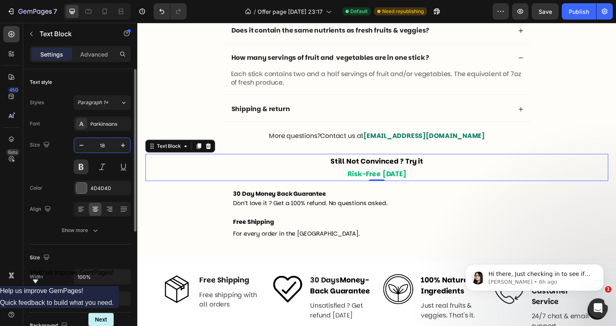
click at [108, 144] on input "18" at bounding box center [102, 145] width 27 height 15
type input "18"
click at [365, 165] on span "Still Not Convinced ? Try it" at bounding box center [381, 164] width 95 height 10
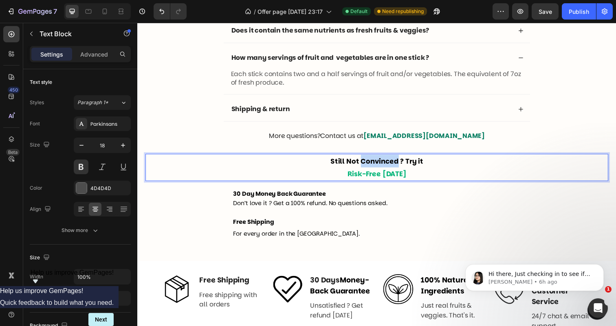
click at [365, 165] on span "Still Not Convinced ? Try it" at bounding box center [381, 164] width 95 height 10
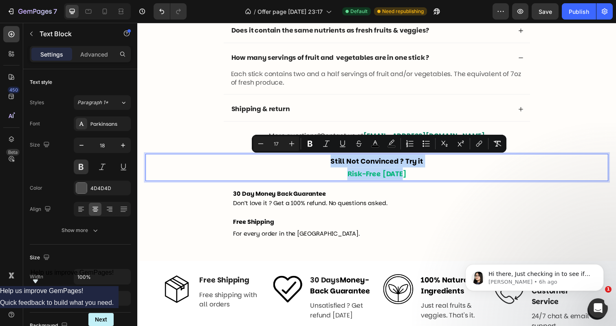
drag, startPoint x: 410, startPoint y: 178, endPoint x: 332, endPoint y: 162, distance: 79.8
click at [332, 162] on p "Still Not Convinced ? Try it Risk-Free [DATE]" at bounding box center [381, 171] width 471 height 26
click at [279, 144] on input "17" at bounding box center [276, 144] width 16 height 10
type input "33"
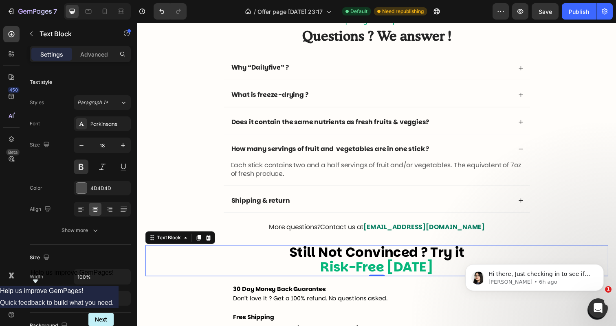
scroll to position [2532, 0]
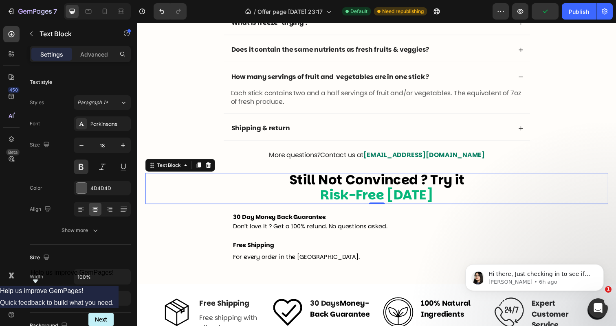
click at [350, 188] on span "Still Not Convinced ? Try it" at bounding box center [381, 183] width 179 height 19
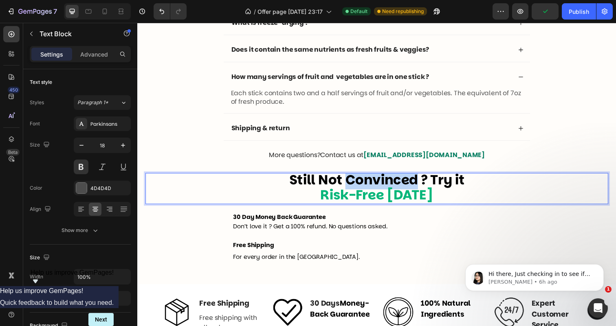
click at [350, 188] on span "Still Not Convinced ? Try it" at bounding box center [381, 183] width 179 height 19
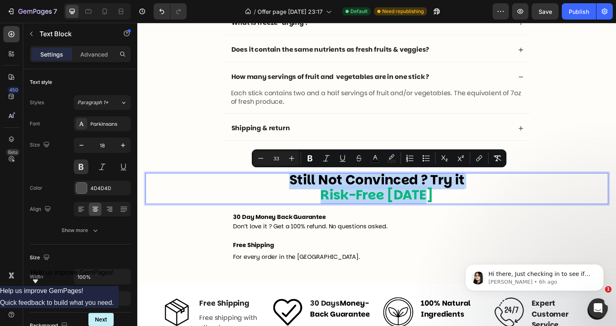
drag, startPoint x: 444, startPoint y: 202, endPoint x: 287, endPoint y: 175, distance: 159.1
click at [287, 176] on div "Still Not Convinced ? Try it Risk-Free [DATE]" at bounding box center [381, 192] width 472 height 32
click at [275, 158] on input "33" at bounding box center [276, 159] width 16 height 10
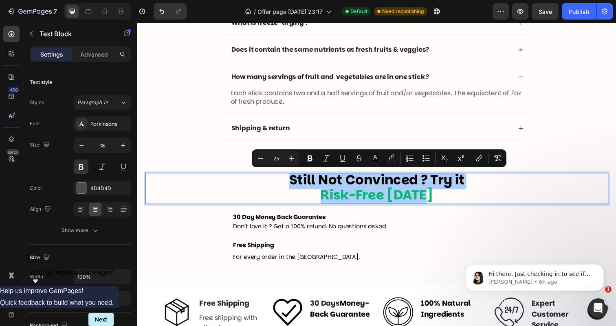
type input "25"
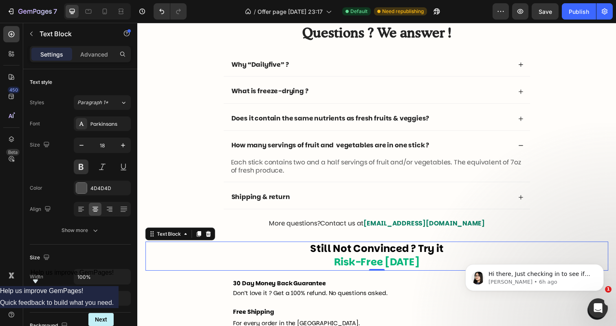
scroll to position [2569, 0]
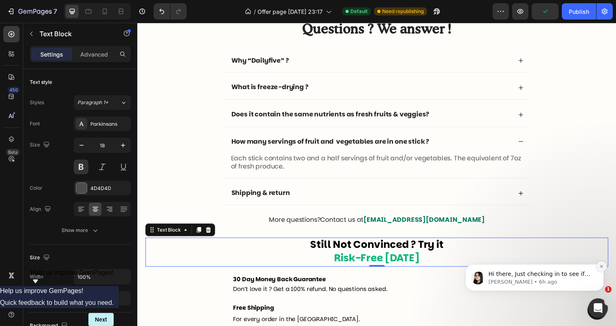
click at [599, 264] on button "Dismiss notification" at bounding box center [601, 266] width 11 height 11
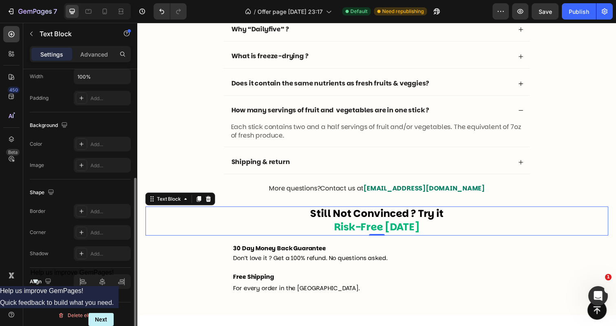
scroll to position [202, 0]
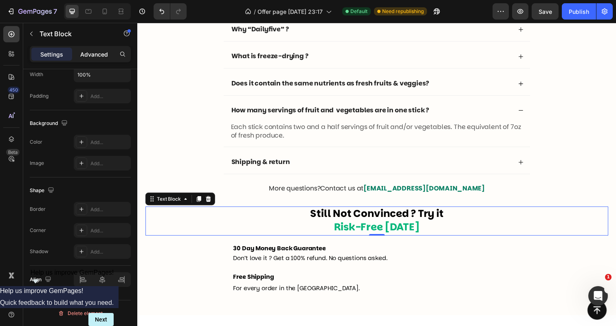
click at [94, 60] on div "Advanced" at bounding box center [94, 54] width 41 height 13
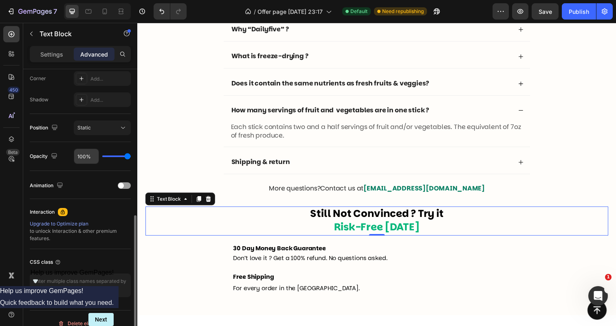
scroll to position [263, 0]
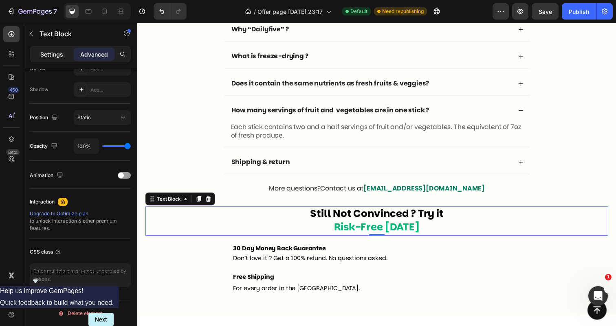
click at [56, 51] on p "Settings" at bounding box center [51, 54] width 23 height 9
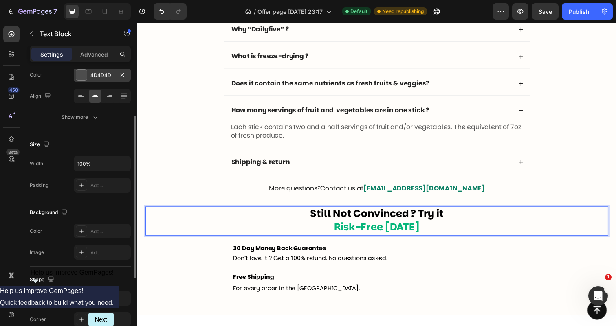
scroll to position [147, 0]
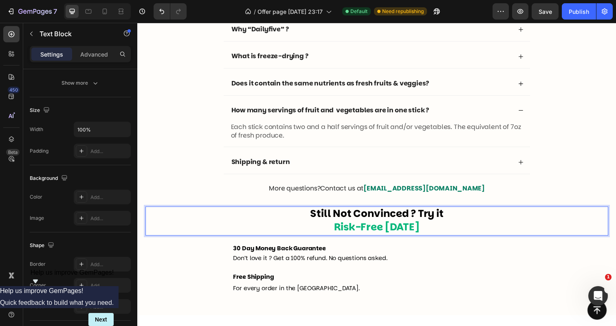
click at [167, 192] on div "Frequently asked questions Text Block Questions ? We answer ! Heading Why “Dail…" at bounding box center [381, 141] width 472 height 329
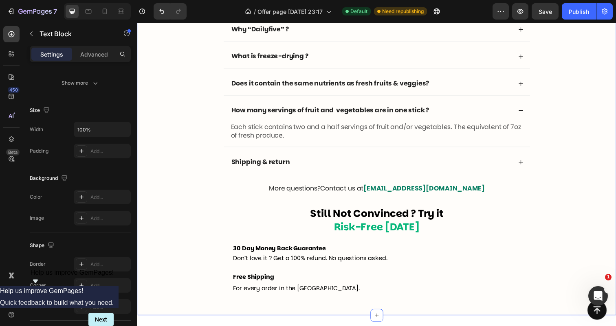
scroll to position [0, 0]
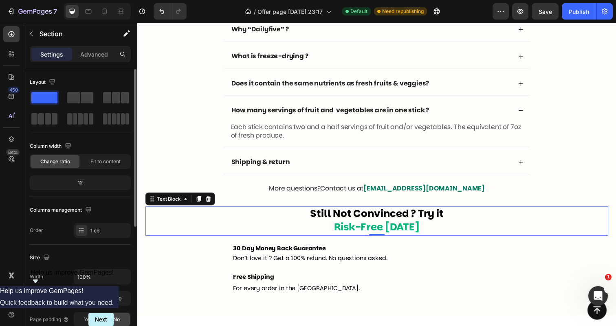
click at [175, 223] on p "Still Not Convinced ? Try it Risk-Free [DATE]" at bounding box center [381, 225] width 471 height 28
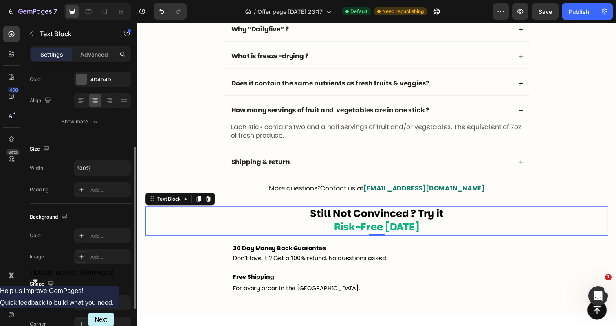
scroll to position [49, 0]
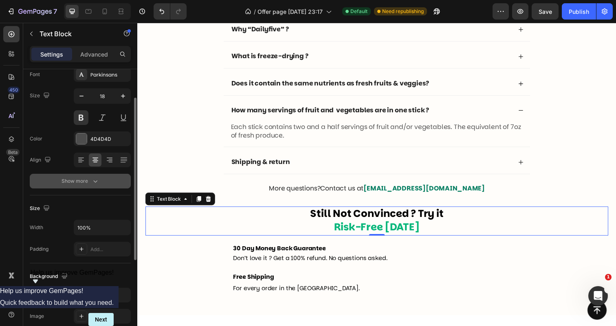
click at [96, 181] on icon "button" at bounding box center [95, 181] width 8 height 8
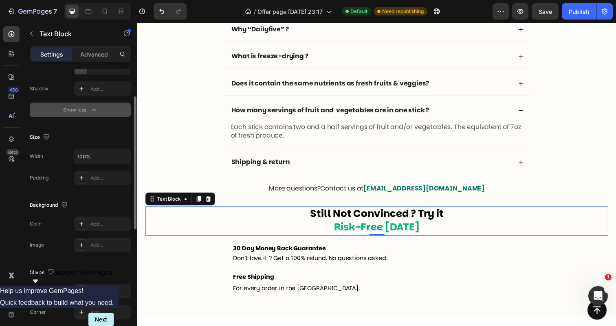
scroll to position [256, 0]
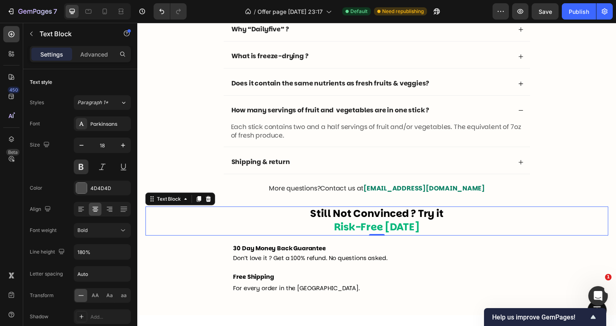
scroll to position [310, 0]
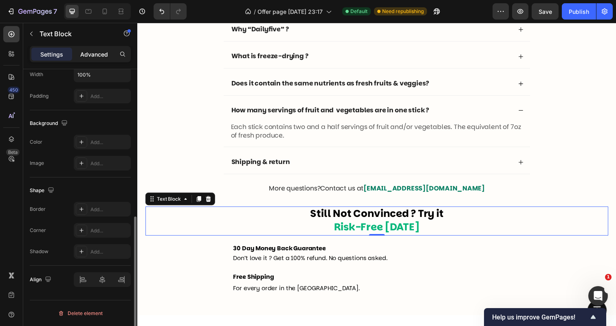
click at [100, 57] on p "Advanced" at bounding box center [94, 54] width 28 height 9
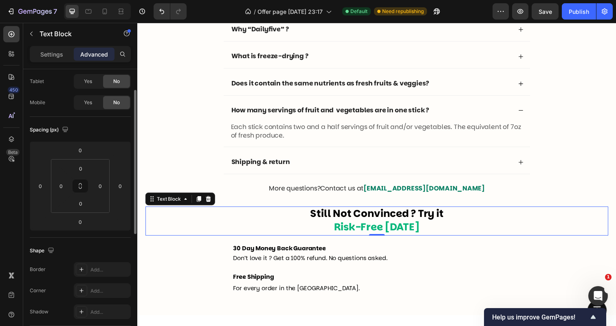
scroll to position [0, 0]
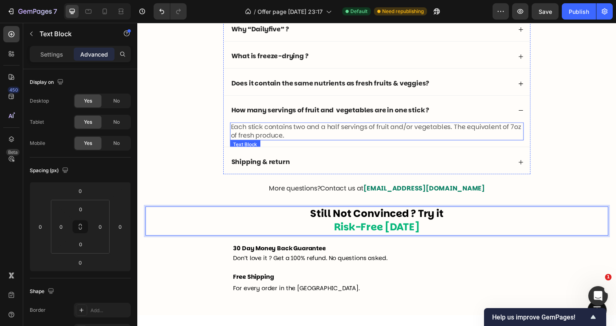
click at [292, 133] on p "Each stick contains two and a half servings of fruit and/or vegetables. The equ…" at bounding box center [382, 133] width 298 height 17
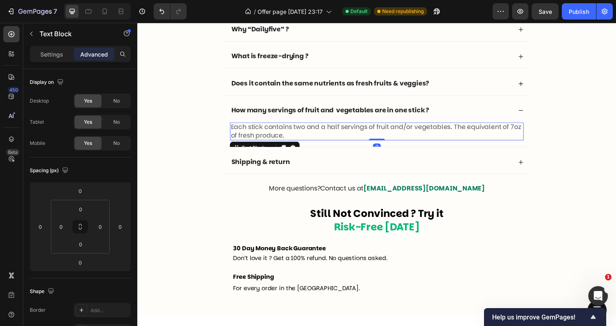
click at [292, 133] on p "Each stick contains two and a half servings of fruit and/or vegetables. The equ…" at bounding box center [382, 133] width 298 height 17
drag, startPoint x: 292, startPoint y: 133, endPoint x: 283, endPoint y: 132, distance: 9.5
click at [283, 132] on p "Each stick contains two and a half servings of fruit and/or vegetables. The equ…" at bounding box center [382, 133] width 298 height 17
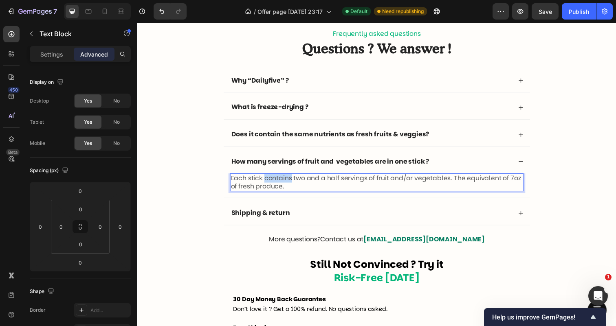
scroll to position [2529, 0]
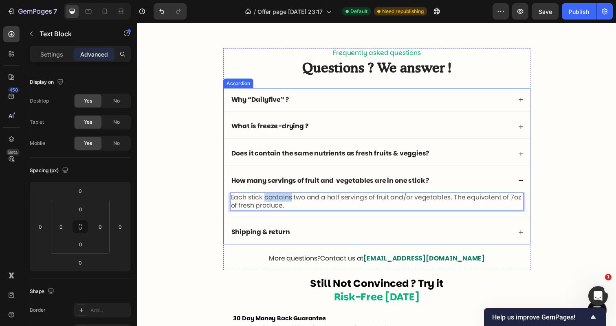
click at [282, 178] on div "How many servings of fruit and vegetables are in one stick ?" at bounding box center [381, 184] width 313 height 24
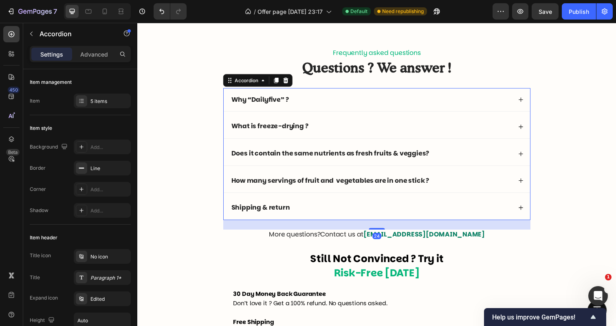
click at [281, 186] on strong "How many servings of fruit and vegetables are in one stick ?" at bounding box center [334, 183] width 202 height 9
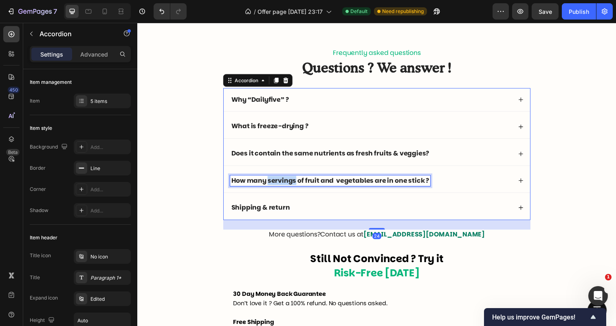
click at [281, 186] on strong "How many servings of fruit and vegetables are in one stick ?" at bounding box center [334, 183] width 202 height 9
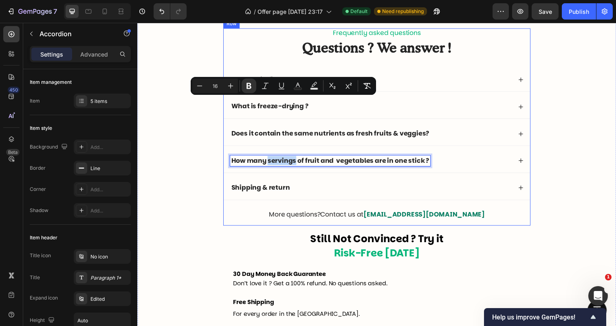
scroll to position [2609, 0]
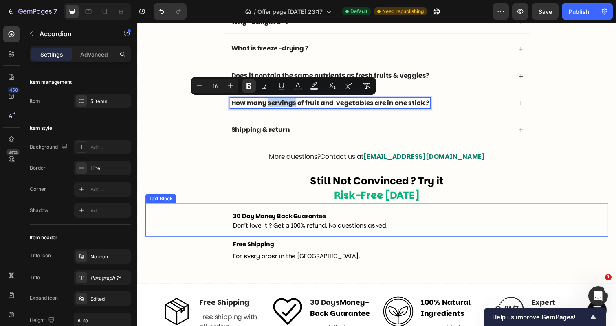
click at [283, 217] on strong "30 Day Money Back Guarantee" at bounding box center [282, 220] width 94 height 8
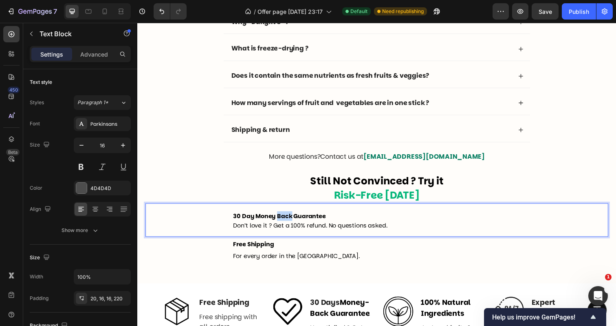
click at [285, 224] on strong "30 Day Money Back Guarantee" at bounding box center [282, 220] width 94 height 8
click at [242, 226] on p "30 Day Money Back Guarantee Don’t love it ? Get a 100% refund. No questions ask…" at bounding box center [423, 225] width 376 height 20
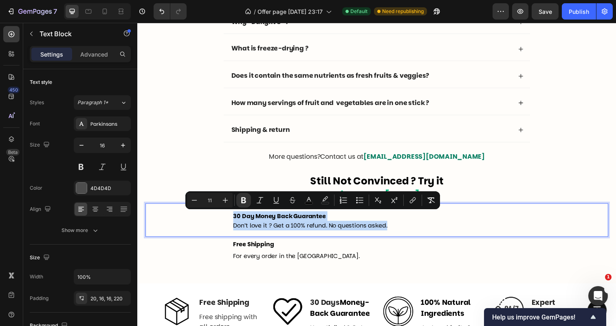
drag, startPoint x: 235, startPoint y: 221, endPoint x: 393, endPoint y: 235, distance: 158.7
click at [393, 235] on p "30 Day Money Back Guarantee Don’t love it ? Get a 100% refund. No questions ask…" at bounding box center [423, 225] width 376 height 20
click at [210, 198] on input "11" at bounding box center [210, 200] width 16 height 10
type input "16"
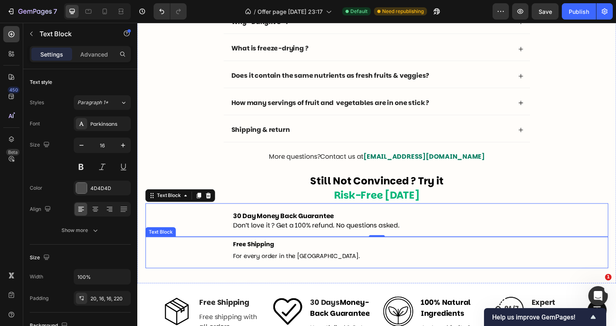
click at [253, 260] on span "For every order in the [GEOGRAPHIC_DATA]." at bounding box center [299, 261] width 129 height 8
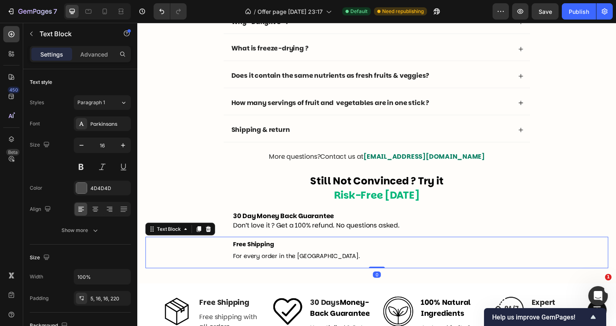
click at [253, 259] on span "For every order in the [GEOGRAPHIC_DATA]." at bounding box center [299, 261] width 129 height 8
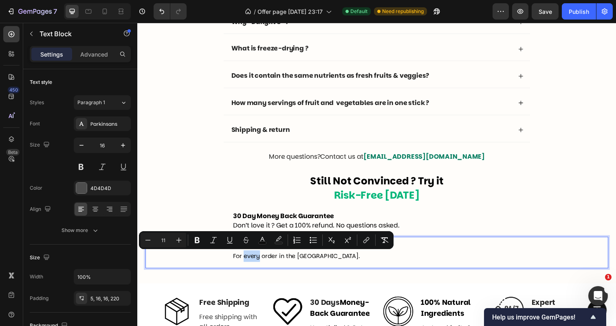
click at [242, 249] on div "Minus 11 Plus Bold Italic Underline Strikethrough color color Numbered List Bul…" at bounding box center [266, 240] width 255 height 18
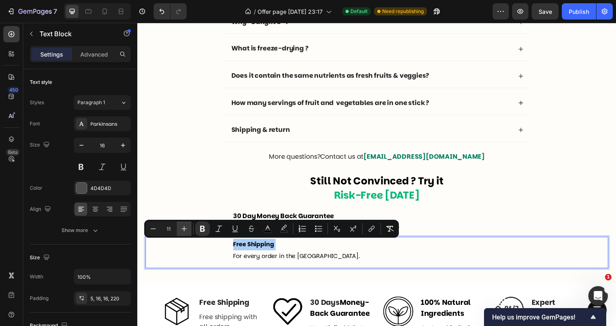
click at [186, 230] on icon "Editor contextual toolbar" at bounding box center [184, 229] width 8 height 8
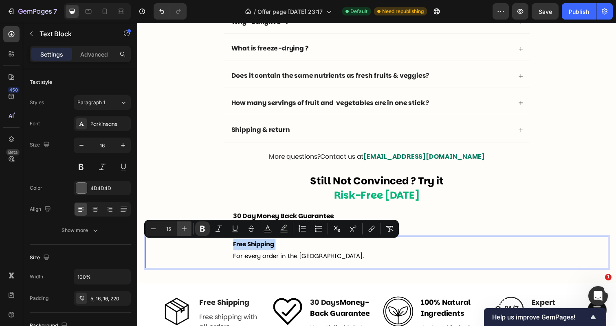
type input "16"
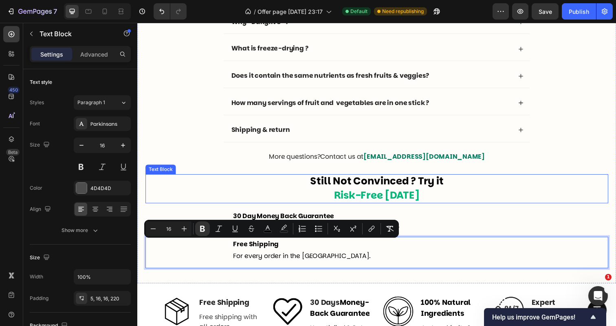
click at [197, 196] on p "Still Not Convinced ? Try it Risk-Free [DATE]" at bounding box center [381, 192] width 471 height 28
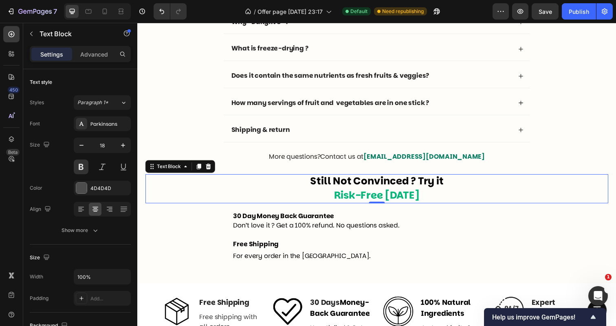
click at [198, 213] on div "30 Day Money Back Guarantee Don’t love it ? Get a 100% refund. No questions ask…" at bounding box center [381, 224] width 472 height 34
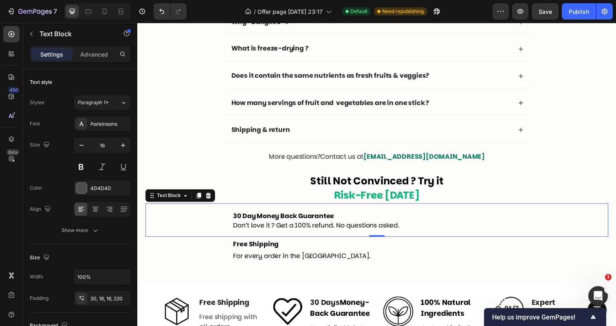
click at [217, 184] on p "Still Not Convinced ? Try it Risk-Free [DATE]" at bounding box center [381, 192] width 471 height 28
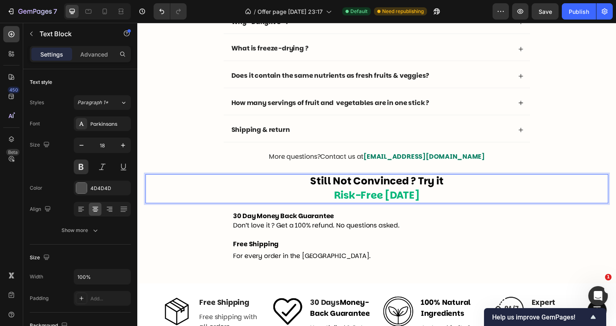
click at [325, 191] on span "Still Not Convinced ? Try it" at bounding box center [382, 185] width 136 height 14
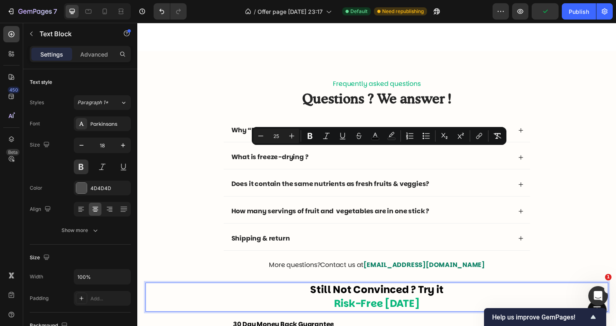
scroll to position [2635, 0]
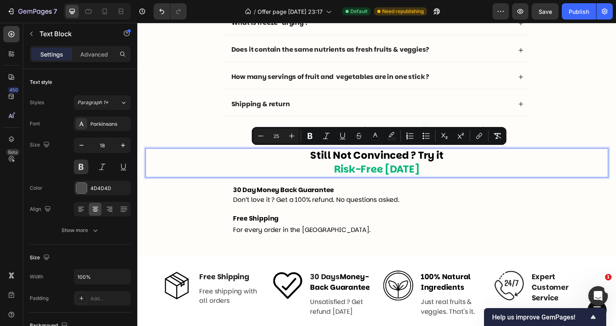
click at [337, 170] on p "Still Not Convinced ? Try it Risk-Free [DATE]" at bounding box center [381, 166] width 471 height 28
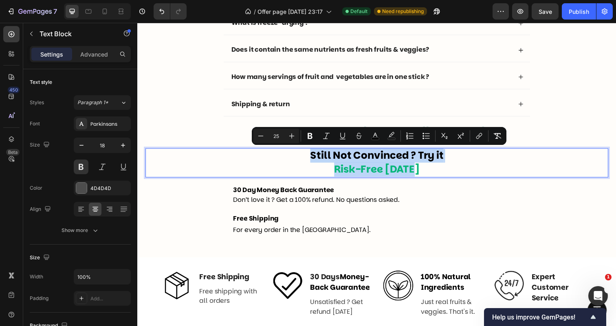
drag, startPoint x: 312, startPoint y: 156, endPoint x: 426, endPoint y: 167, distance: 113.8
click at [426, 167] on p "Still Not Convinced ? Try it Risk-Free [DATE]" at bounding box center [381, 166] width 471 height 28
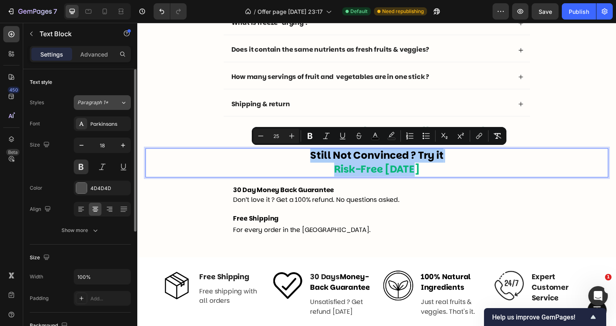
click at [86, 103] on span "Paragraph 1*" at bounding box center [92, 102] width 31 height 7
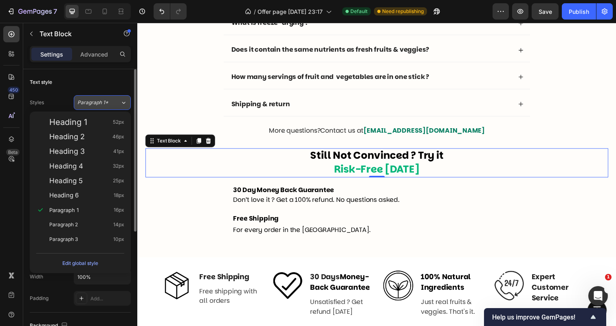
click at [89, 101] on span "Paragraph 1*" at bounding box center [92, 102] width 31 height 7
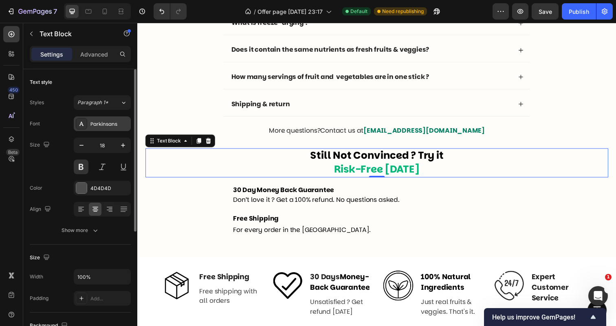
click at [96, 129] on div "Parkinsans" at bounding box center [102, 123] width 57 height 15
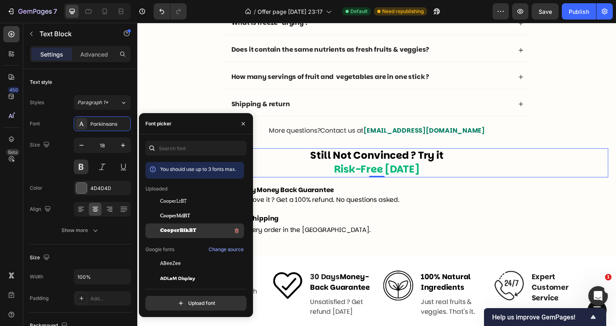
click at [193, 227] on div "CooperBlkBT" at bounding box center [201, 231] width 82 height 10
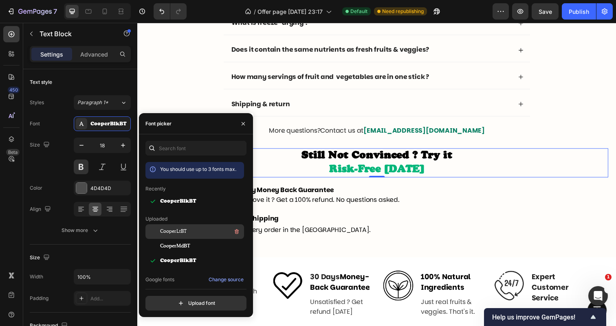
click at [195, 236] on div "CooperLtBT" at bounding box center [201, 232] width 82 height 10
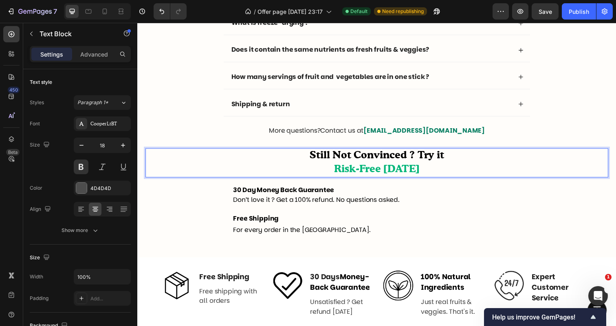
click at [261, 149] on div "Frequently asked questions Text Block Questions ? We answer ! Heading Why “Dail…" at bounding box center [381, 95] width 472 height 304
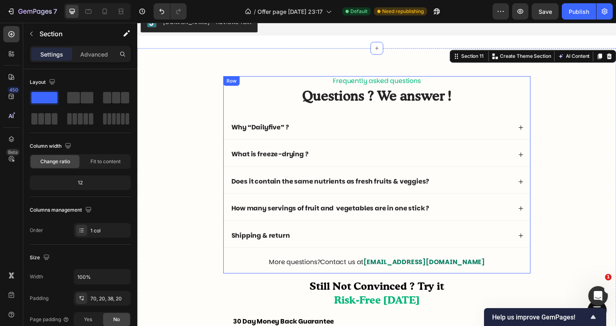
scroll to position [2622, 0]
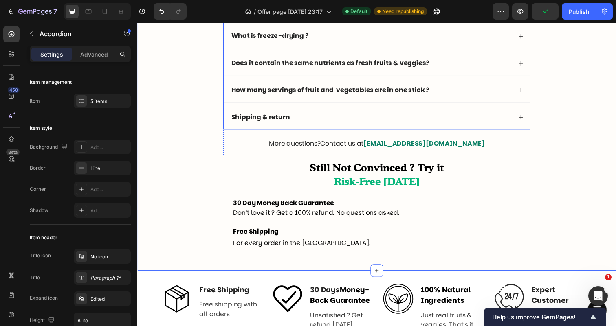
click at [266, 90] on strong "How many servings of fruit and vegetables are in one stick ?" at bounding box center [334, 91] width 202 height 9
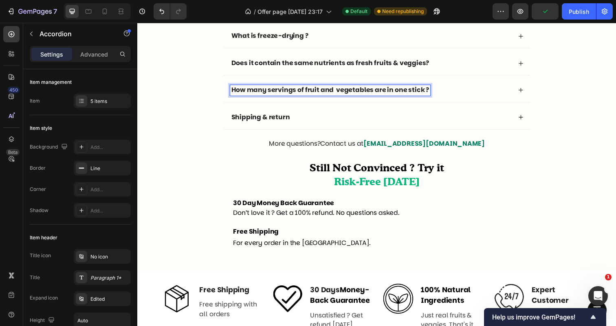
click at [267, 93] on strong "How many servings of fruit and vegetables are in one stick ?" at bounding box center [334, 91] width 202 height 9
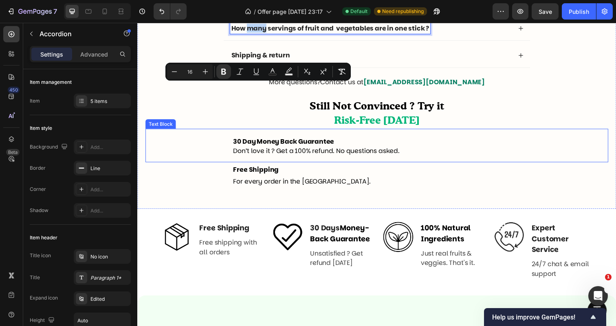
scroll to position [2623, 0]
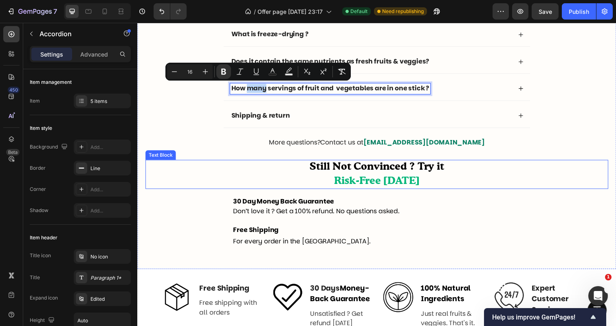
click at [339, 173] on span "Still Not Convinced ? Try it" at bounding box center [381, 170] width 137 height 11
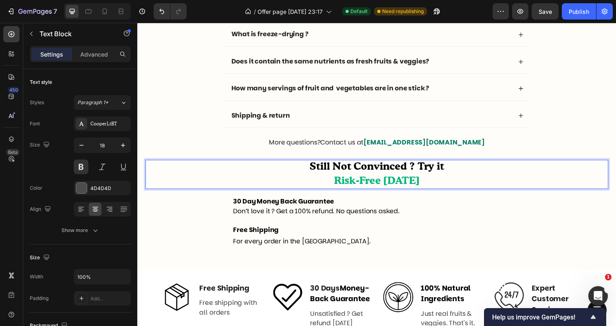
click at [341, 169] on span "Still Not Convinced ? Try it" at bounding box center [381, 170] width 137 height 11
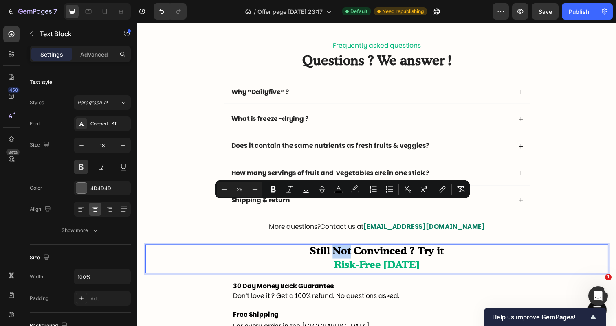
scroll to position [2479, 0]
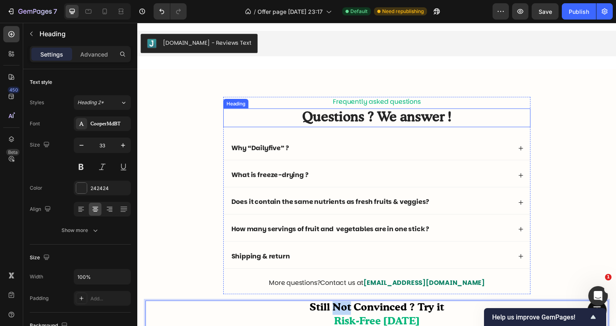
click at [340, 121] on p "Questions ? We answer !" at bounding box center [382, 120] width 312 height 18
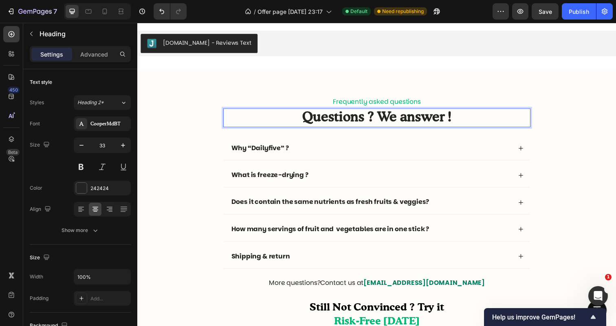
click at [340, 121] on p "Questions ? We answer !" at bounding box center [382, 120] width 312 height 18
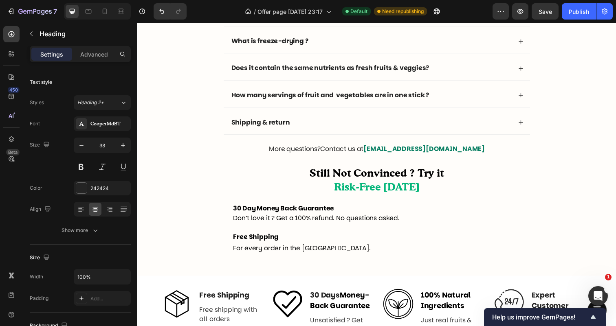
scroll to position [2619, 0]
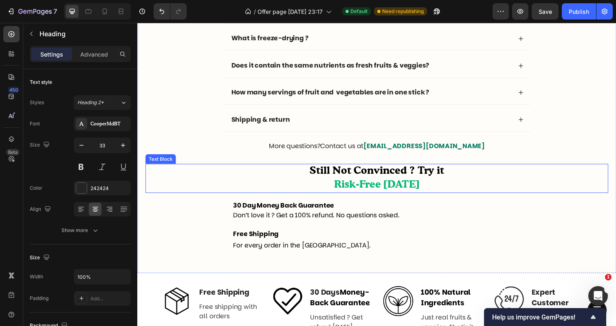
click at [361, 181] on p "Still Not Convinced ? Try it Risk-Free [DATE]" at bounding box center [381, 182] width 471 height 28
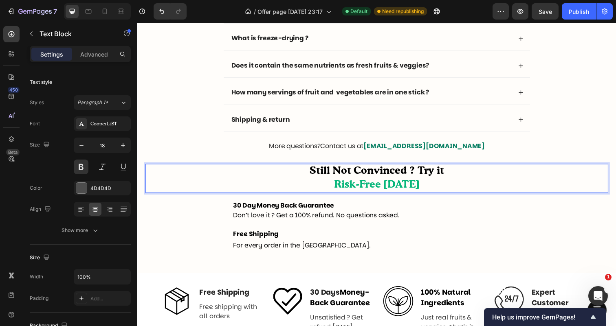
click at [361, 181] on p "Still Not Convinced ? Try it Risk-Free [DATE]" at bounding box center [381, 182] width 471 height 28
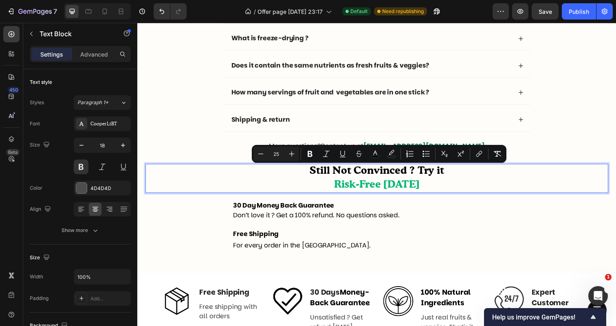
click at [325, 178] on span "Still Not Convinced ? Try it" at bounding box center [381, 174] width 137 height 11
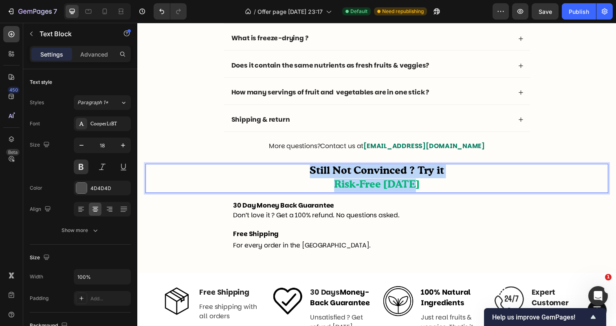
drag, startPoint x: 309, startPoint y: 176, endPoint x: 425, endPoint y: 194, distance: 117.1
click at [425, 194] on p "Still Not Convinced ? Try it Risk-Free [DATE]" at bounding box center [381, 182] width 471 height 28
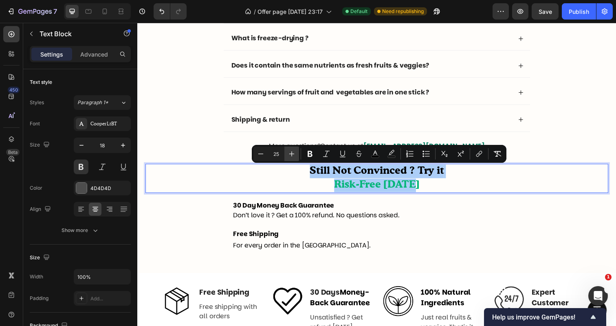
click at [292, 152] on icon "Editor contextual toolbar" at bounding box center [291, 154] width 8 height 8
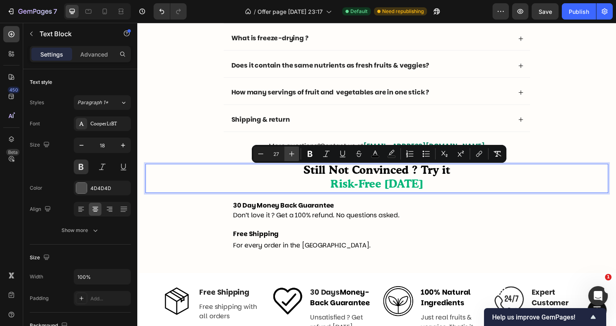
click at [292, 152] on icon "Editor contextual toolbar" at bounding box center [291, 154] width 8 height 8
type input "28"
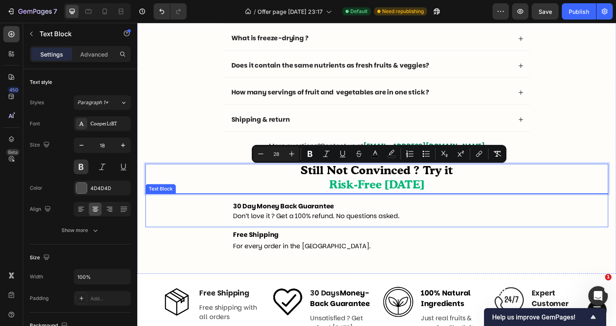
click at [276, 212] on strong "30 Day Money Back Guarantee" at bounding box center [286, 210] width 103 height 9
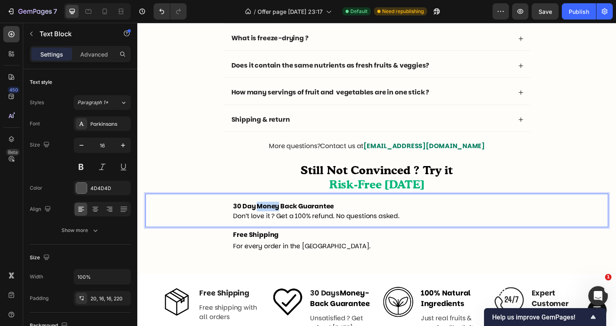
click at [276, 212] on strong "30 Day Money Back Guarantee" at bounding box center [286, 210] width 103 height 9
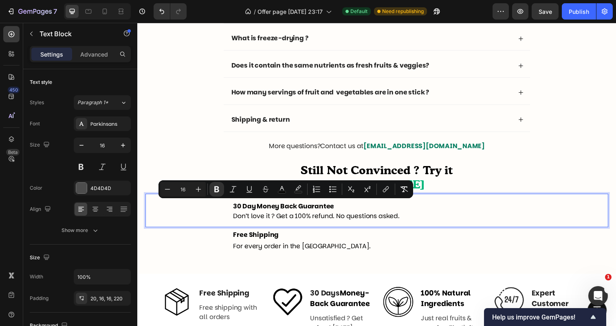
click at [251, 214] on strong "30 Day Money Back Guarantee" at bounding box center [286, 210] width 103 height 9
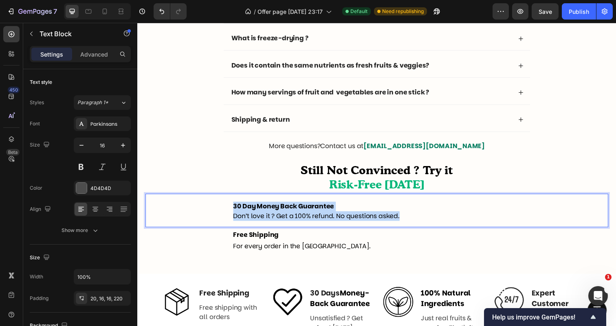
drag, startPoint x: 235, startPoint y: 211, endPoint x: 409, endPoint y: 221, distance: 174.2
click at [409, 221] on div "30 Day Money Back Guarantee Don’t love it ? Get a 100% refund. No questions ask…" at bounding box center [381, 214] width 472 height 34
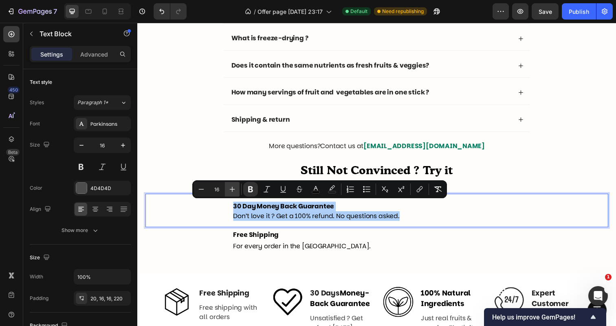
click at [233, 193] on icon "Editor contextual toolbar" at bounding box center [232, 189] width 8 height 8
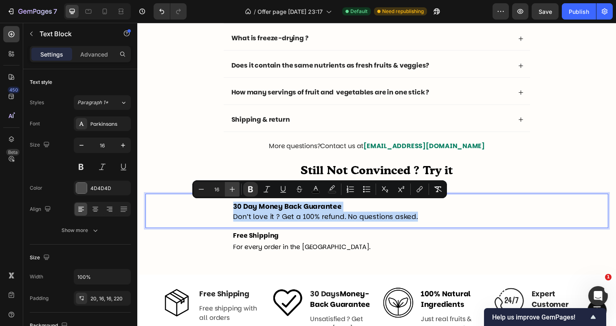
type input "17"
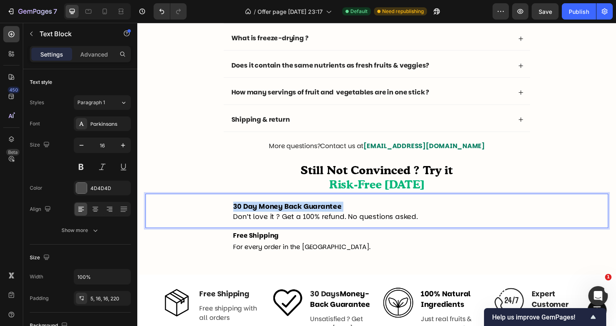
click at [260, 250] on span "For every order in the [GEOGRAPHIC_DATA]." at bounding box center [305, 251] width 140 height 9
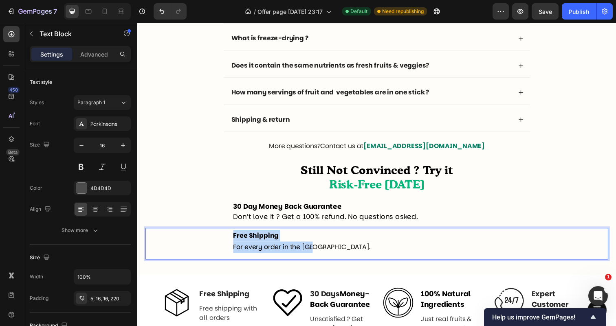
drag, startPoint x: 235, startPoint y: 239, endPoint x: 325, endPoint y: 254, distance: 91.2
click at [325, 254] on p "Free Shipping For every order in the [GEOGRAPHIC_DATA]." at bounding box center [423, 247] width 376 height 24
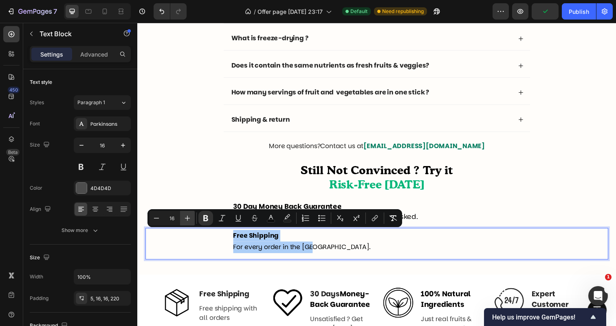
click at [189, 218] on icon "Editor contextual toolbar" at bounding box center [187, 218] width 5 height 5
type input "17"
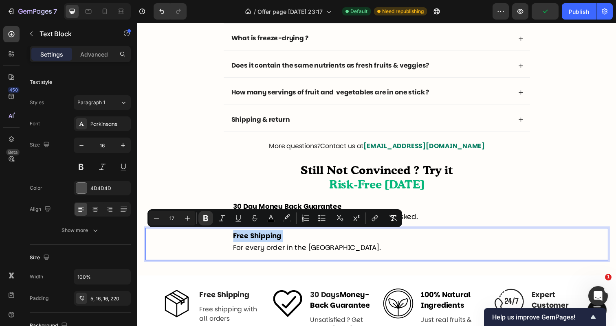
click at [217, 187] on p "Still Not Convinced ? Try it Risk-Free [DATE]" at bounding box center [381, 182] width 471 height 29
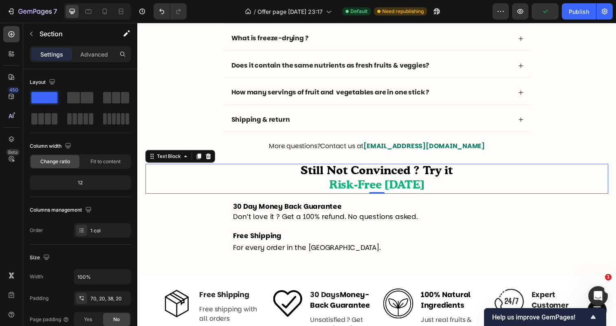
click at [223, 161] on div "Frequently asked questions Text Block Questions ? We answer ! Heading Why “Dail…" at bounding box center [381, 112] width 472 height 307
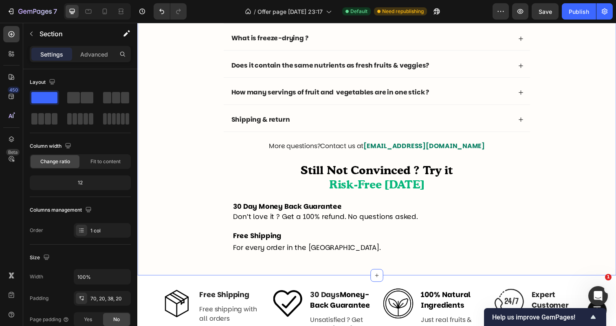
click at [228, 163] on div "Frequently asked questions Text Block Questions ? We answer ! Heading Why “Dail…" at bounding box center [381, 112] width 472 height 307
click at [244, 177] on p "Still Not Convinced ? Try it Risk-Free [DATE]" at bounding box center [381, 182] width 471 height 29
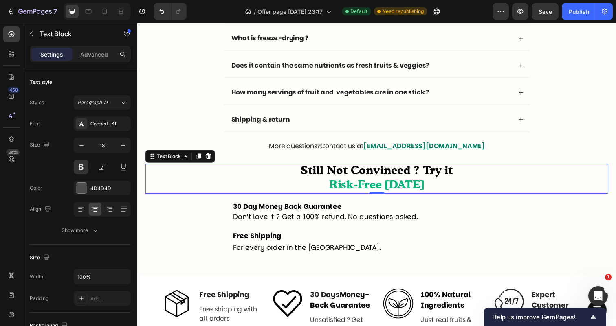
click at [260, 204] on div "30 Day Money Back Guarantee Don’t love it ? Get a 100% refund. No questions ask…" at bounding box center [381, 214] width 472 height 35
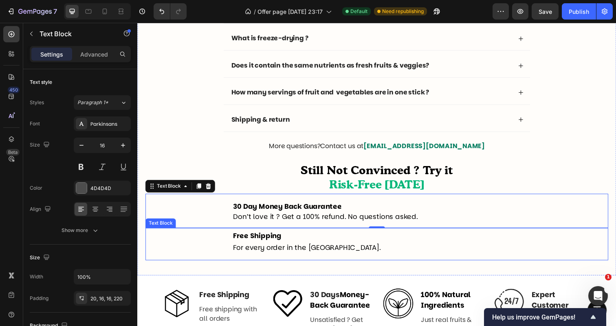
click at [267, 248] on span "For every order in the [GEOGRAPHIC_DATA]." at bounding box center [310, 253] width 151 height 10
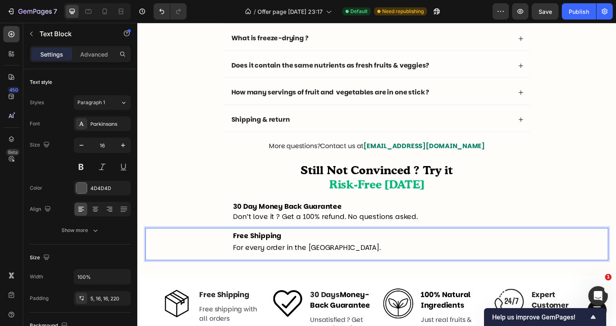
click at [315, 245] on p "Free Shipping For every order in the [GEOGRAPHIC_DATA]." at bounding box center [423, 247] width 376 height 24
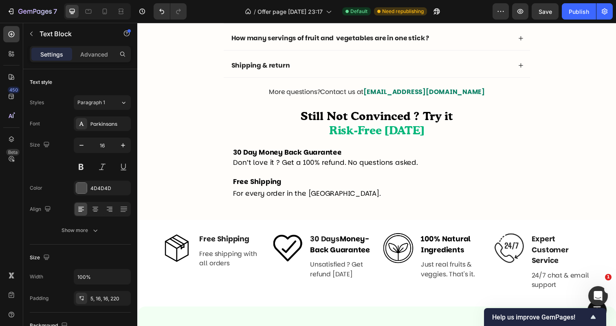
scroll to position [2973, 0]
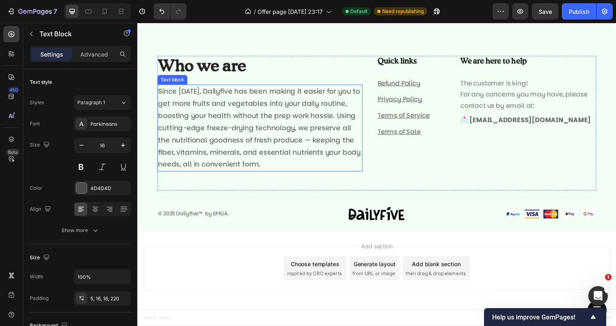
click at [234, 165] on span "Since [DATE], Dailyfive has been making it easier for you to get more fruits an…" at bounding box center [261, 130] width 206 height 85
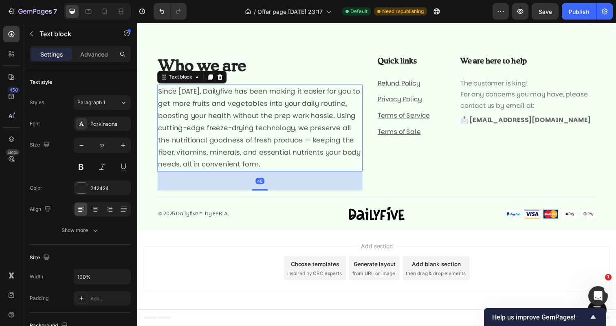
click at [234, 165] on span "Since [DATE], Dailyfive has been making it easier for you to get more fruits an…" at bounding box center [261, 130] width 206 height 85
click at [234, 158] on span "Since [DATE], Dailyfive has been making it easier for you to get more fruits an…" at bounding box center [261, 130] width 206 height 85
click at [234, 157] on span "Since [DATE], Dailyfive has been making it easier for you to get more fruits an…" at bounding box center [261, 130] width 206 height 85
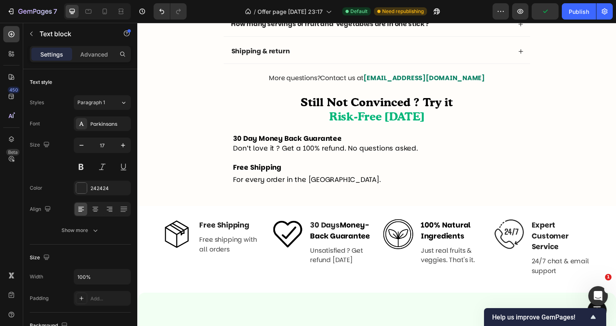
scroll to position [2683, 0]
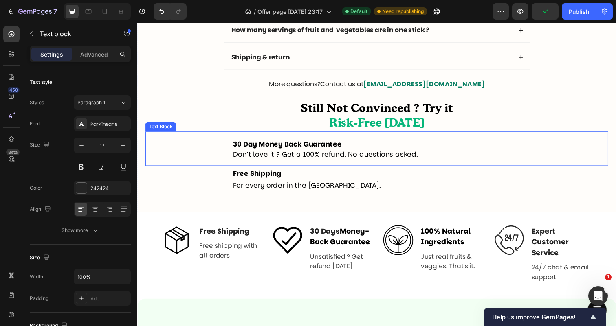
click at [255, 159] on span "Don’t love it ? Get a 100% refund. No questions asked." at bounding box center [329, 157] width 189 height 10
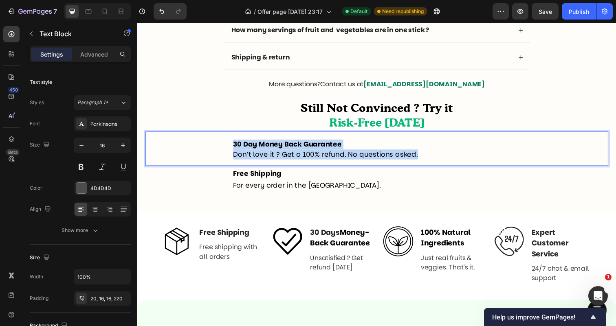
drag, startPoint x: 234, startPoint y: 145, endPoint x: 417, endPoint y: 152, distance: 183.4
click at [417, 152] on div "30 Day Money Back Guarantee Don’t love it ? Get a 100% refund. No questions ask…" at bounding box center [381, 151] width 472 height 35
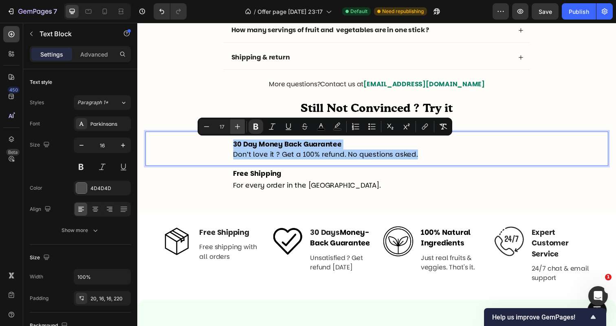
click at [234, 127] on icon "Editor contextual toolbar" at bounding box center [237, 127] width 8 height 8
type input "18"
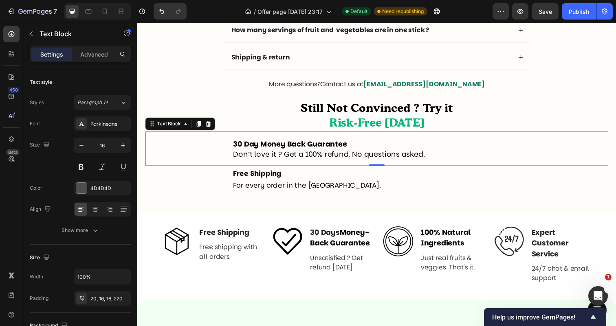
click at [236, 129] on p "Still Not Convinced ? Try it Risk-Free [DATE]" at bounding box center [381, 118] width 471 height 29
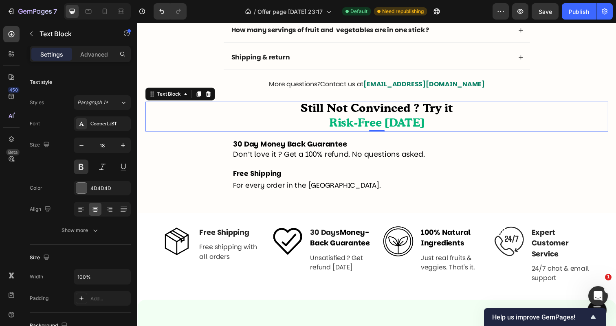
click at [246, 149] on strong "30 Day Money Back Guarantee" at bounding box center [293, 147] width 116 height 10
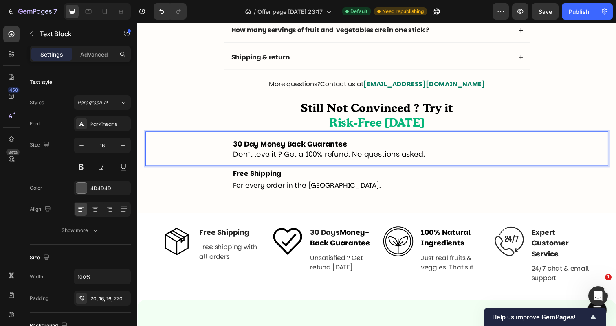
click at [246, 149] on strong "30 Day Money Back Guarantee" at bounding box center [293, 147] width 116 height 10
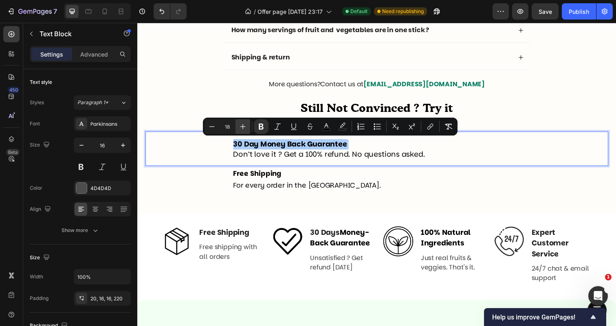
click at [241, 125] on icon "Editor contextual toolbar" at bounding box center [243, 127] width 8 height 8
type input "19"
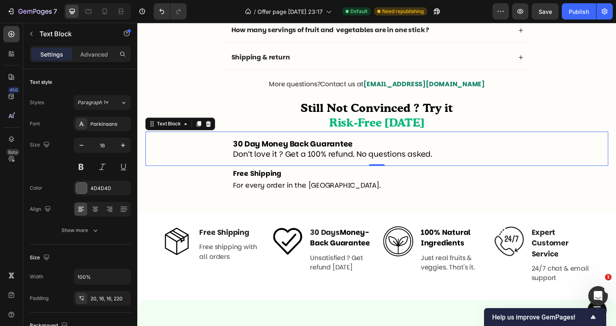
click at [251, 155] on span "Don’t love it ? Get a 100% refund. No questions asked." at bounding box center [336, 156] width 203 height 11
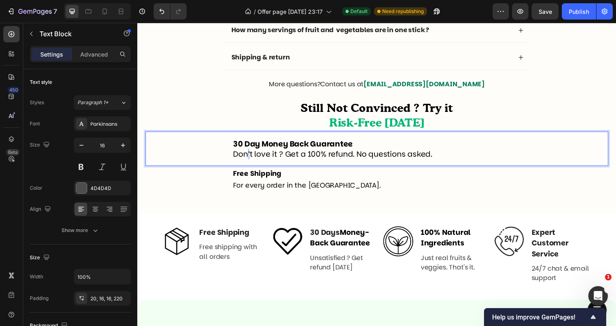
click at [251, 155] on span "Don’t love it ? Get a 100% refund. No questions asked." at bounding box center [336, 156] width 203 height 11
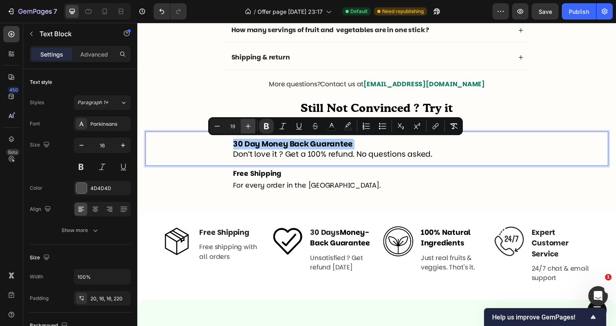
click at [250, 129] on icon "Editor contextual toolbar" at bounding box center [248, 126] width 8 height 8
type input "20"
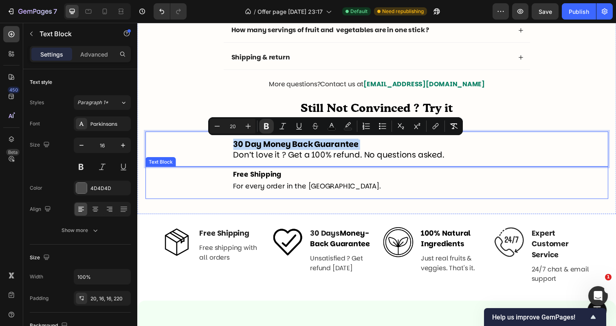
click at [262, 189] on span "For every order in the [GEOGRAPHIC_DATA]." at bounding box center [310, 190] width 151 height 10
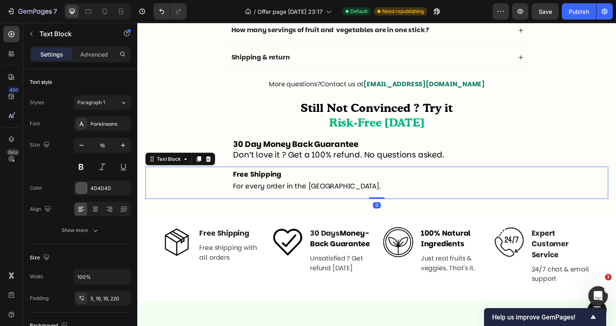
click at [262, 188] on span "For every order in the [GEOGRAPHIC_DATA]." at bounding box center [310, 190] width 151 height 10
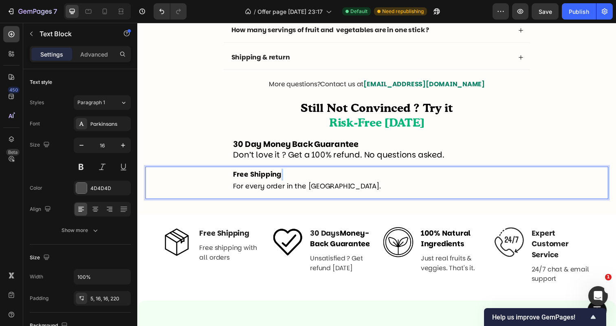
click at [262, 188] on span "For every order in the [GEOGRAPHIC_DATA]." at bounding box center [310, 190] width 151 height 10
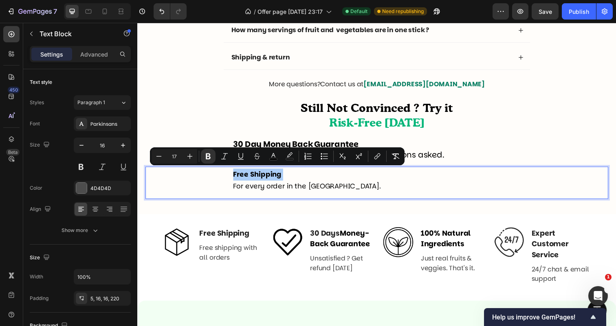
click at [176, 159] on input "17" at bounding box center [174, 156] width 16 height 10
type input "20"
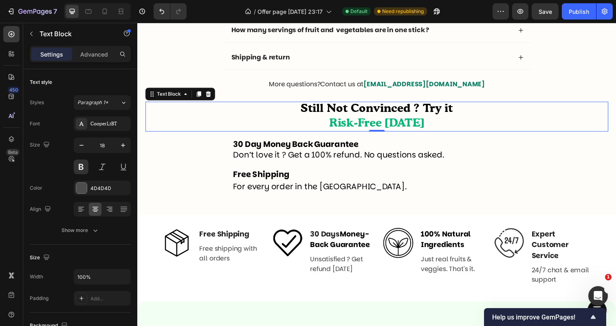
click at [268, 107] on p "Still Not Convinced ? Try it Risk-Free [DATE]" at bounding box center [381, 118] width 471 height 29
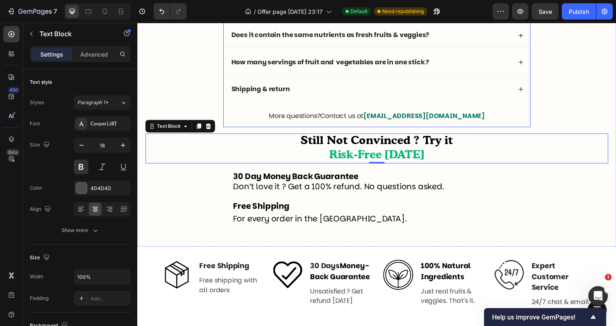
scroll to position [2643, 0]
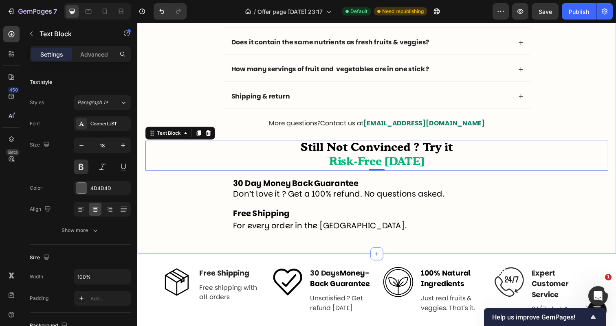
click at [191, 87] on div "Frequently asked questions Text Block Questions ? We answer ! Heading Why “Dail…" at bounding box center [381, 89] width 472 height 308
click at [287, 150] on p "Still Not Convinced ? Try it Risk-Free [DATE]" at bounding box center [381, 158] width 471 height 29
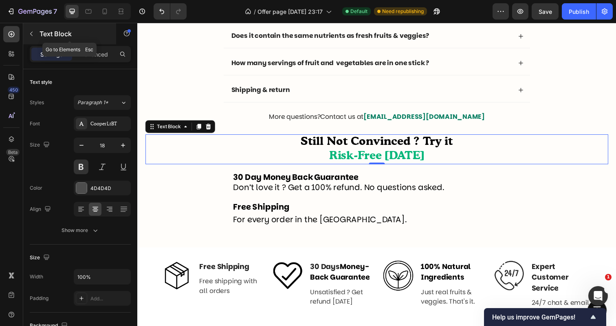
click at [35, 34] on button "button" at bounding box center [31, 33] width 13 height 13
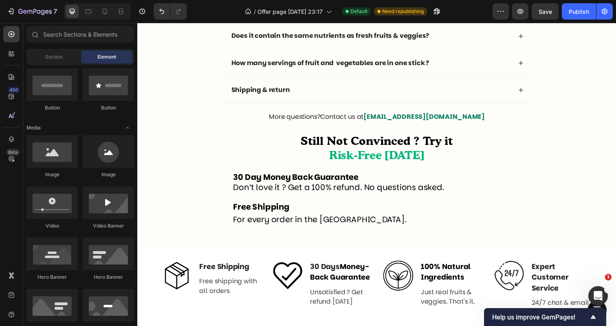
scroll to position [0, 0]
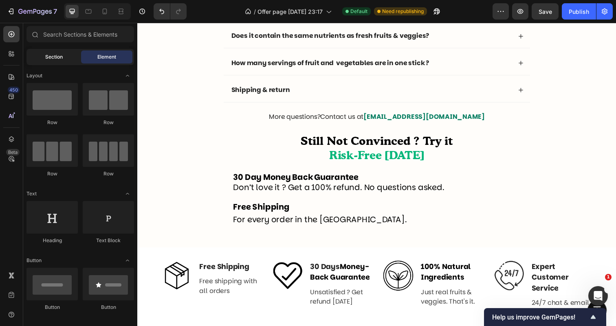
click at [65, 60] on div "Section" at bounding box center [53, 56] width 51 height 13
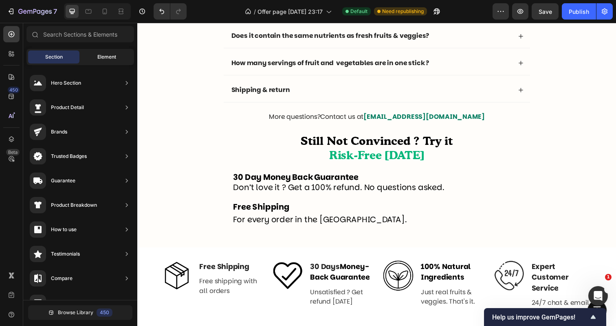
click at [98, 64] on div "Element" at bounding box center [106, 56] width 51 height 13
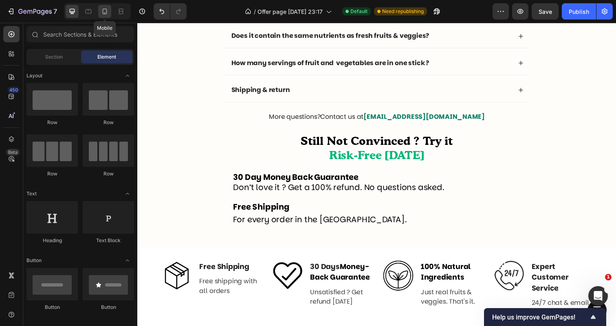
click at [105, 14] on icon at bounding box center [105, 12] width 4 height 6
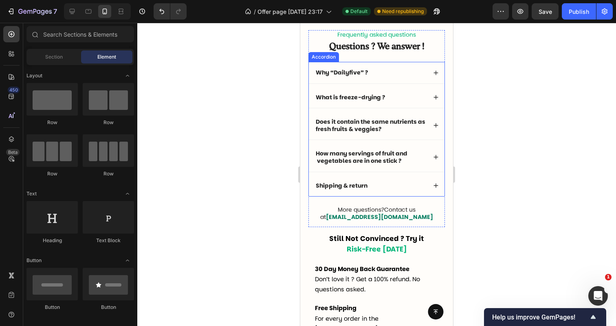
scroll to position [2544, 0]
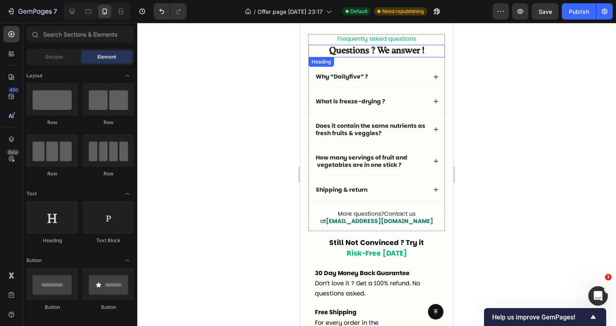
click at [352, 49] on h2 "Questions ? We answer !" at bounding box center [376, 51] width 136 height 13
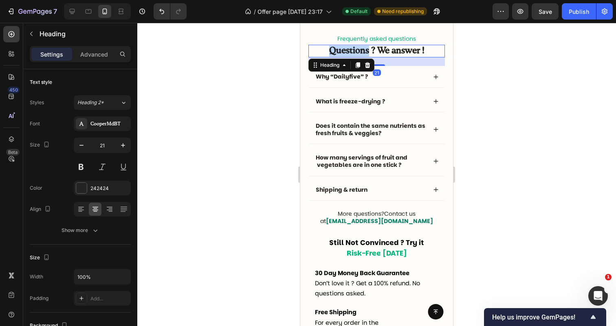
click at [352, 49] on h2 "Questions ? We answer !" at bounding box center [376, 51] width 136 height 13
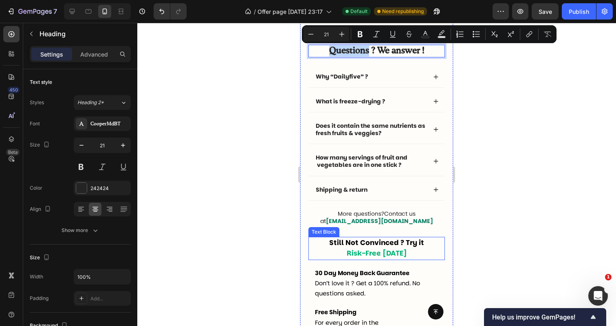
click at [357, 239] on span "Still Not Convinced ? Try it" at bounding box center [376, 243] width 95 height 10
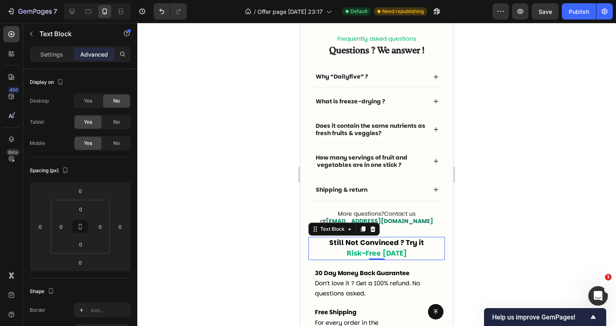
click at [357, 239] on span "Still Not Convinced ? Try it" at bounding box center [376, 243] width 95 height 10
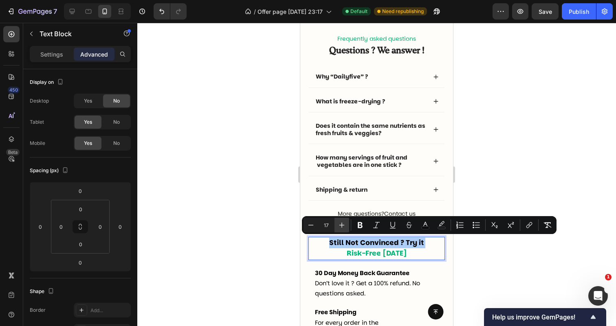
click at [338, 226] on icon "Editor contextual toolbar" at bounding box center [342, 225] width 8 height 8
type input "21"
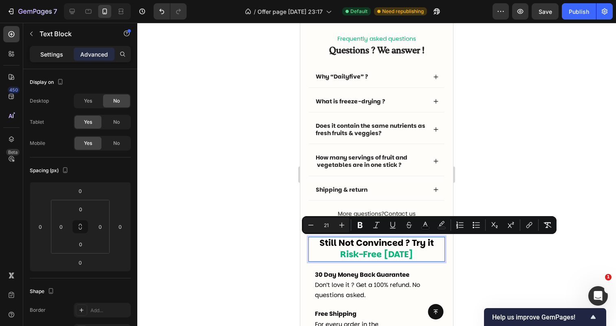
click at [45, 57] on p "Settings" at bounding box center [51, 54] width 23 height 9
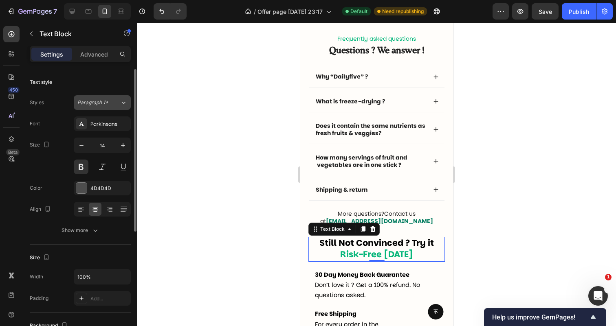
click at [88, 96] on button "Paragraph 1*" at bounding box center [102, 102] width 57 height 15
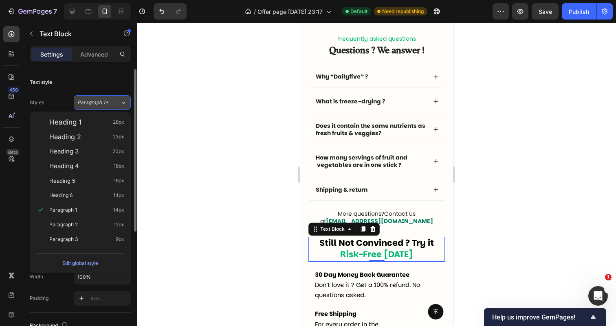
click at [88, 97] on button "Paragraph 1*" at bounding box center [102, 102] width 57 height 15
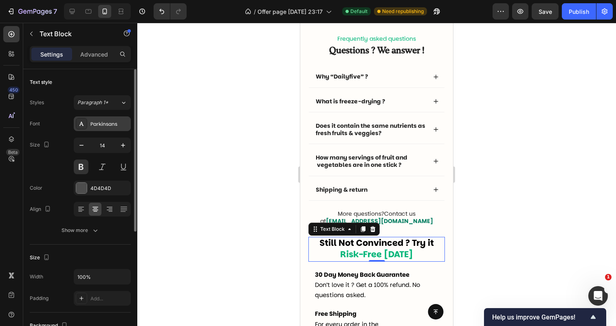
click at [96, 118] on div "Parkinsans" at bounding box center [102, 123] width 57 height 15
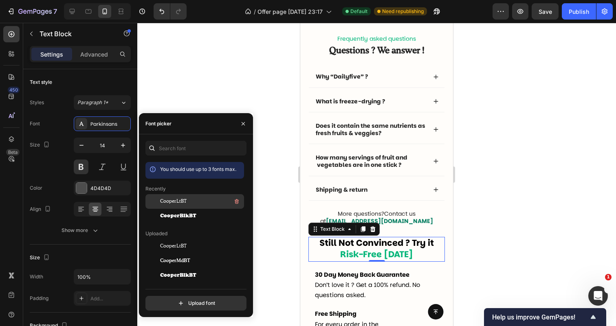
click at [169, 202] on span "CooperLtBT" at bounding box center [173, 201] width 26 height 7
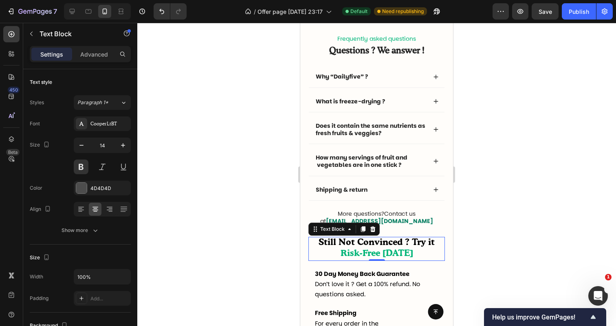
click at [273, 228] on div at bounding box center [376, 174] width 478 height 303
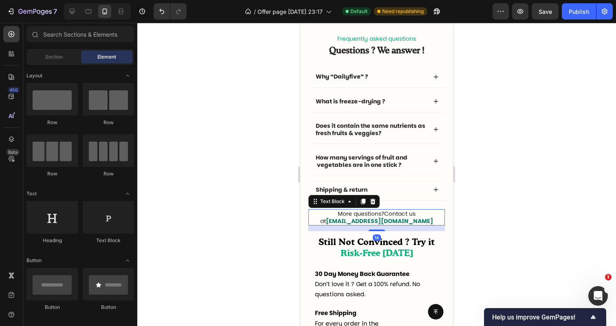
click at [309, 224] on p "More questions? Contact us at [EMAIL_ADDRESS][DOMAIN_NAME]" at bounding box center [376, 217] width 135 height 15
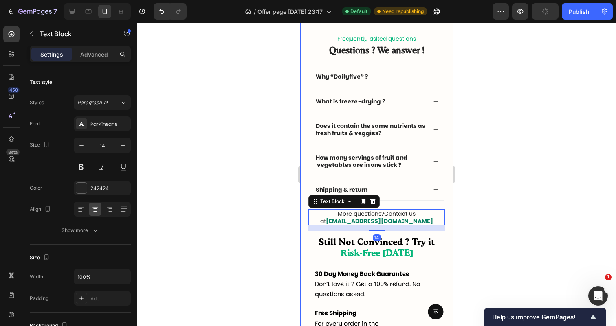
click at [323, 236] on div "Frequently asked questions Text Block Questions ? We answer ! Heading Why “Dail…" at bounding box center [376, 190] width 136 height 312
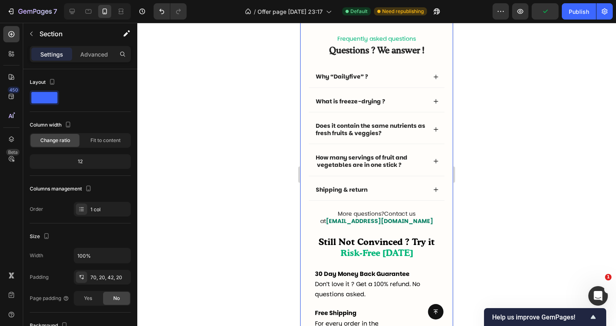
click at [323, 236] on div "Frequently asked questions Text Block Questions ? We answer ! Heading Why “Dail…" at bounding box center [376, 190] width 136 height 312
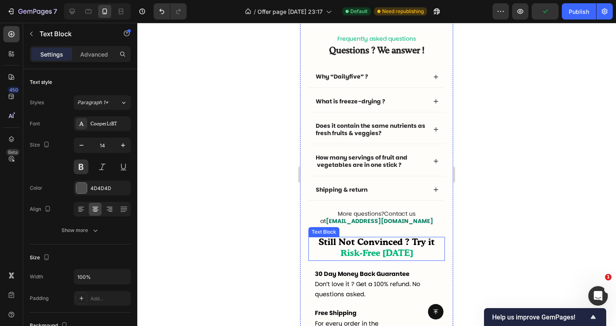
click at [323, 244] on span "Still Not Convinced ? Try it" at bounding box center [376, 243] width 116 height 9
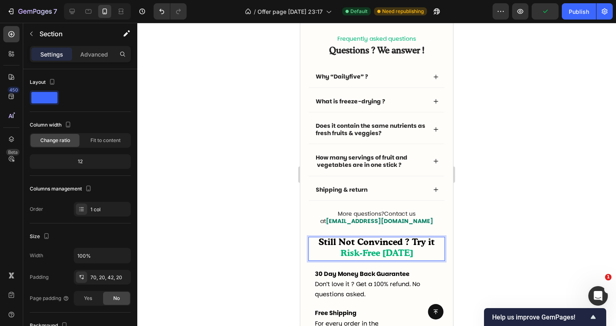
click at [304, 246] on div "Frequently asked questions Text Block Questions ? We answer ! Heading Why “Dail…" at bounding box center [376, 184] width 153 height 357
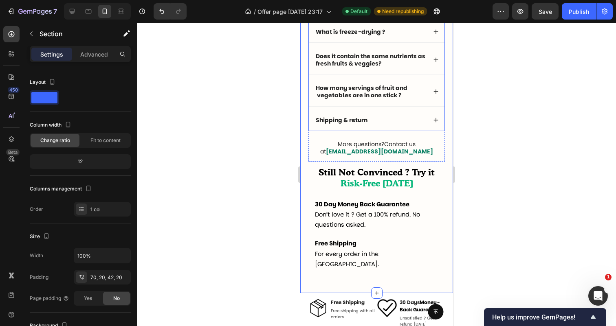
scroll to position [2615, 0]
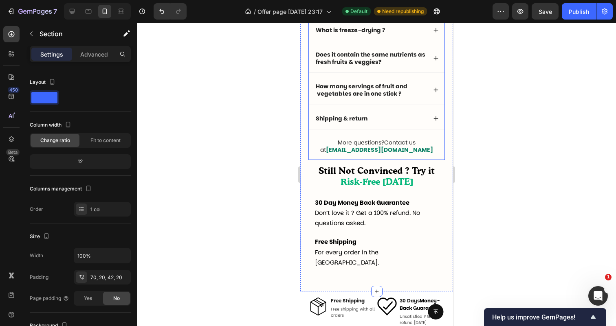
click at [402, 156] on div "Frequently asked questions Text Block Questions ? We answer ! Heading Why “Dail…" at bounding box center [376, 61] width 136 height 197
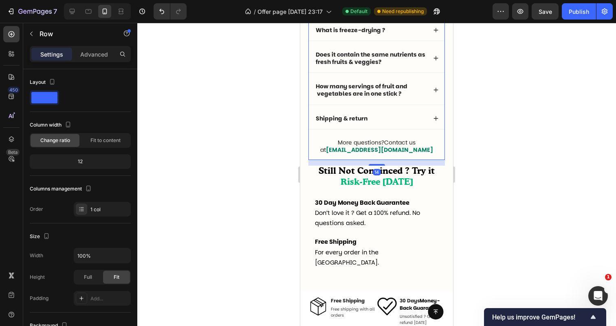
click at [402, 156] on div "Frequently asked questions Text Block Questions ? We answer ! Heading Why “Dail…" at bounding box center [376, 61] width 136 height 197
click at [397, 151] on strong "[EMAIL_ADDRESS][DOMAIN_NAME]" at bounding box center [379, 150] width 107 height 8
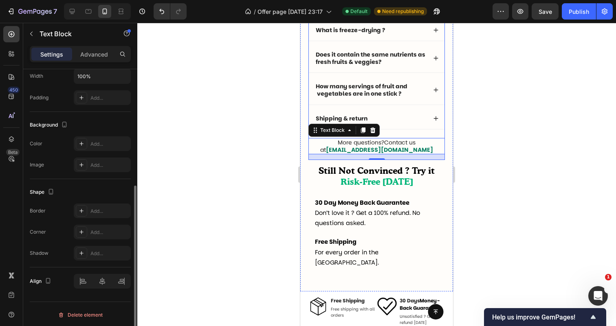
scroll to position [202, 0]
click at [88, 49] on div "Advanced" at bounding box center [94, 54] width 41 height 13
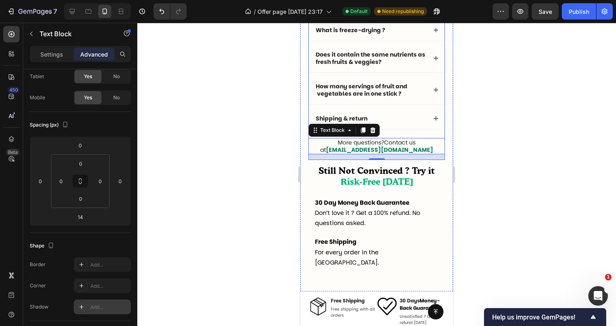
scroll to position [0, 0]
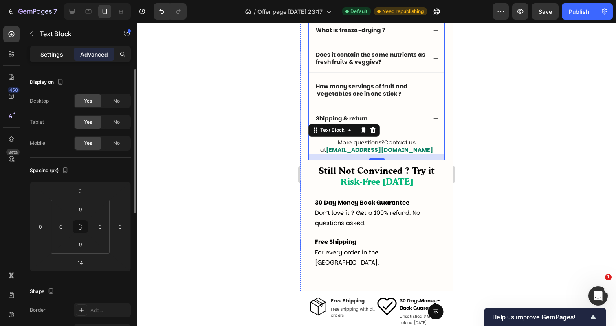
click at [67, 52] on div "Settings" at bounding box center [51, 54] width 41 height 13
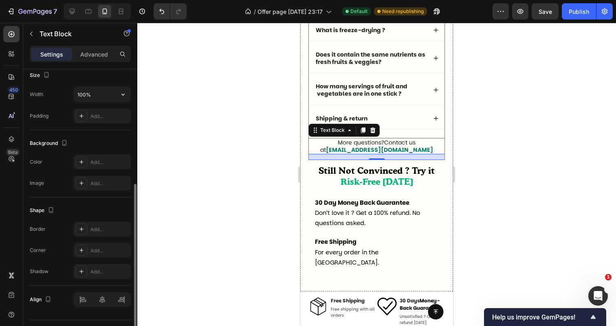
scroll to position [188, 0]
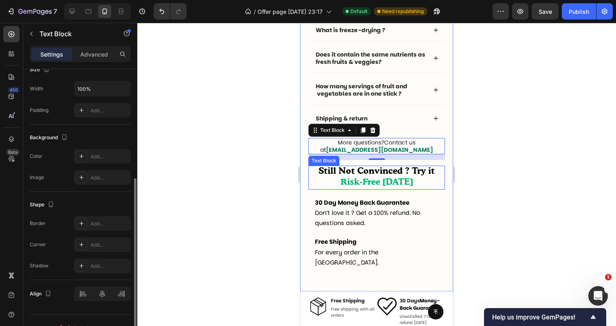
click at [319, 175] on span "Still Not Convinced ? Try it" at bounding box center [376, 171] width 116 height 9
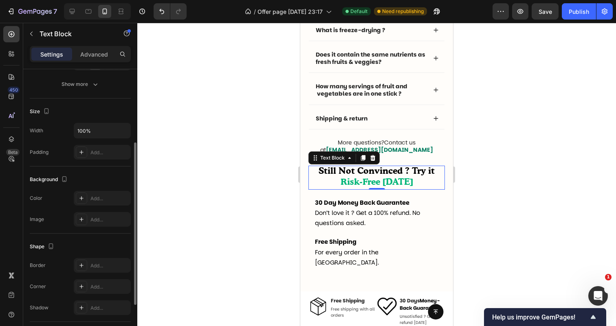
scroll to position [147, 0]
click at [89, 80] on div "Show more" at bounding box center [80, 83] width 38 height 8
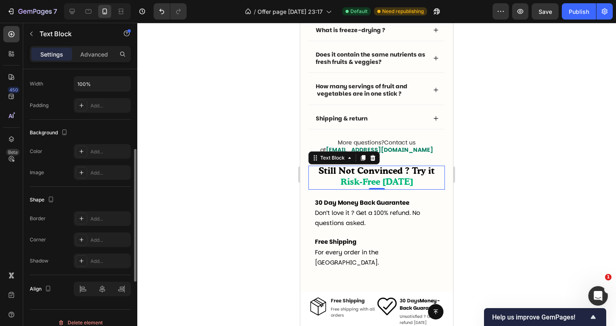
scroll to position [310, 0]
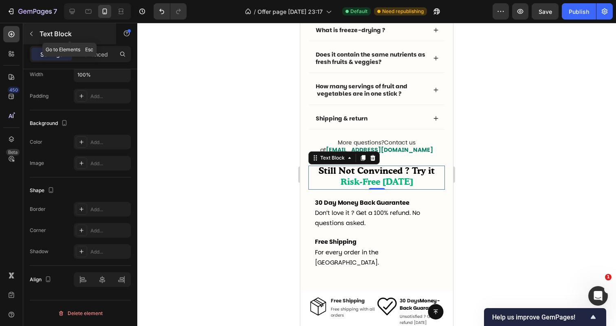
click at [35, 37] on button "button" at bounding box center [31, 33] width 13 height 13
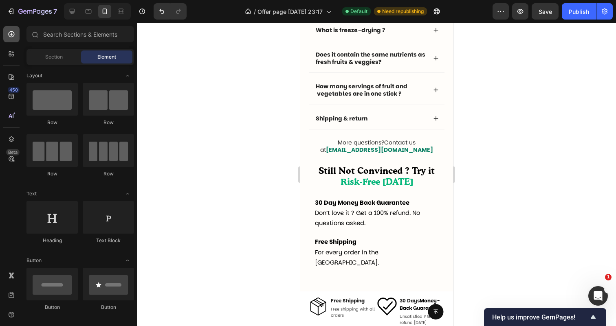
click at [11, 36] on icon at bounding box center [11, 34] width 3 height 3
click at [47, 59] on span "Section" at bounding box center [54, 56] width 18 height 7
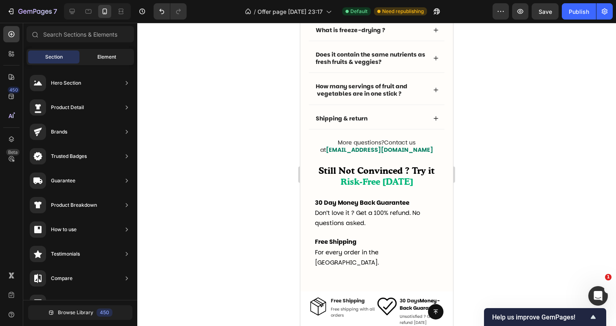
click at [92, 57] on div "Element" at bounding box center [106, 56] width 51 height 13
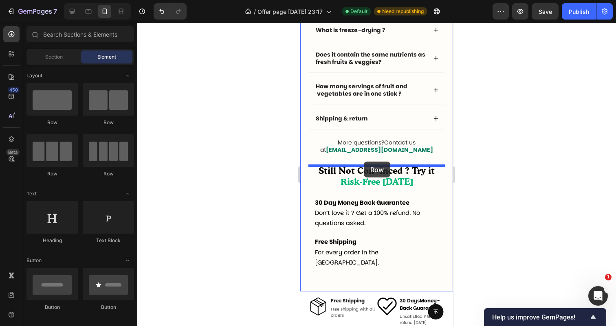
drag, startPoint x: 355, startPoint y: 122, endPoint x: 362, endPoint y: 162, distance: 40.4
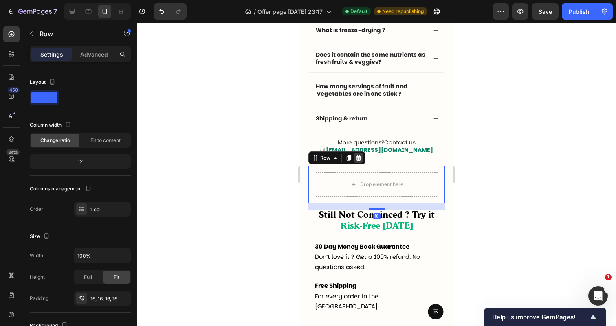
click at [359, 159] on icon at bounding box center [358, 158] width 7 height 7
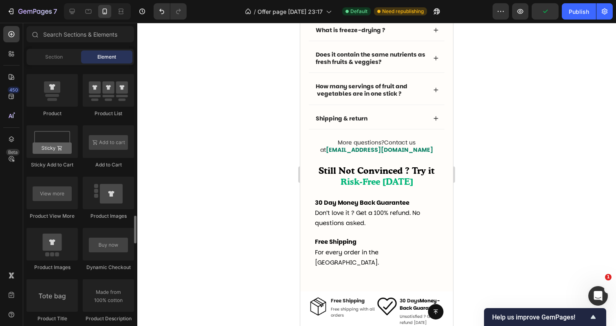
scroll to position [1178, 0]
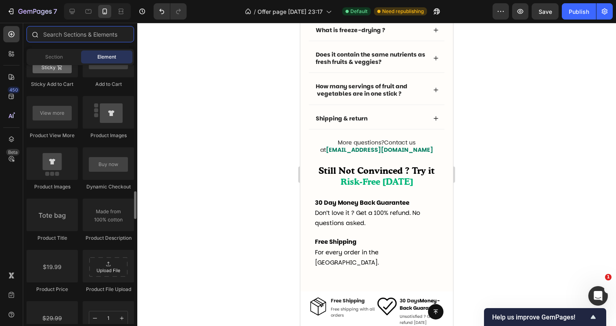
click at [75, 38] on input "text" at bounding box center [80, 34] width 108 height 16
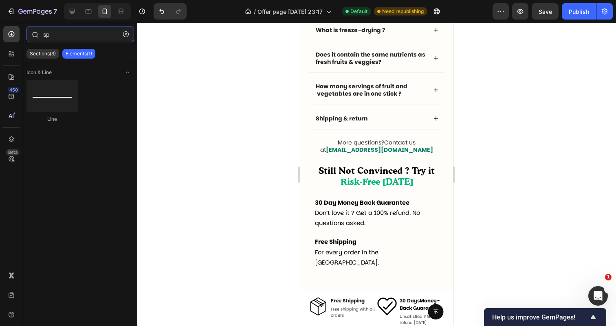
type input "s"
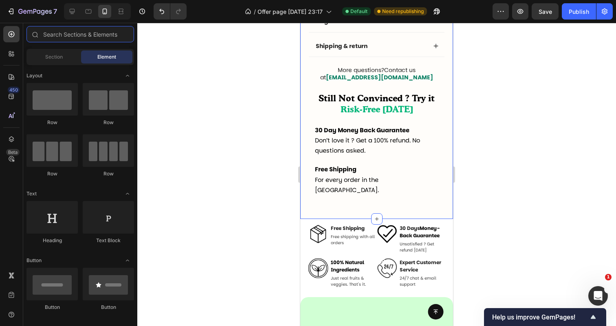
scroll to position [2691, 0]
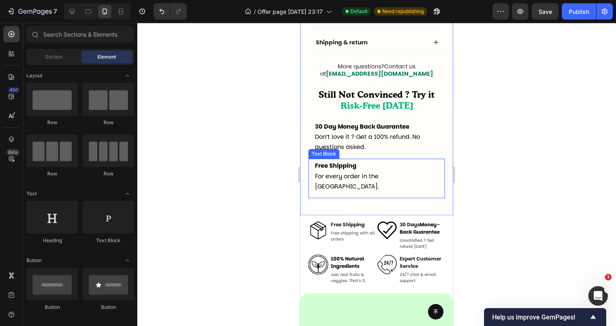
click at [322, 190] on div "Frequently asked questions Text Block Questions ? We answer ! Heading Why “Dail…" at bounding box center [376, 36] width 153 height 357
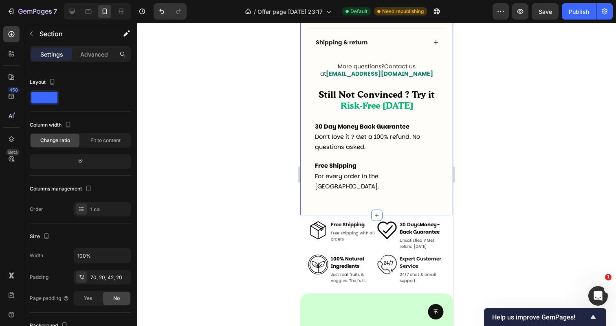
click at [322, 190] on div "Frequently asked questions Text Block Questions ? We answer ! Heading Why “Dail…" at bounding box center [376, 36] width 153 height 357
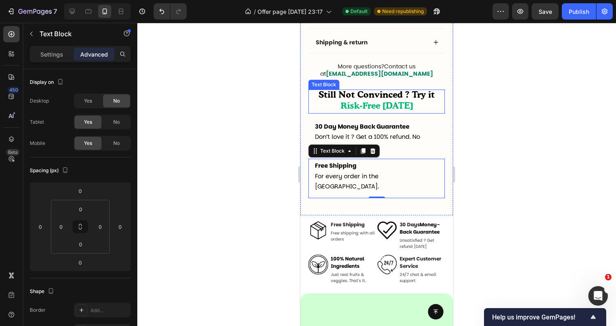
scroll to position [263, 0]
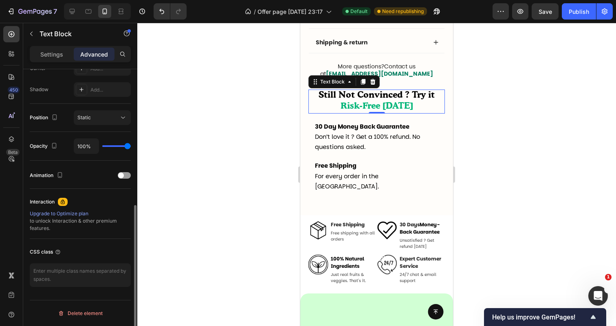
click at [356, 102] on p "Still Not Convinced ? Try it Risk-Free [DATE]" at bounding box center [376, 101] width 135 height 22
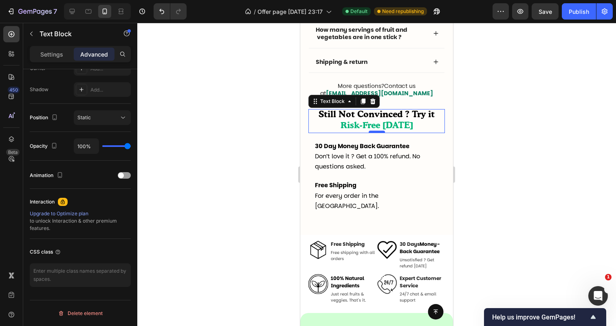
scroll to position [2653, 0]
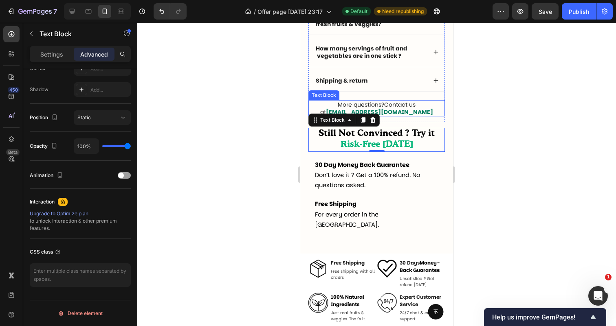
click at [393, 113] on strong "[EMAIL_ADDRESS][DOMAIN_NAME]" at bounding box center [379, 112] width 107 height 8
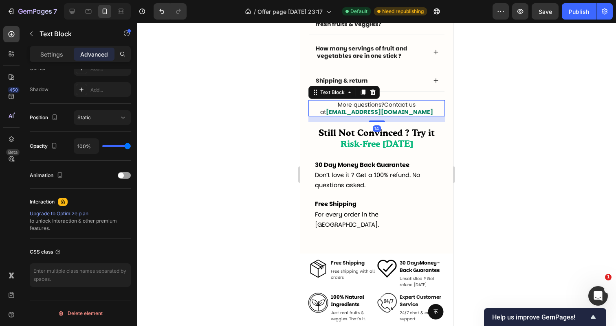
scroll to position [263, 0]
click at [395, 111] on strong "[EMAIL_ADDRESS][DOMAIN_NAME]" at bounding box center [379, 112] width 107 height 8
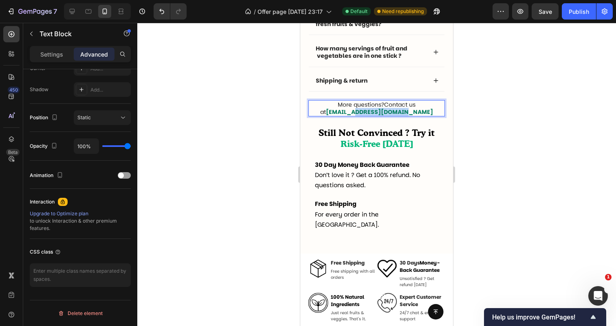
click at [395, 111] on strong "[EMAIL_ADDRESS][DOMAIN_NAME]" at bounding box center [379, 112] width 107 height 8
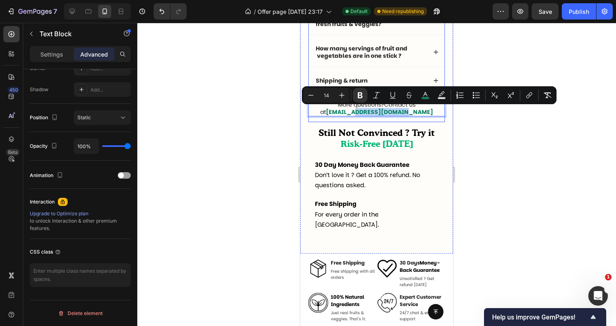
click at [426, 120] on div "Frequently asked questions Text Block Questions ? We answer ! Heading Why “Dail…" at bounding box center [376, 23] width 136 height 197
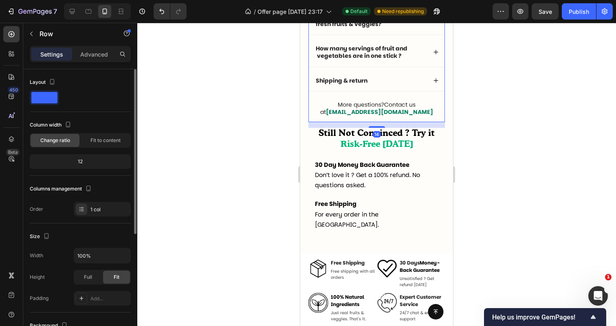
click at [422, 119] on div "Frequently asked questions Text Block Questions ? We answer ! Heading Why “Dail…" at bounding box center [376, 23] width 136 height 197
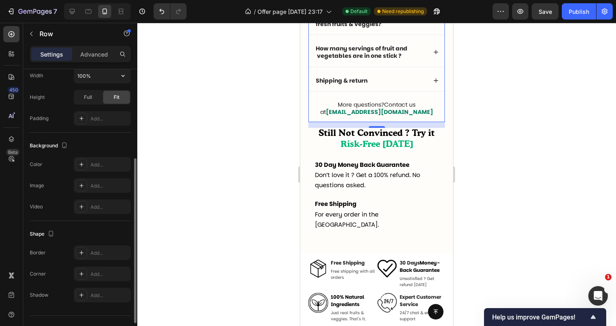
scroll to position [186, 0]
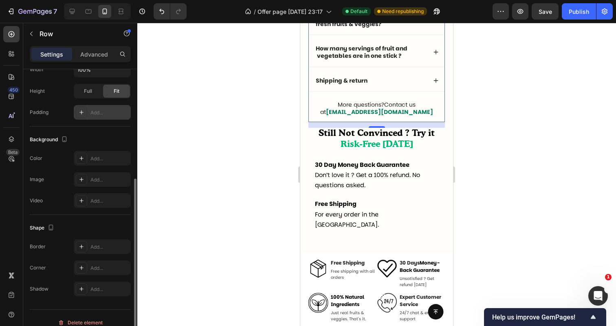
click at [99, 115] on div "Add..." at bounding box center [109, 112] width 38 height 7
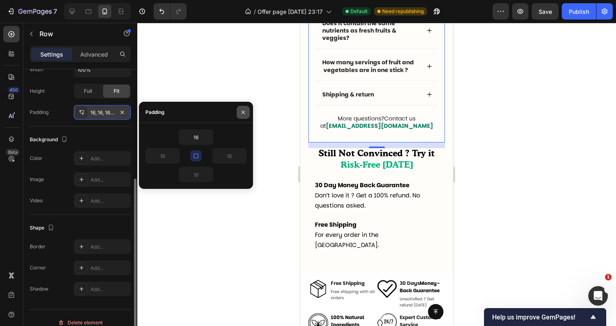
click at [241, 112] on icon "button" at bounding box center [243, 112] width 7 height 7
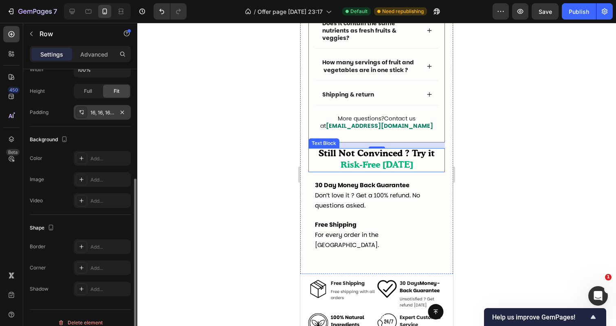
click at [346, 163] on span "Risk-Free [DATE]" at bounding box center [376, 165] width 72 height 9
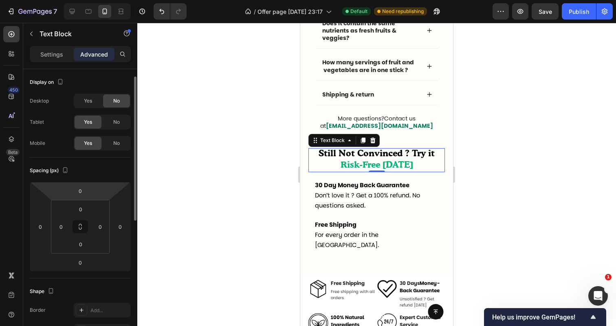
scroll to position [5, 0]
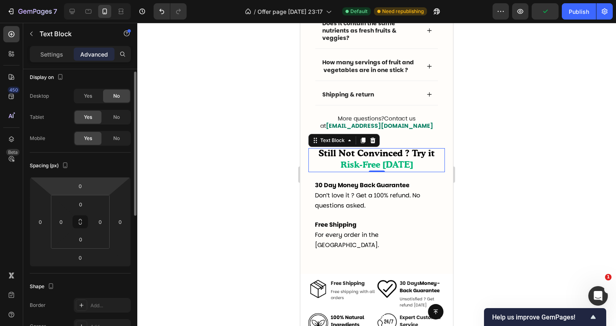
click at [99, 0] on html "7 Version history / Offer page 25-09-2025 23:17 Default Need republishing Previ…" at bounding box center [308, 0] width 616 height 0
click at [221, 183] on div at bounding box center [376, 174] width 478 height 303
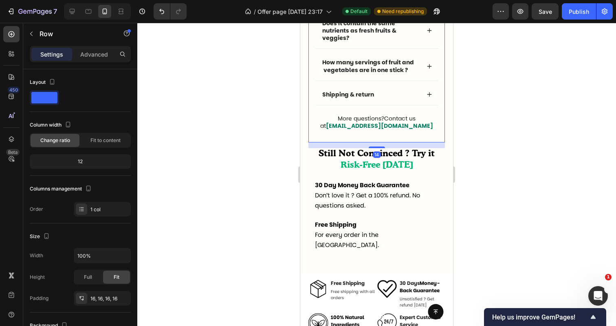
click at [377, 134] on div "Frequently asked questions Text Block Questions ? We answer ! Heading Why “Dail…" at bounding box center [376, 34] width 123 height 205
click at [381, 127] on strong "[EMAIL_ADDRESS][DOMAIN_NAME]" at bounding box center [379, 126] width 107 height 8
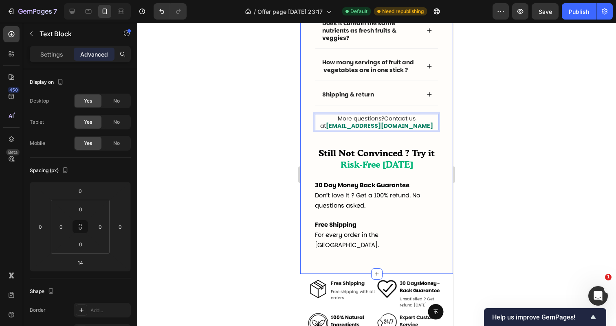
click at [480, 133] on div at bounding box center [376, 174] width 478 height 303
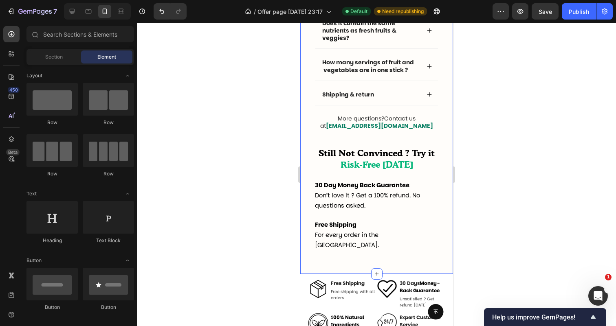
click at [501, 128] on div at bounding box center [376, 174] width 478 height 303
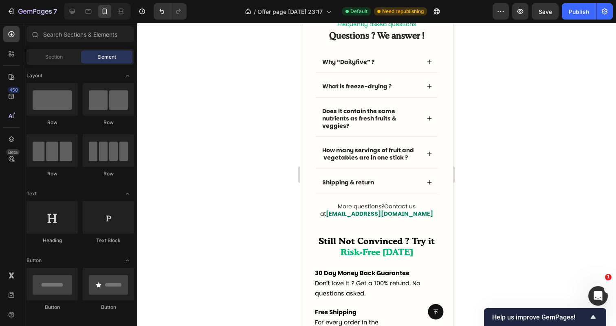
scroll to position [2559, 0]
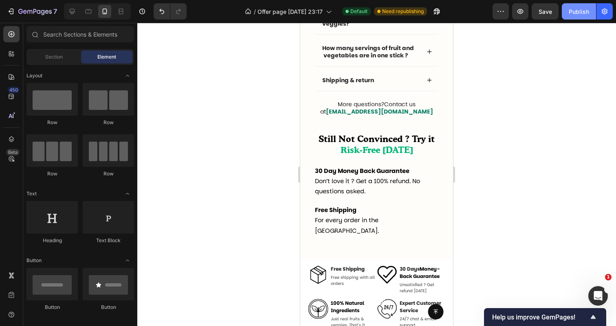
click at [568, 9] on button "Publish" at bounding box center [579, 11] width 34 height 16
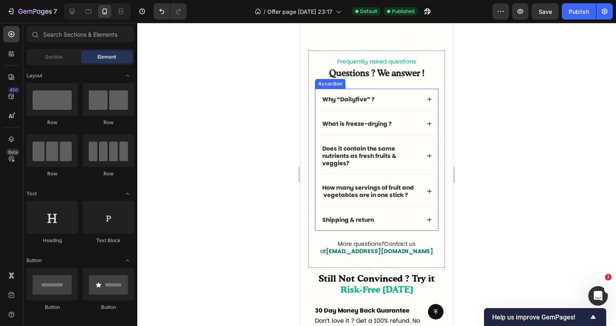
scroll to position [2398, 0]
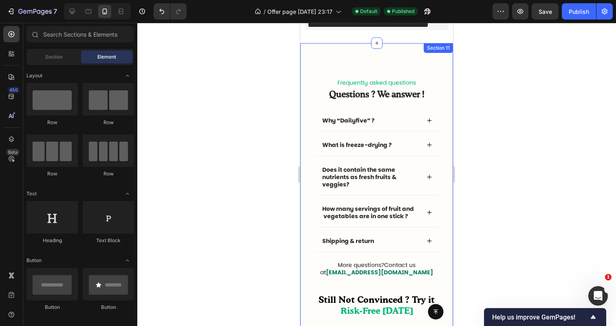
click at [367, 54] on div "Frequently asked questions Text Block Questions ? We answer ! Heading Why “Dail…" at bounding box center [376, 231] width 153 height 377
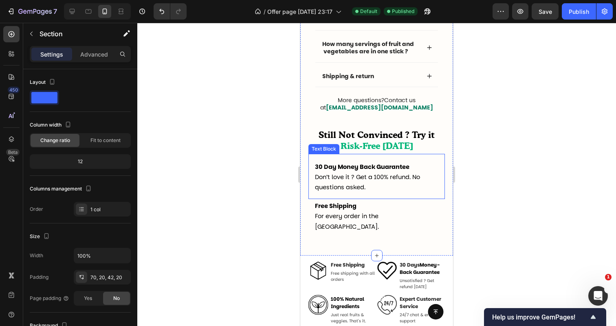
scroll to position [2552, 0]
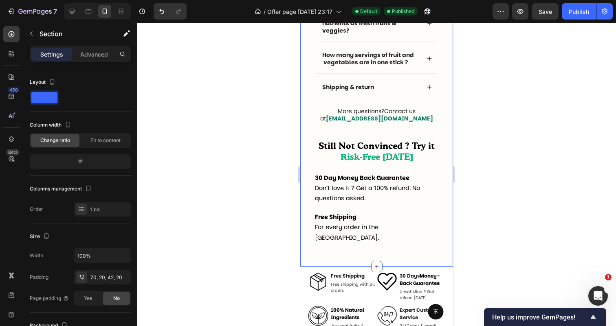
click at [397, 138] on div "Frequently asked questions Text Block Questions ? We answer ! Heading Why “Dail…" at bounding box center [376, 84] width 136 height 332
click at [392, 146] on span "Still Not Convinced ? Try it" at bounding box center [376, 147] width 116 height 9
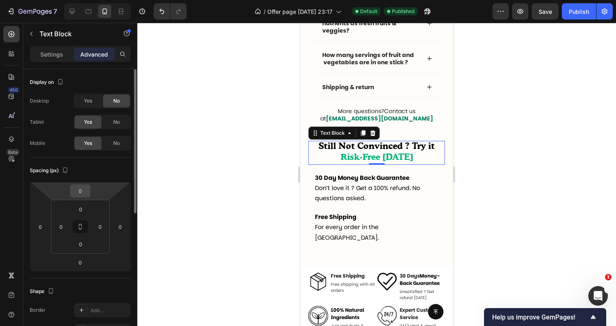
click at [79, 196] on input "0" at bounding box center [80, 191] width 16 height 12
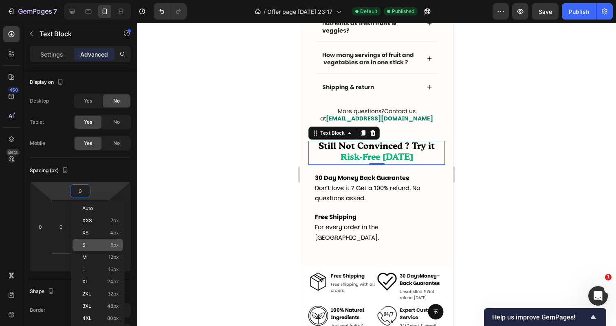
click at [89, 243] on p "S 8px" at bounding box center [100, 245] width 37 height 6
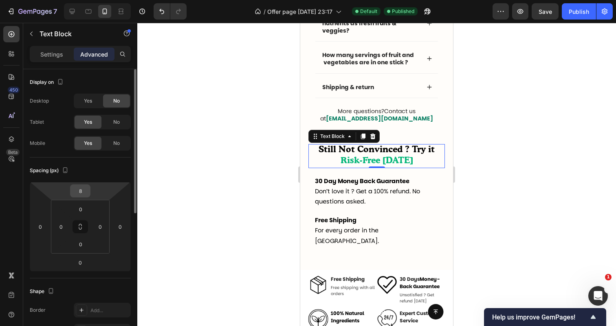
click at [84, 194] on input "8" at bounding box center [80, 191] width 16 height 12
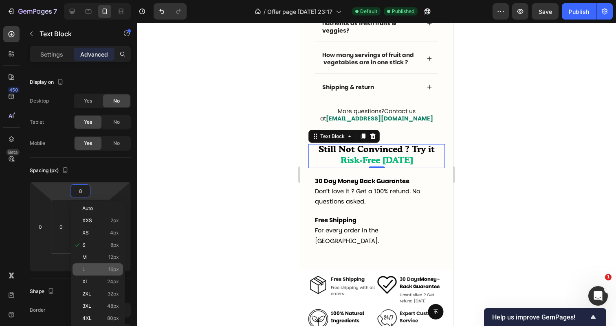
click at [95, 268] on p "L 16px" at bounding box center [100, 270] width 37 height 6
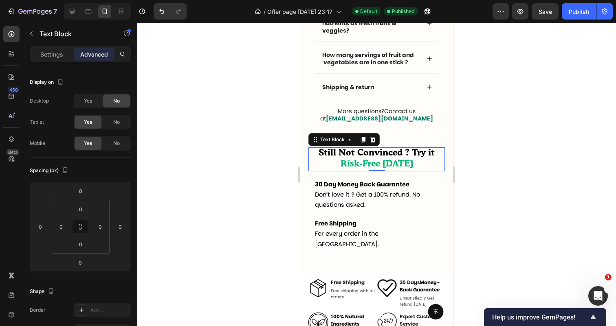
type input "16"
click at [210, 218] on div at bounding box center [376, 174] width 478 height 303
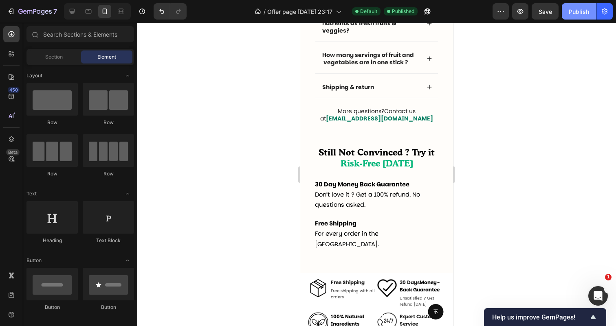
click at [572, 17] on button "Publish" at bounding box center [579, 11] width 34 height 16
